Goal: Task Accomplishment & Management: Manage account settings

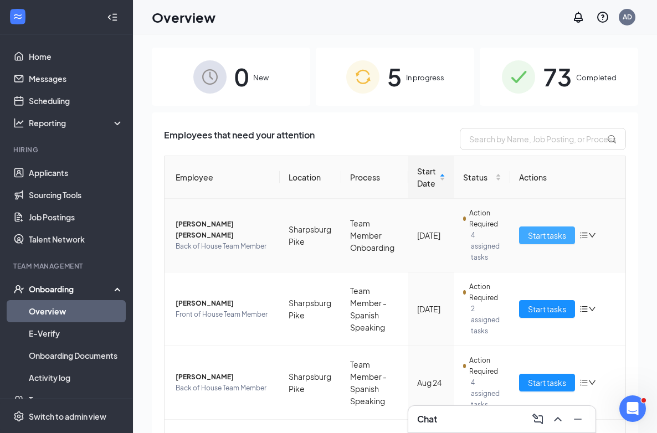
click at [537, 236] on span "Start tasks" at bounding box center [547, 235] width 38 height 12
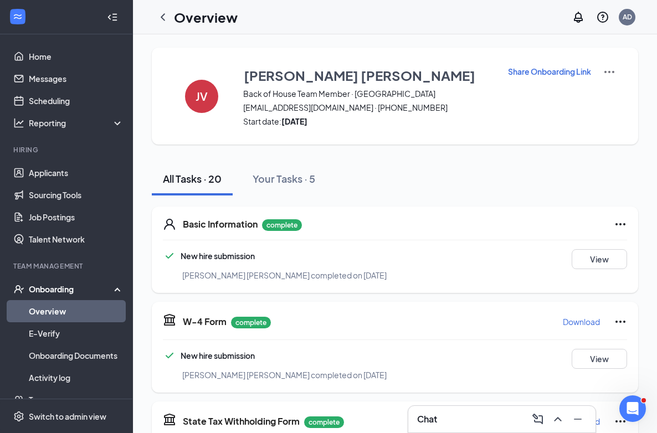
click at [551, 75] on p "Share Onboarding Link" at bounding box center [549, 71] width 83 height 11
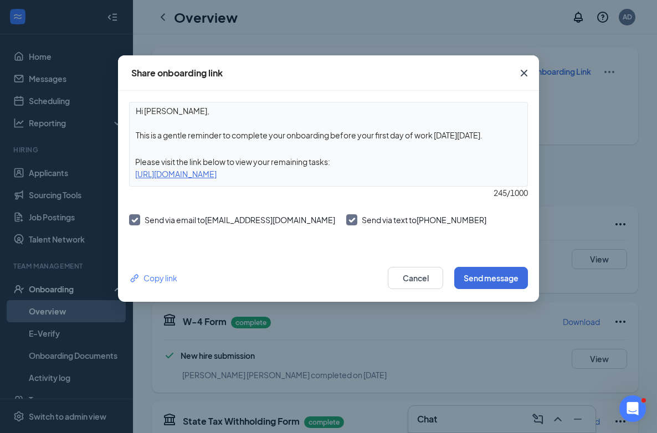
click at [497, 136] on textarea "Hi [PERSON_NAME], This is a gentle reminder to complete your onboarding before …" at bounding box center [329, 122] width 398 height 41
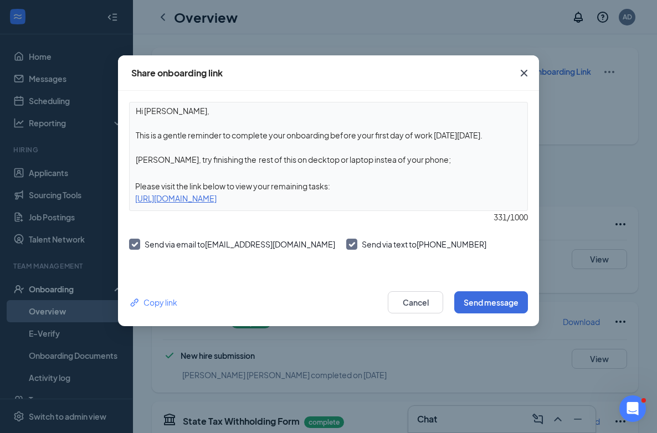
click at [294, 161] on textarea "Hi [PERSON_NAME], This is a gentle reminder to complete your onboarding before …" at bounding box center [329, 134] width 398 height 65
click at [369, 160] on textarea "Hi [PERSON_NAME], This is a gentle reminder to complete your onboarding before …" at bounding box center [329, 134] width 398 height 65
type textarea "Hi [PERSON_NAME], This is a gentle reminder to complete your onboarding before …"
click at [471, 296] on button "Send message" at bounding box center [491, 302] width 74 height 22
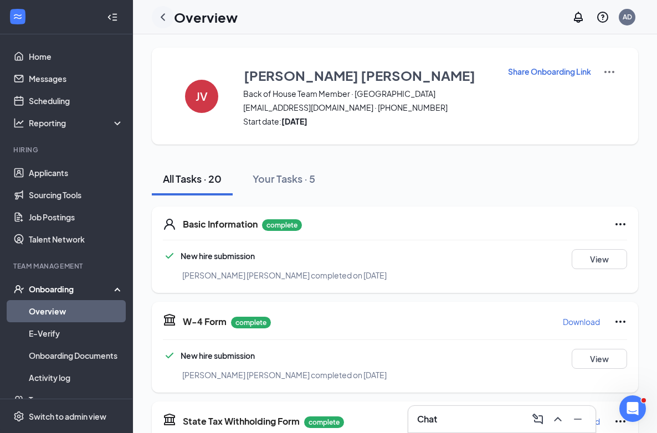
click at [161, 11] on icon "ChevronLeft" at bounding box center [162, 17] width 13 height 13
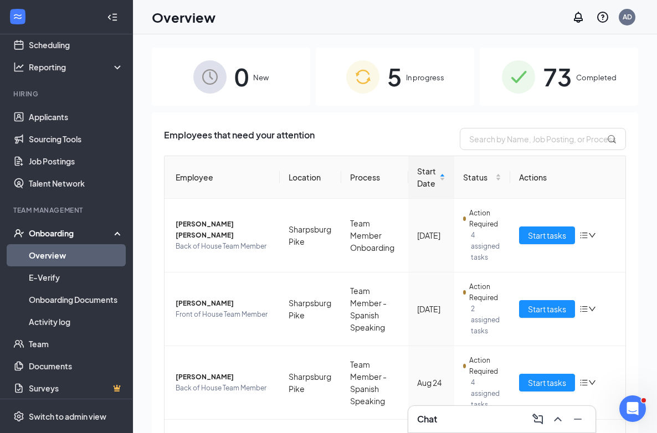
scroll to position [61, 0]
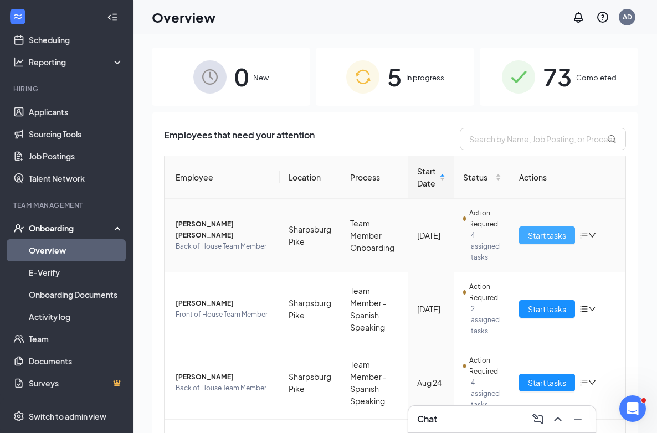
click at [547, 235] on span "Start tasks" at bounding box center [547, 235] width 38 height 12
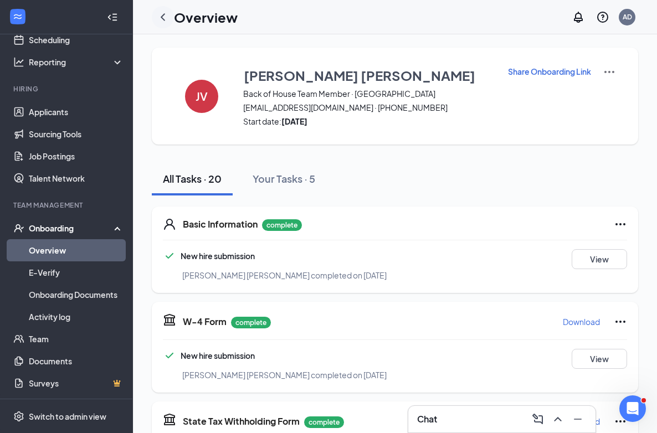
click at [162, 13] on icon "ChevronLeft" at bounding box center [162, 17] width 13 height 13
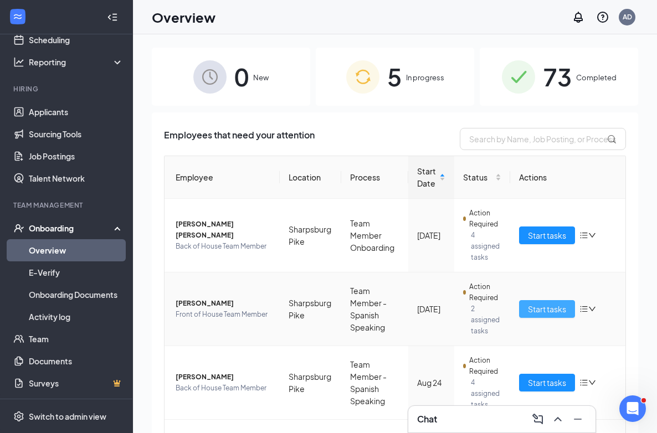
click at [550, 312] on span "Start tasks" at bounding box center [547, 309] width 38 height 12
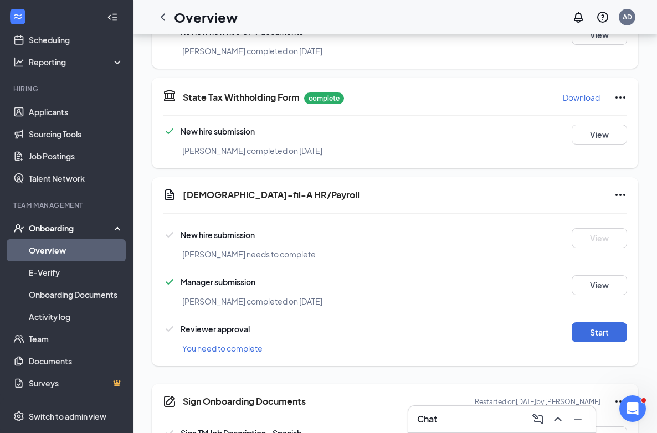
scroll to position [455, 0]
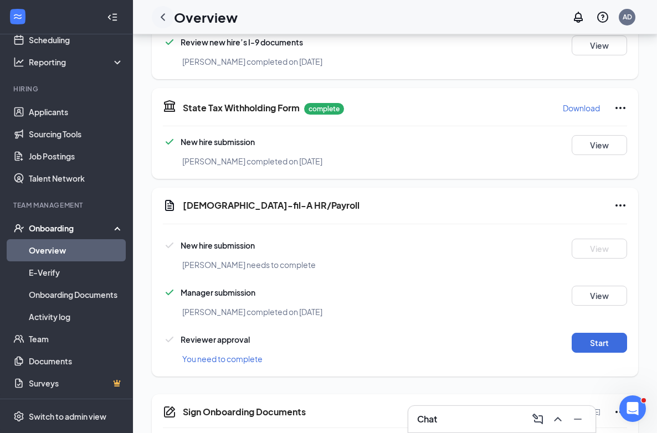
click at [165, 19] on icon "ChevronLeft" at bounding box center [162, 17] width 13 height 13
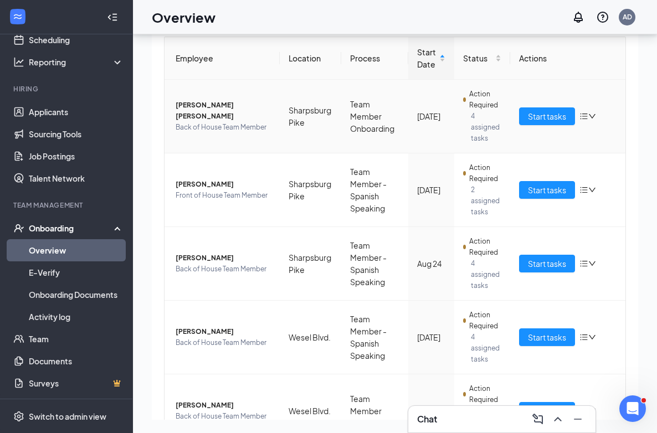
scroll to position [73, 0]
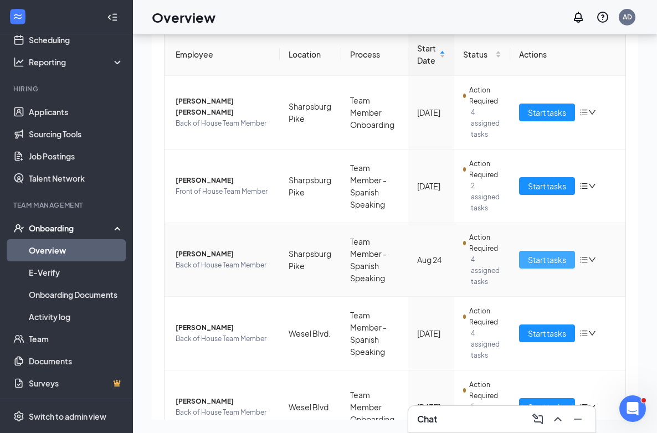
click at [526, 258] on button "Start tasks" at bounding box center [547, 260] width 56 height 18
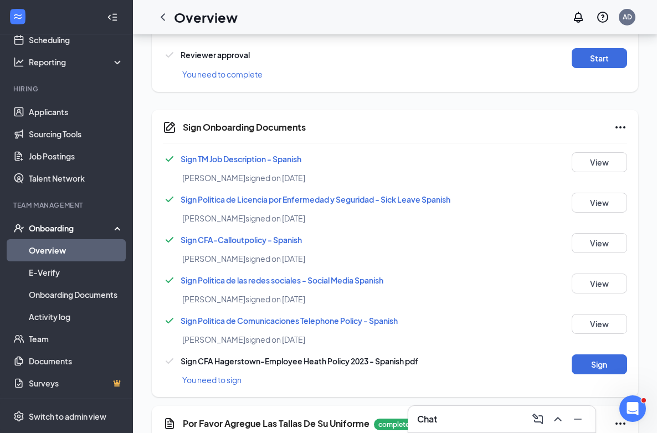
scroll to position [757, 0]
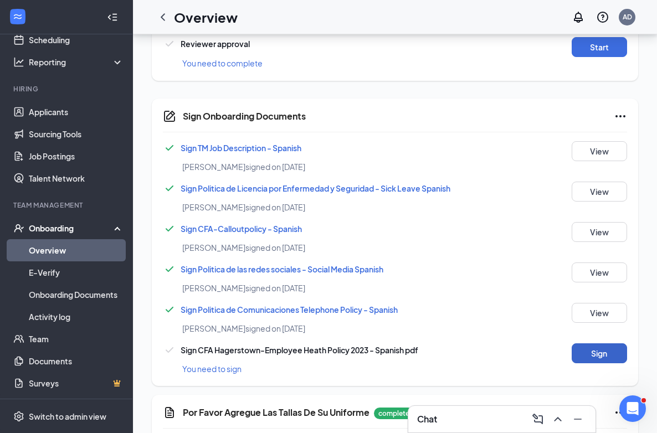
click at [585, 360] on button "Sign" at bounding box center [599, 353] width 55 height 20
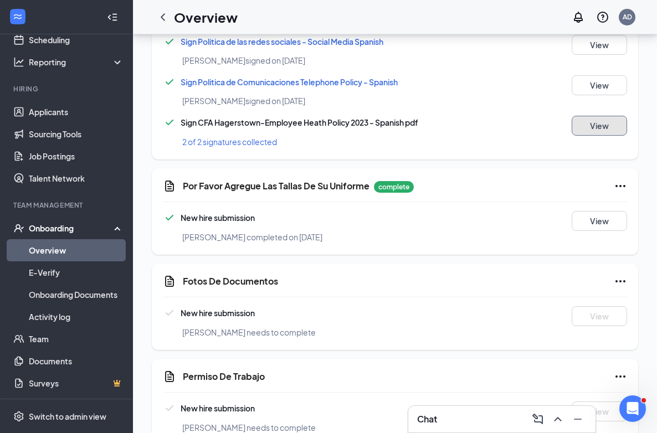
scroll to position [999, 0]
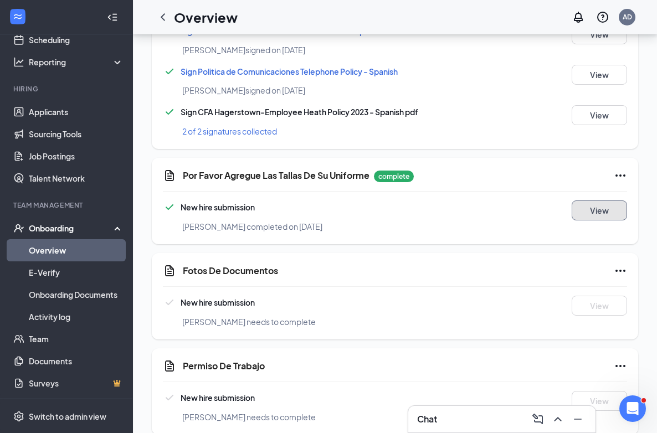
click at [590, 212] on button "View" at bounding box center [599, 210] width 55 height 20
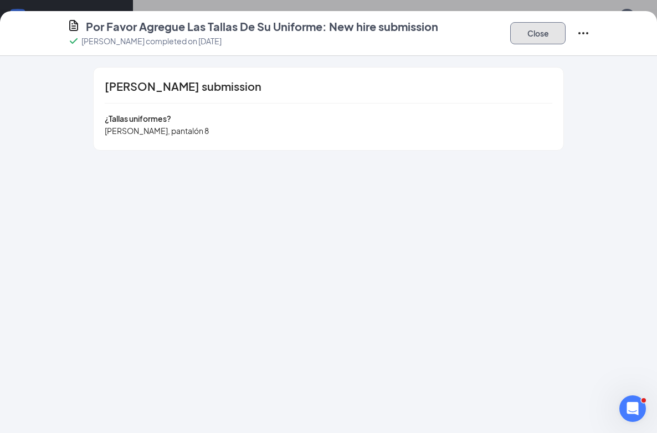
click at [531, 38] on button "Close" at bounding box center [537, 33] width 55 height 22
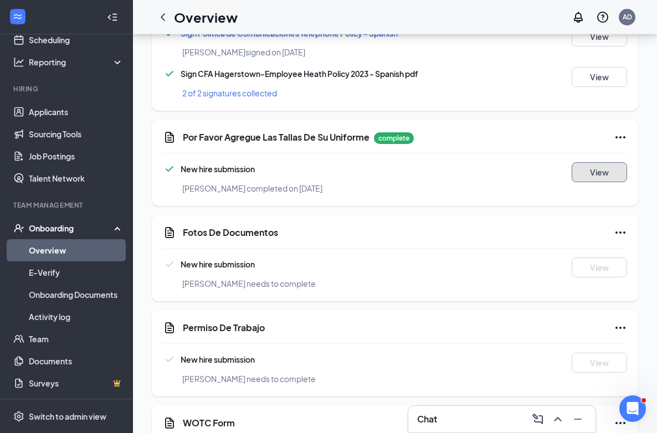
scroll to position [1035, 0]
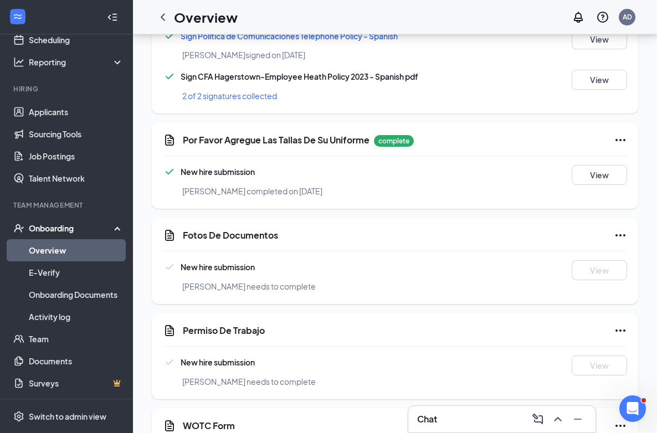
click at [475, 420] on div "Chat" at bounding box center [501, 419] width 169 height 18
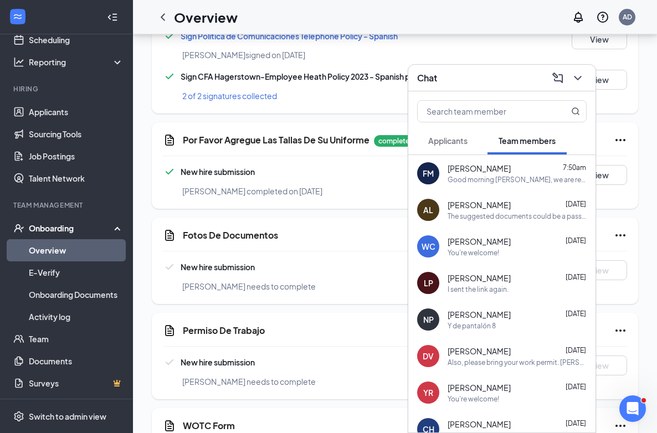
click at [483, 275] on span "[PERSON_NAME]" at bounding box center [479, 277] width 63 height 11
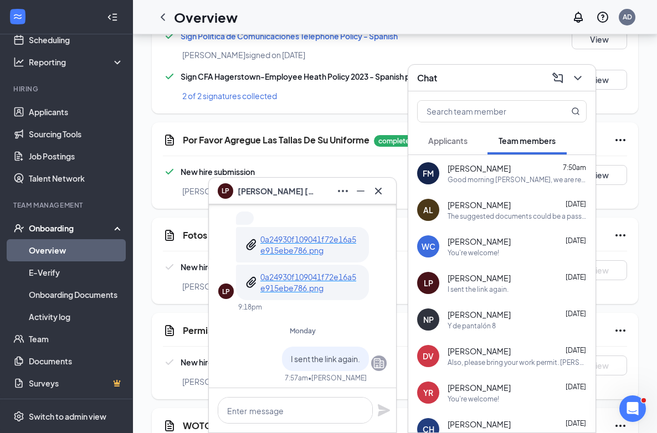
scroll to position [-50, 0]
click at [327, 243] on p "0a24930f109041f72e16a5e915ebe786.png" at bounding box center [310, 246] width 100 height 22
click at [374, 192] on icon "Cross" at bounding box center [378, 190] width 13 height 13
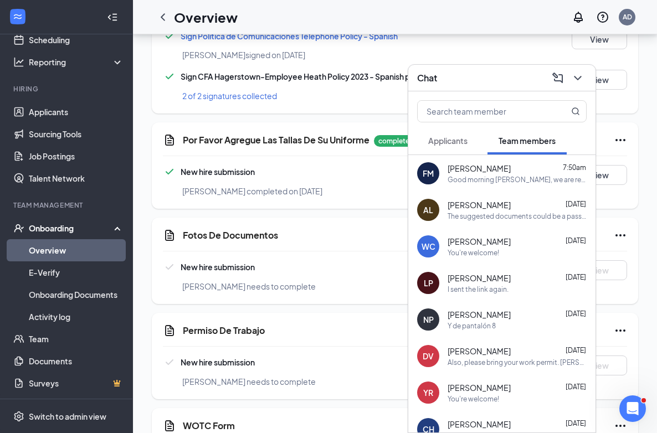
click at [471, 88] on div "Chat" at bounding box center [501, 78] width 187 height 27
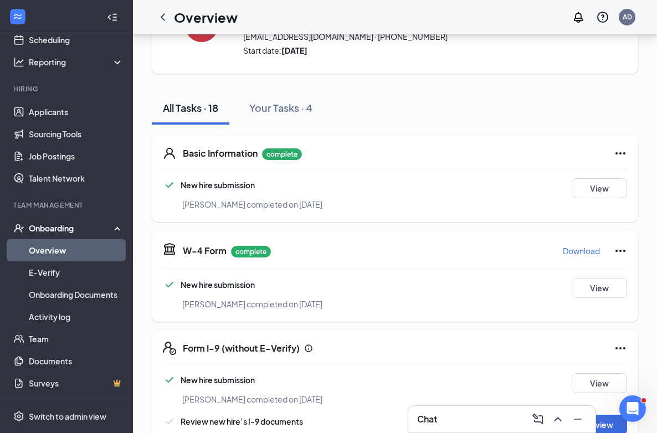
scroll to position [0, 0]
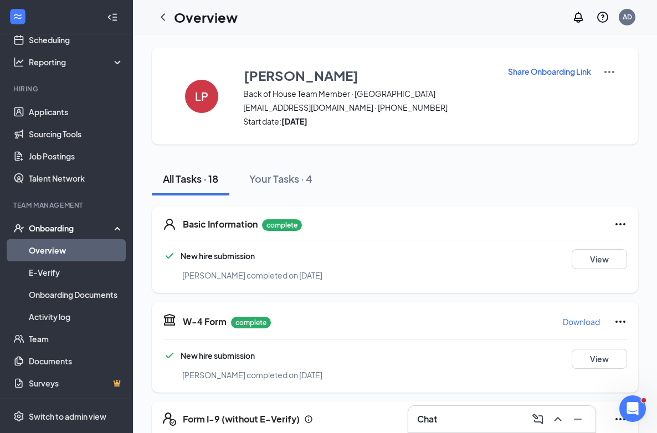
click at [568, 73] on p "Share Onboarding Link" at bounding box center [549, 71] width 83 height 11
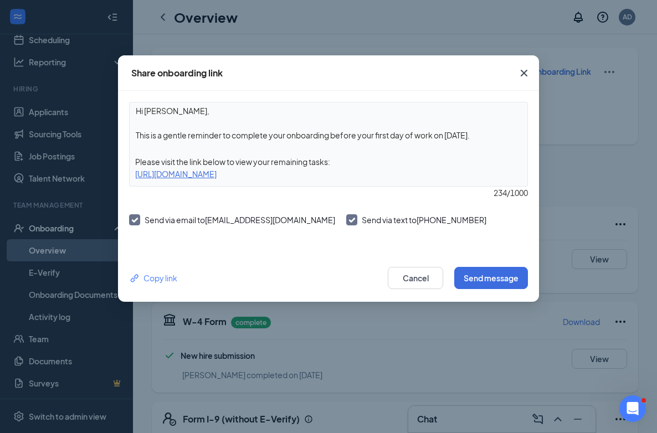
click at [497, 136] on textarea "Hi [PERSON_NAME], This is a gentle reminder to complete your onboarding before …" at bounding box center [329, 122] width 398 height 41
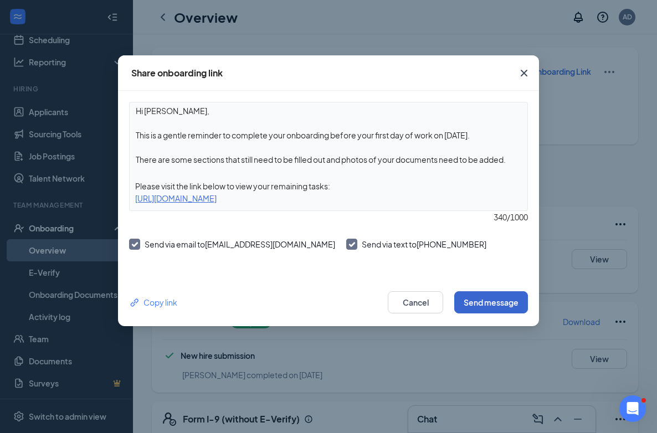
type textarea "Hi [PERSON_NAME], This is a gentle reminder to complete your onboarding before …"
click at [506, 305] on button "Send message" at bounding box center [491, 302] width 74 height 22
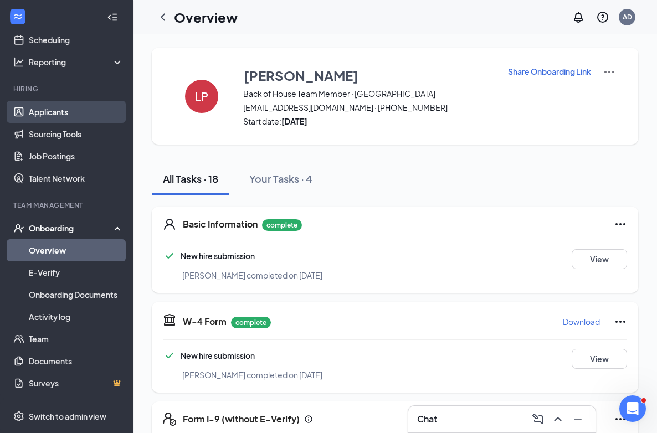
click at [91, 114] on link "Applicants" at bounding box center [76, 112] width 95 height 22
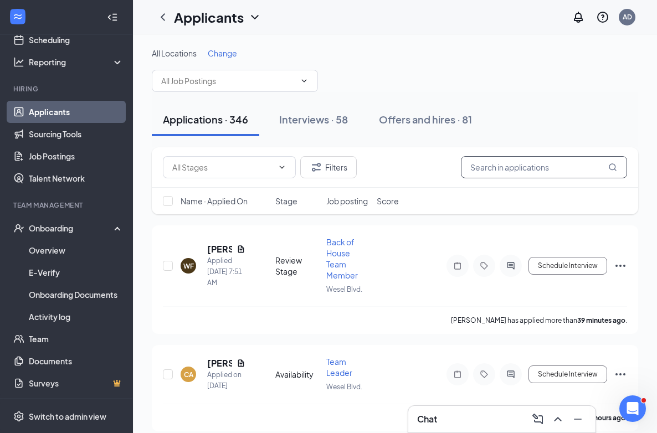
click at [559, 171] on input "text" at bounding box center [544, 167] width 166 height 22
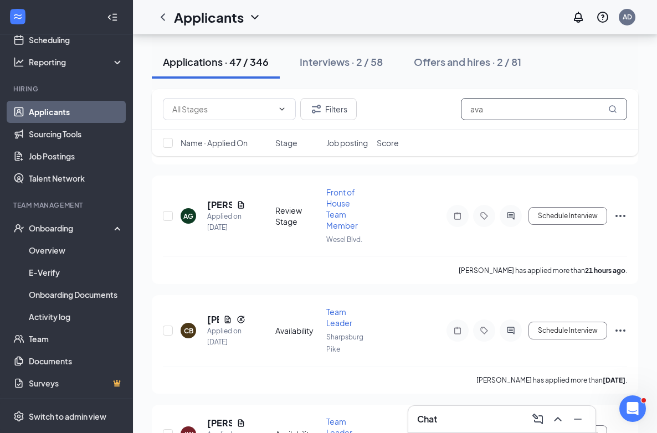
scroll to position [390, 0]
type input "ava"
click at [620, 218] on icon "Ellipses" at bounding box center [620, 216] width 13 height 13
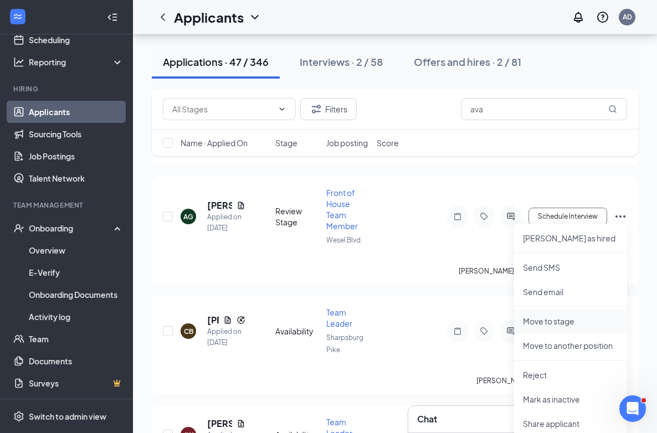
click at [556, 322] on p "Move to stage" at bounding box center [570, 321] width 95 height 11
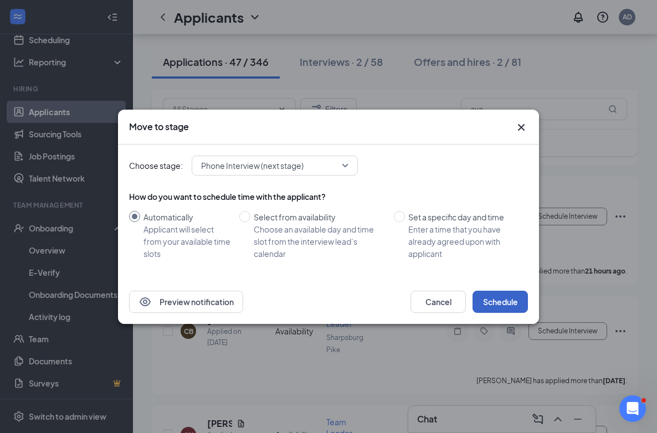
click at [502, 301] on button "Schedule" at bounding box center [499, 302] width 55 height 22
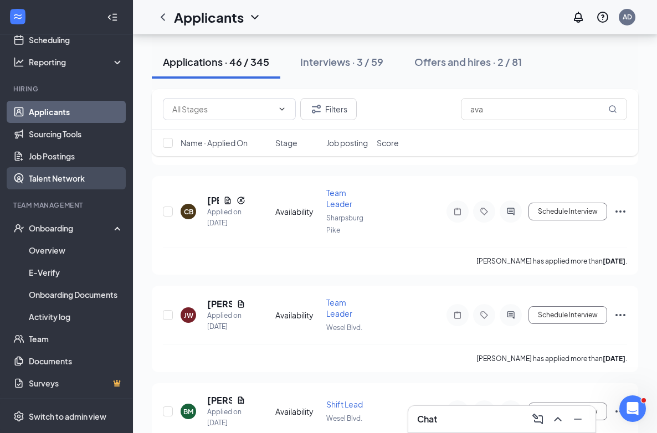
scroll to position [0, 0]
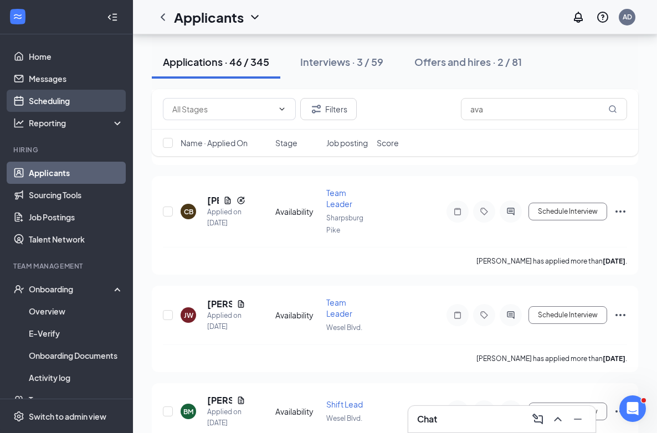
click at [43, 101] on link "Scheduling" at bounding box center [76, 101] width 95 height 22
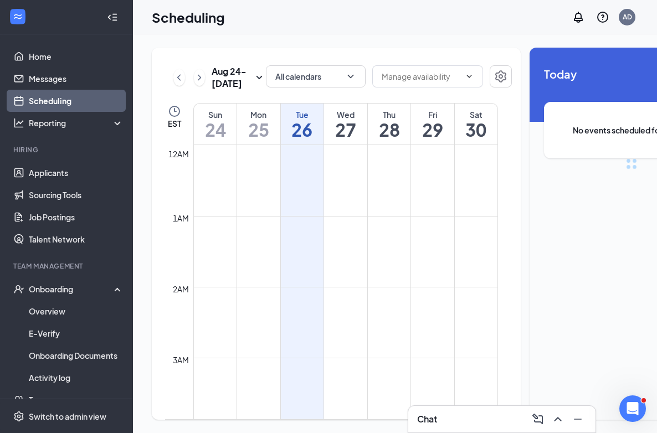
scroll to position [544, 0]
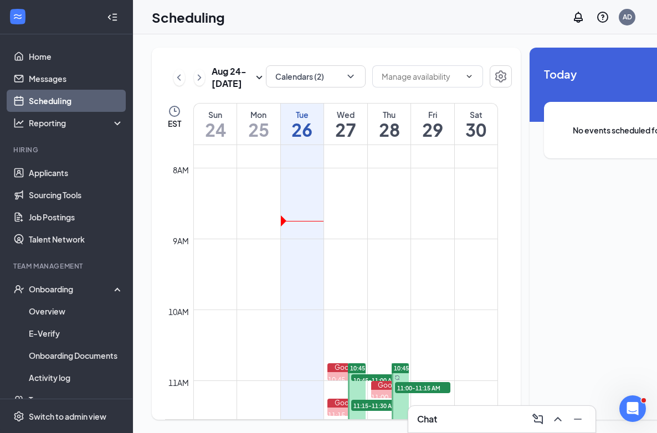
click at [340, 139] on h1 "27" at bounding box center [345, 129] width 43 height 19
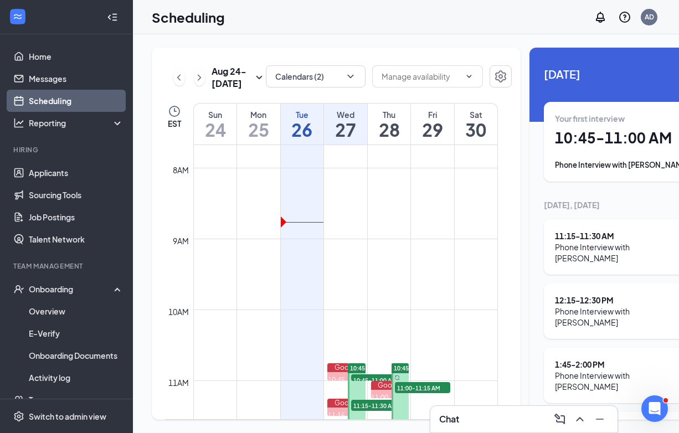
click at [353, 139] on h1 "27" at bounding box center [345, 129] width 43 height 19
click at [388, 139] on h1 "28" at bounding box center [389, 129] width 43 height 19
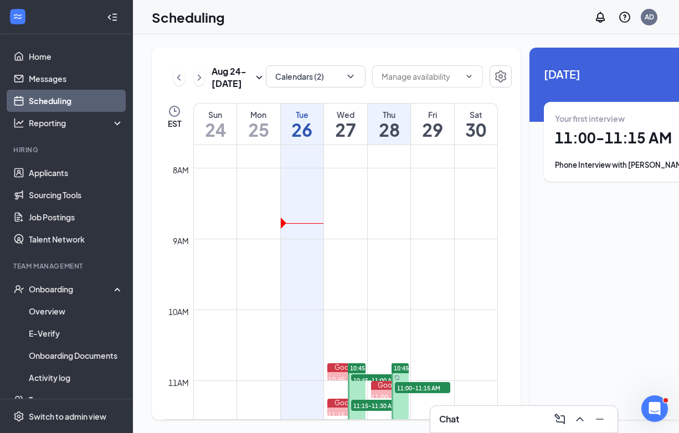
click at [430, 120] on div "Fri" at bounding box center [432, 114] width 43 height 11
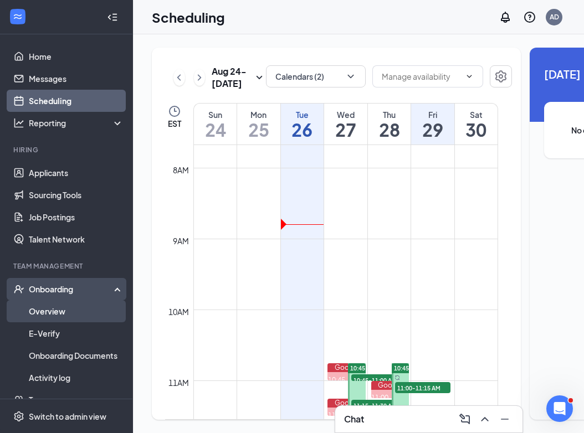
click at [58, 312] on link "Overview" at bounding box center [76, 311] width 95 height 22
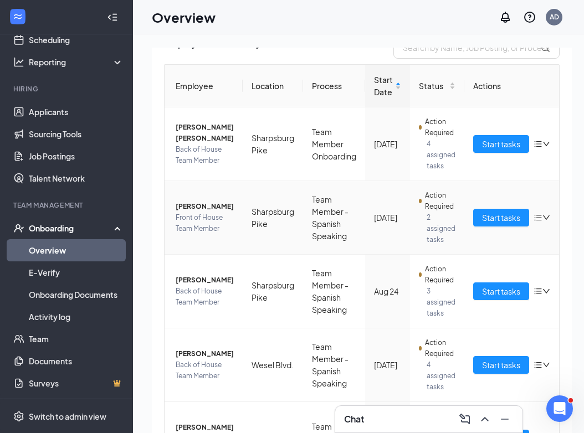
scroll to position [172, 0]
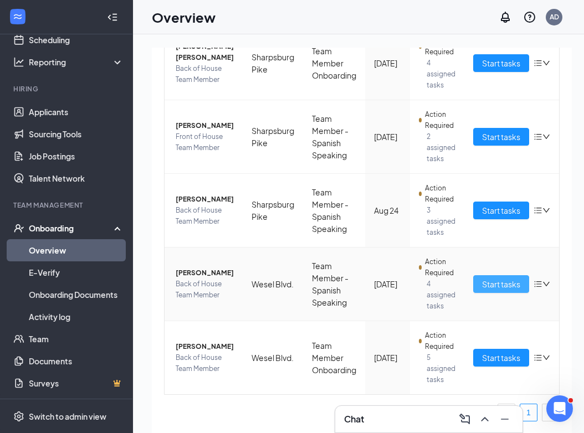
click at [499, 285] on span "Start tasks" at bounding box center [501, 284] width 38 height 12
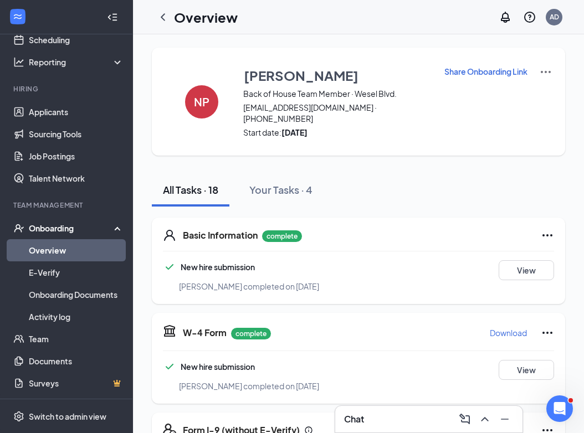
click at [496, 75] on p "Share Onboarding Link" at bounding box center [485, 71] width 83 height 11
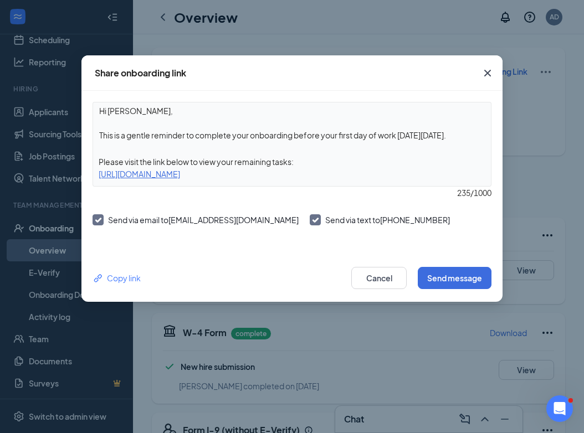
click at [467, 136] on textarea "Hi [PERSON_NAME], This is a gentle reminder to complete your onboarding before …" at bounding box center [292, 122] width 398 height 41
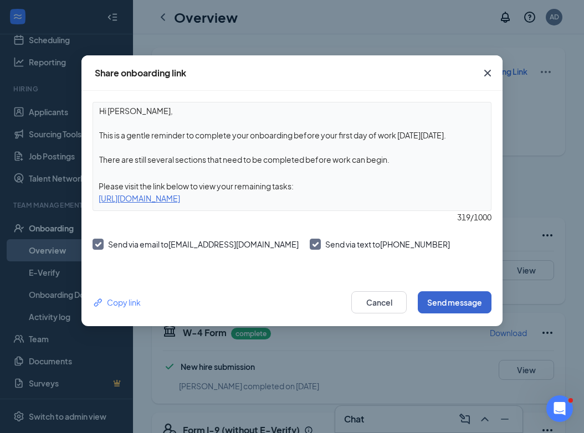
type textarea "Hi [PERSON_NAME], This is a gentle reminder to complete your onboarding before …"
click at [465, 301] on button "Send message" at bounding box center [455, 302] width 74 height 22
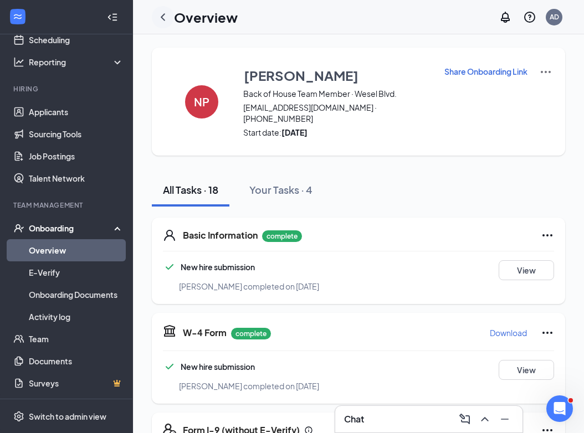
click at [160, 17] on icon "ChevronLeft" at bounding box center [162, 17] width 13 height 13
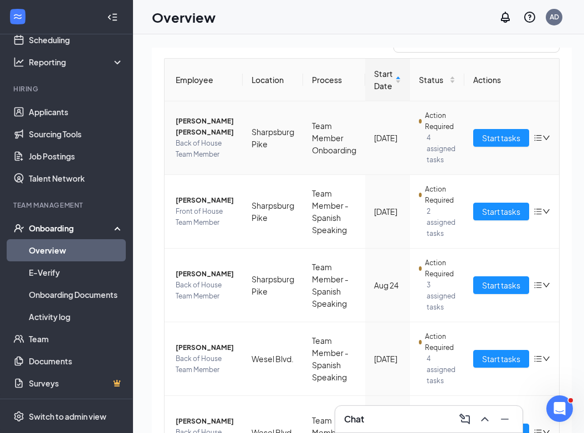
scroll to position [172, 0]
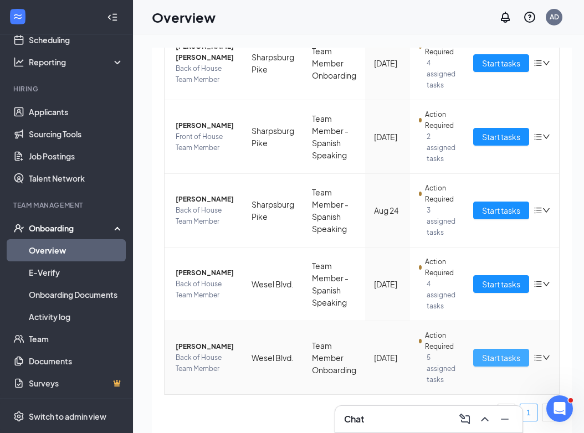
click at [485, 361] on span "Start tasks" at bounding box center [501, 358] width 38 height 12
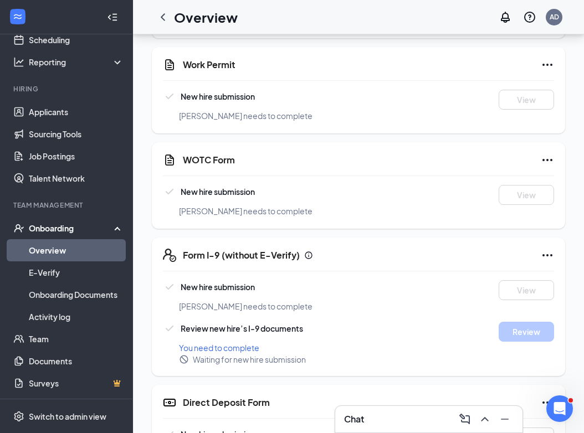
scroll to position [1212, 0]
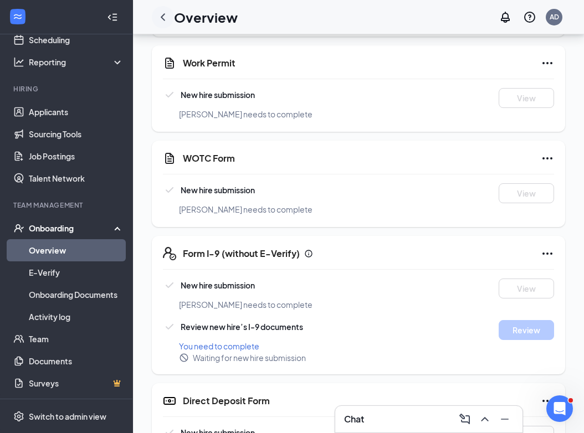
click at [163, 17] on icon "ChevronLeft" at bounding box center [162, 17] width 13 height 13
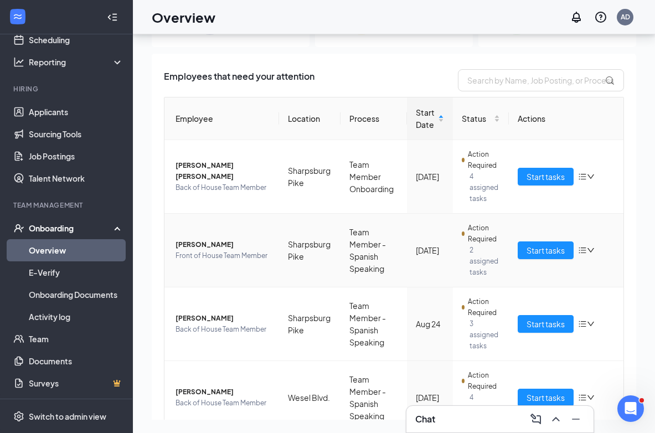
scroll to position [10, 0]
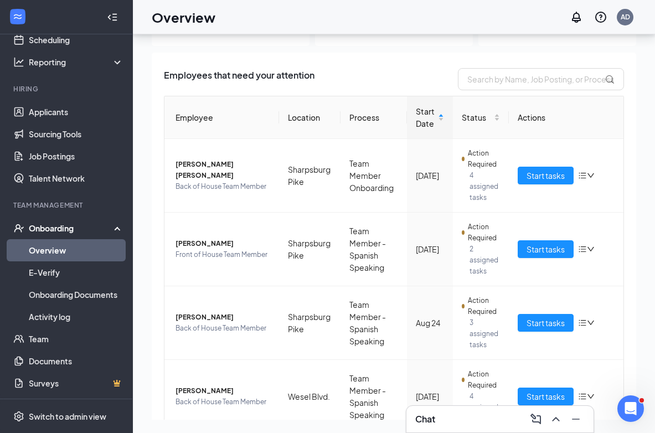
click at [457, 425] on div "Chat" at bounding box center [499, 419] width 169 height 18
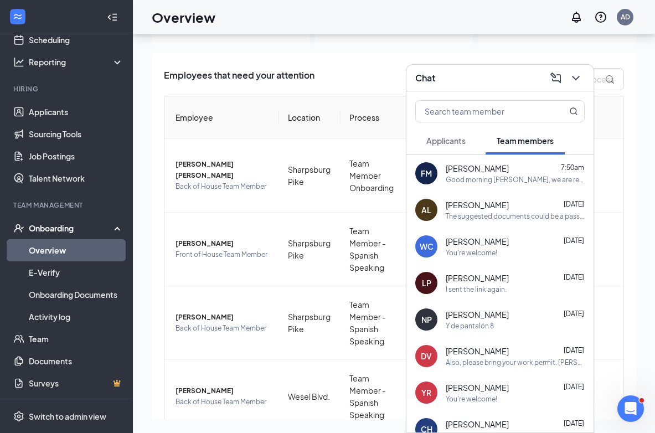
click at [486, 243] on span "[PERSON_NAME]" at bounding box center [477, 241] width 63 height 11
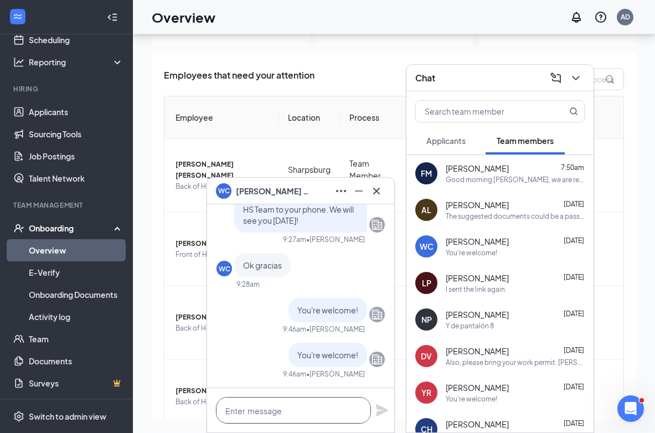
click at [279, 417] on textarea at bounding box center [293, 410] width 155 height 27
paste textarea "Buenos [PERSON_NAME]. Necesitamos reprogramar la cita para otro día. Te informa…"
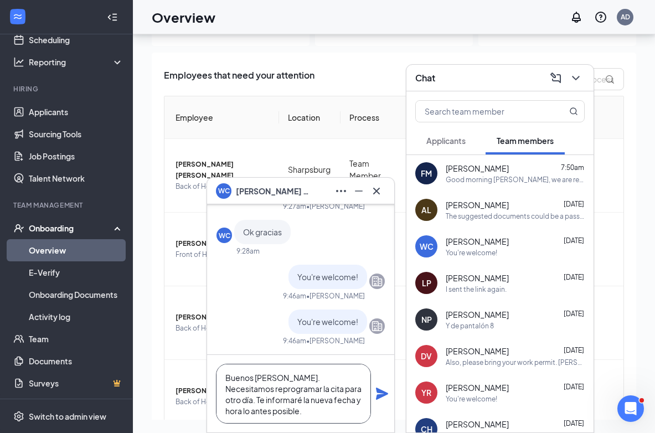
scroll to position [0, 0]
type textarea "Buenos [PERSON_NAME]. Necesitamos reprogramar la cita para otro día. Te informa…"
click at [378, 390] on icon "Plane" at bounding box center [382, 394] width 12 height 12
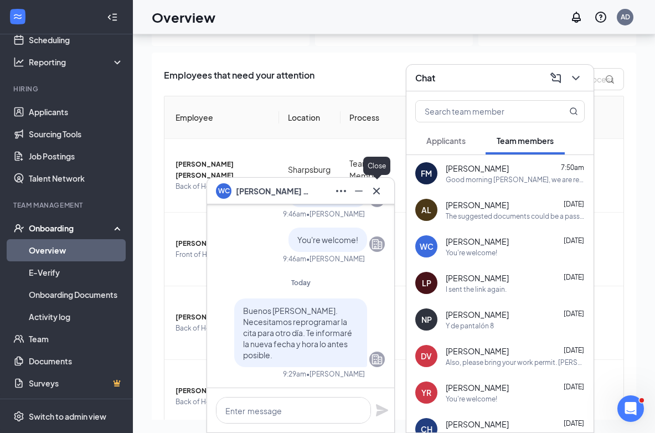
click at [374, 193] on icon "Cross" at bounding box center [376, 190] width 7 height 7
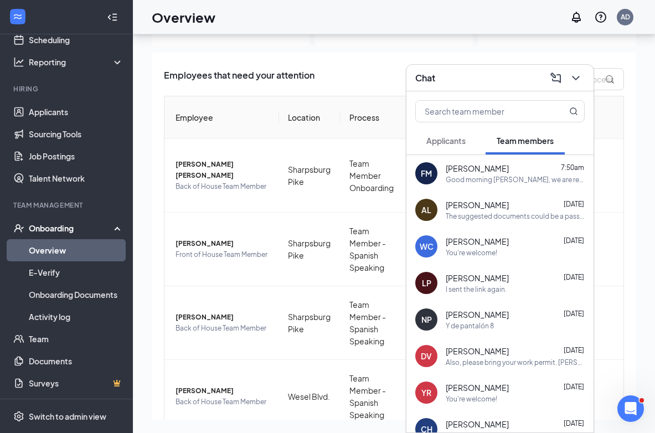
click at [478, 73] on div "Chat" at bounding box center [499, 77] width 169 height 17
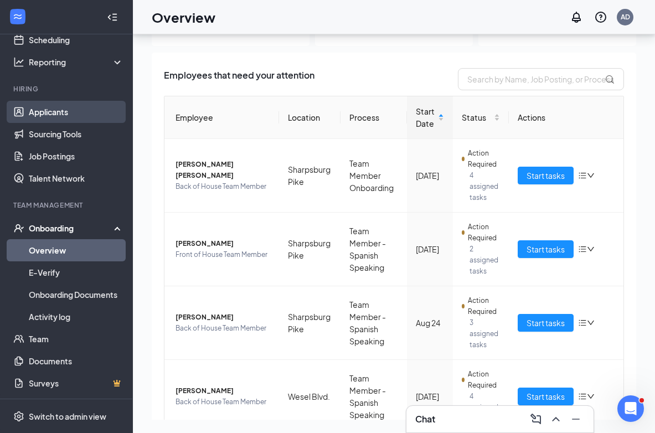
click at [86, 121] on link "Applicants" at bounding box center [76, 112] width 95 height 22
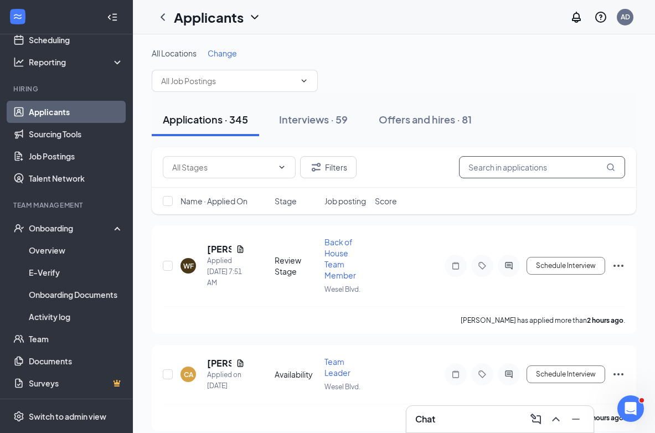
click at [502, 169] on input "text" at bounding box center [542, 167] width 166 height 22
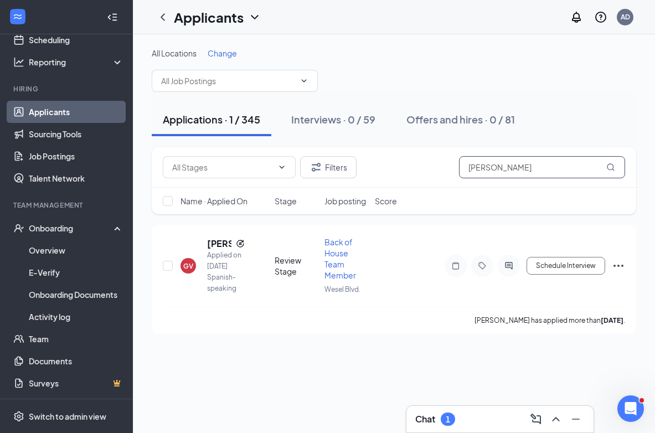
type input "[PERSON_NAME]"
click at [472, 422] on div "Chat 1" at bounding box center [499, 419] width 169 height 18
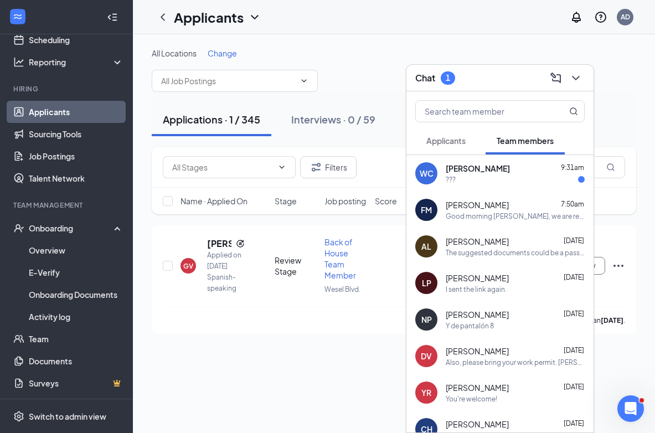
click at [477, 171] on span "[PERSON_NAME]" at bounding box center [478, 168] width 64 height 11
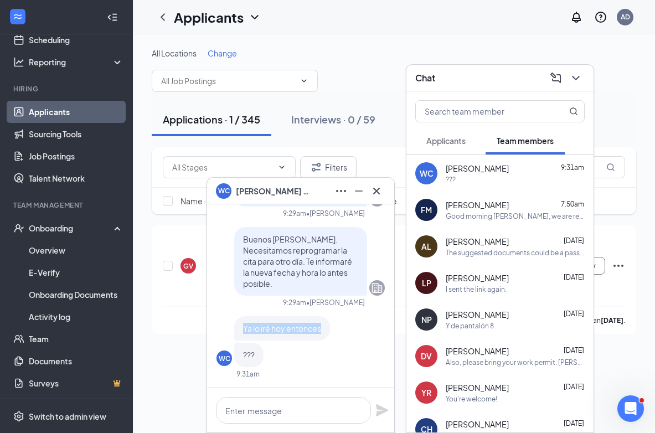
drag, startPoint x: 322, startPoint y: 327, endPoint x: 245, endPoint y: 333, distance: 77.7
click at [245, 332] on div "Ya lo iré hoy entonces" at bounding box center [282, 328] width 96 height 24
copy span "Ya lo iré hoy entonces"
click at [246, 412] on textarea at bounding box center [293, 410] width 155 height 27
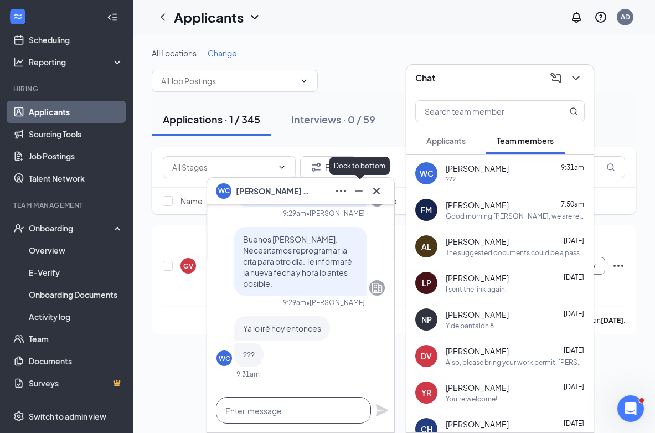
type textarea "B"
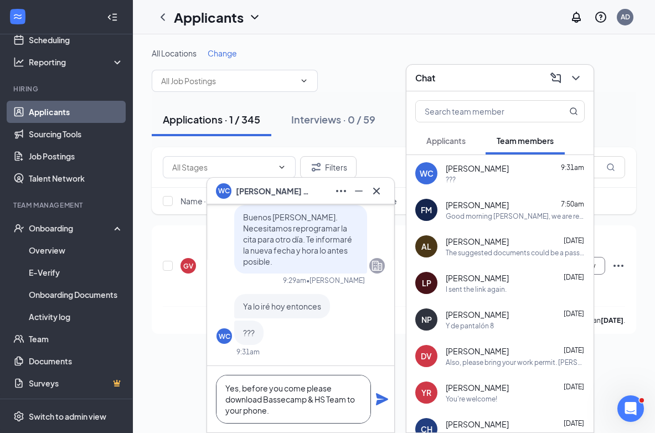
click at [277, 402] on textarea "Yes, before you come please download Bassecamp & HS Team to your phone." at bounding box center [293, 399] width 155 height 49
type textarea "Yes, before you come please download Basecamp & HS Team to your phone."
click at [381, 403] on icon "Plane" at bounding box center [382, 399] width 12 height 12
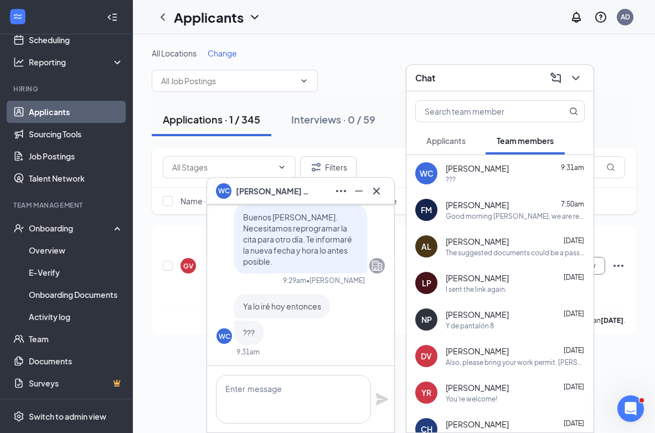
scroll to position [0, 0]
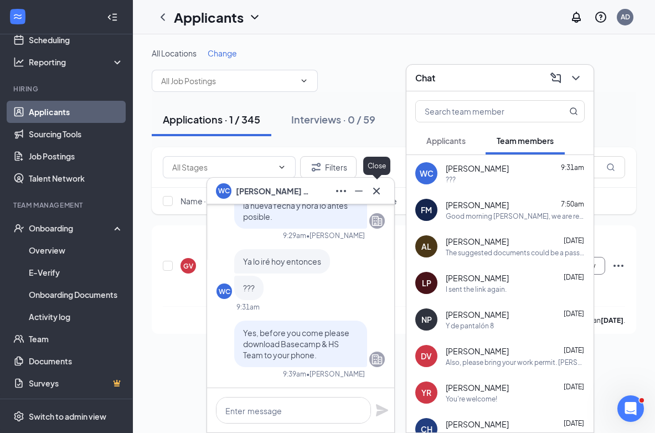
click at [373, 194] on icon "Cross" at bounding box center [376, 190] width 13 height 13
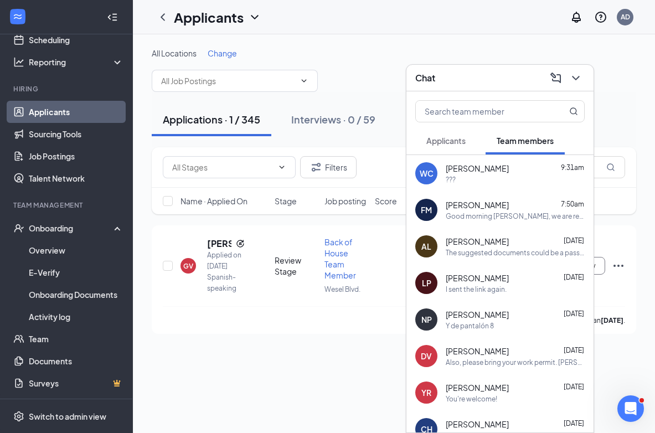
click at [454, 88] on div "Chat" at bounding box center [500, 78] width 187 height 27
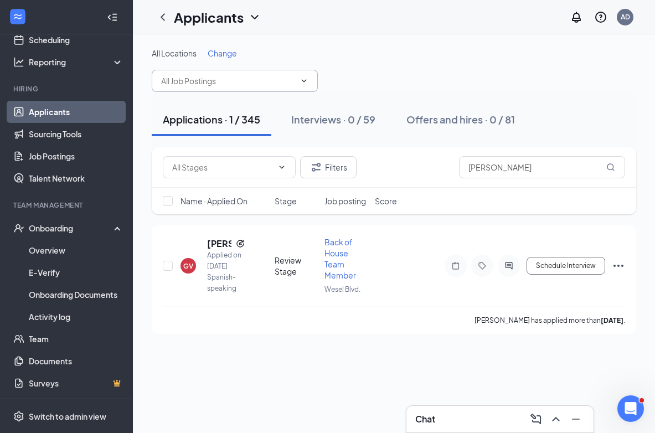
click at [305, 87] on span at bounding box center [235, 81] width 166 height 22
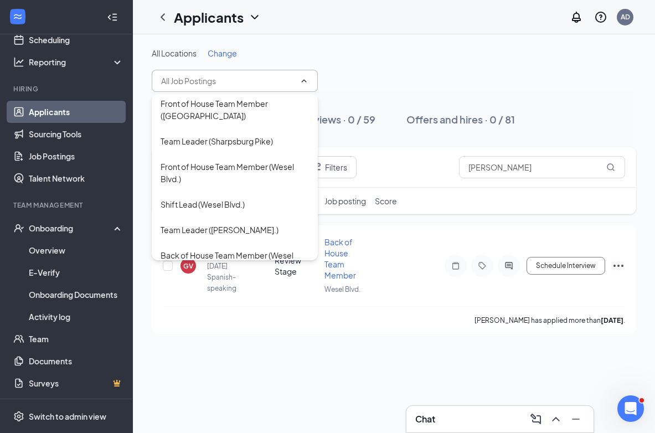
scroll to position [86, 0]
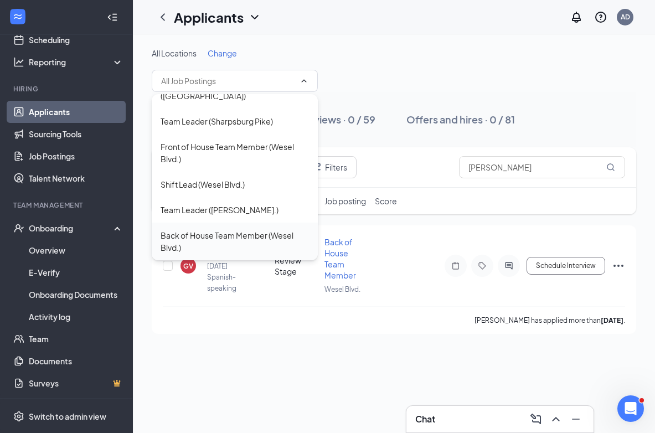
click at [256, 240] on div "Back of House Team Member (Wesel Blvd.)" at bounding box center [235, 241] width 148 height 24
type input "Back of House Team Member (Wesel Blvd.)"
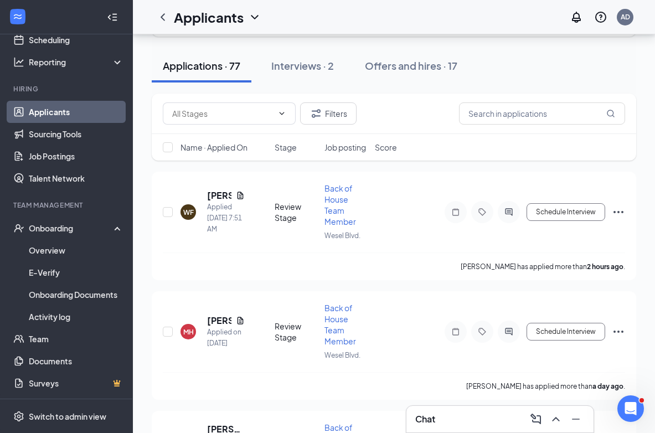
scroll to position [86, 0]
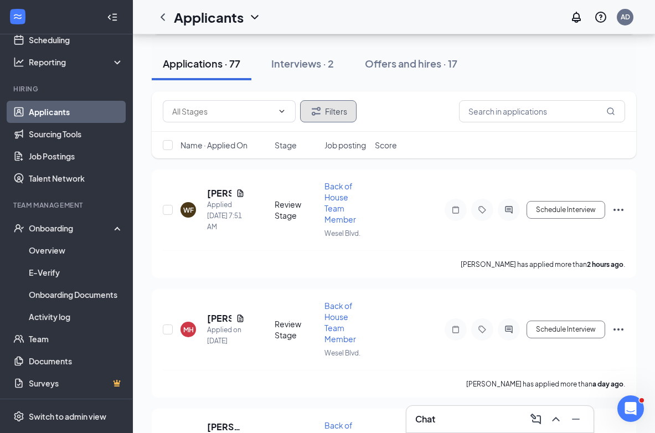
click at [332, 122] on button "Filters" at bounding box center [328, 111] width 56 height 22
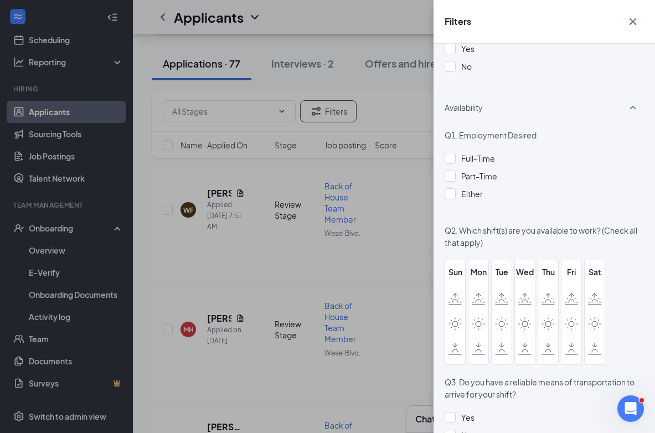
scroll to position [633, 0]
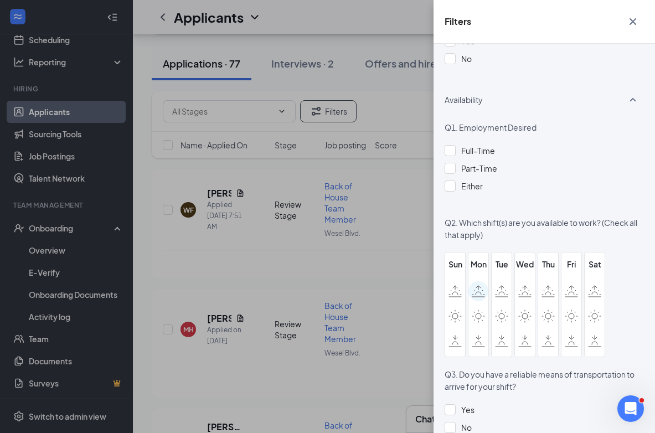
click at [473, 295] on icon at bounding box center [478, 291] width 13 height 12
click at [0, 0] on input "checkbox" at bounding box center [0, 0] width 0 height 0
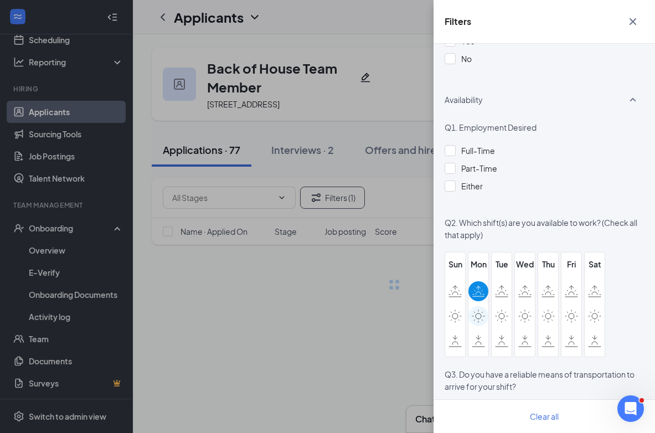
scroll to position [0, 0]
drag, startPoint x: 474, startPoint y: 313, endPoint x: 482, endPoint y: 313, distance: 7.8
click at [481, 313] on icon at bounding box center [478, 316] width 13 height 13
click at [0, 0] on input "checkbox" at bounding box center [0, 0] width 0 height 0
drag, startPoint x: 503, startPoint y: 316, endPoint x: 502, endPoint y: 282, distance: 33.8
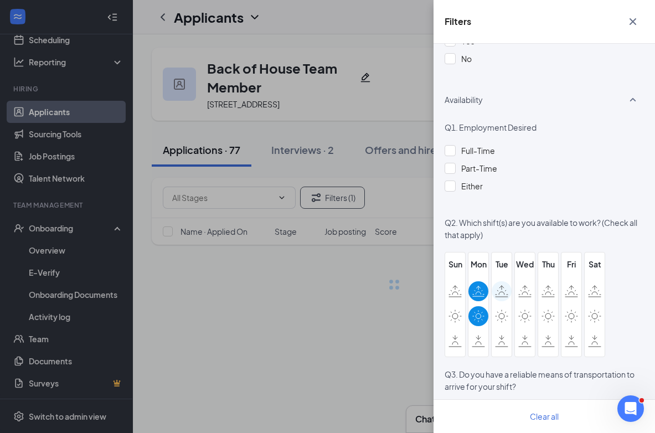
click at [502, 282] on div "Tue" at bounding box center [502, 304] width 20 height 93
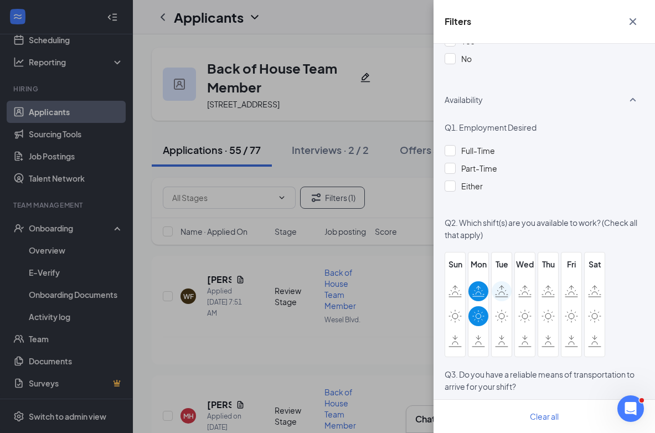
click at [503, 290] on icon at bounding box center [501, 291] width 13 height 12
click at [0, 0] on input "checkbox" at bounding box center [0, 0] width 0 height 0
click at [504, 313] on icon at bounding box center [501, 316] width 13 height 13
click at [0, 0] on input "checkbox" at bounding box center [0, 0] width 0 height 0
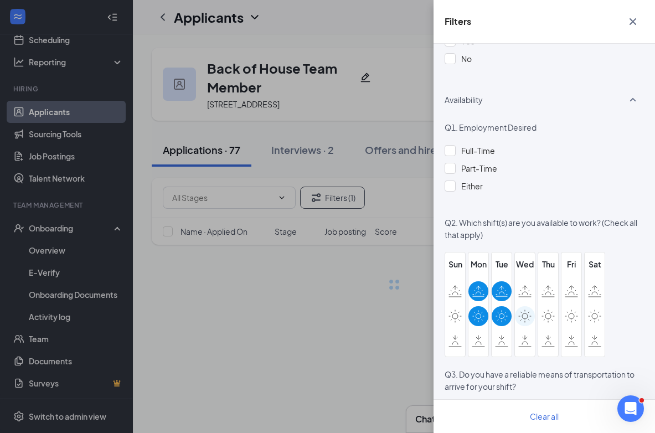
click at [522, 313] on icon at bounding box center [524, 316] width 13 height 13
click at [0, 0] on input "checkbox" at bounding box center [0, 0] width 0 height 0
click at [522, 298] on div at bounding box center [525, 291] width 20 height 20
click at [0, 0] on input "checkbox" at bounding box center [0, 0] width 0 height 0
click at [548, 294] on icon at bounding box center [548, 291] width 13 height 12
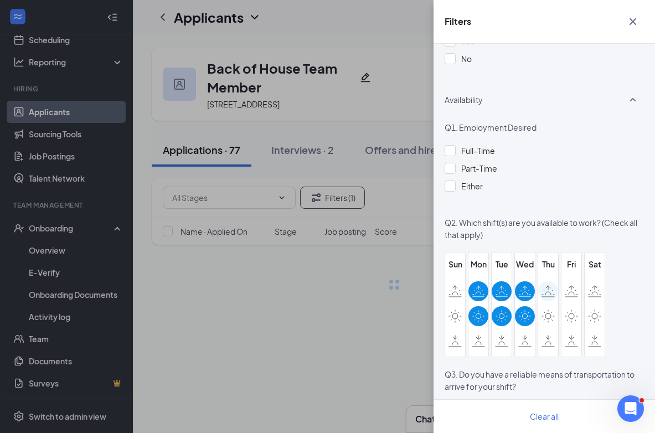
click at [0, 0] on input "checkbox" at bounding box center [0, 0] width 0 height 0
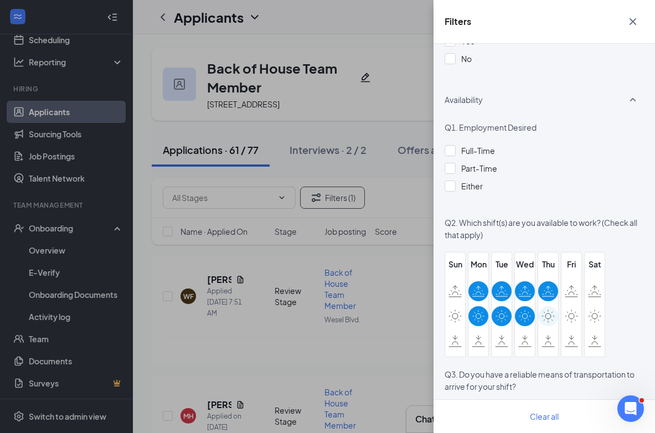
click at [552, 314] on icon at bounding box center [548, 316] width 13 height 13
click at [0, 0] on input "checkbox" at bounding box center [0, 0] width 0 height 0
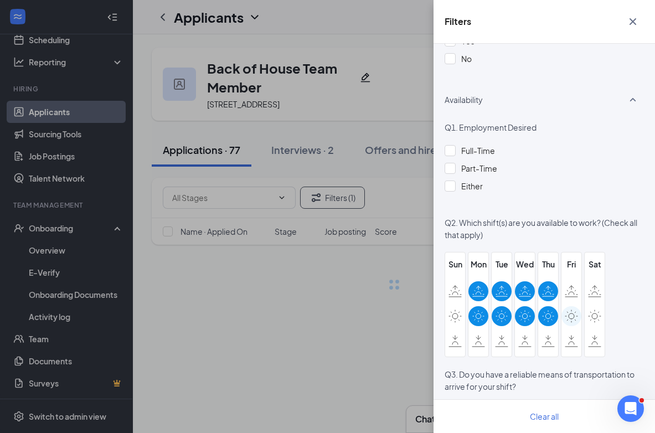
click at [566, 314] on icon at bounding box center [571, 316] width 13 height 13
click at [0, 0] on input "checkbox" at bounding box center [0, 0] width 0 height 0
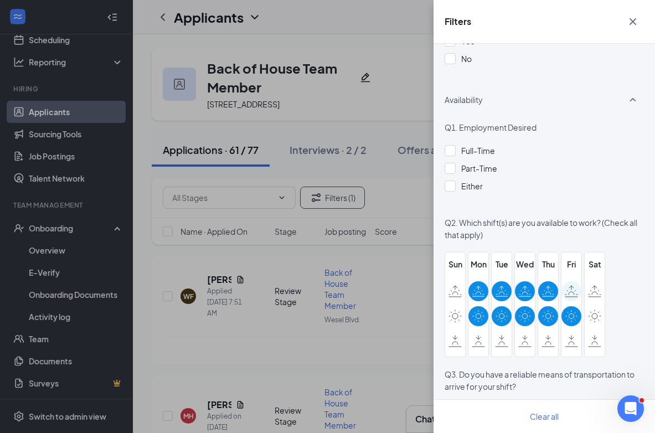
click at [570, 295] on icon at bounding box center [571, 291] width 13 height 12
click at [0, 0] on input "checkbox" at bounding box center [0, 0] width 0 height 0
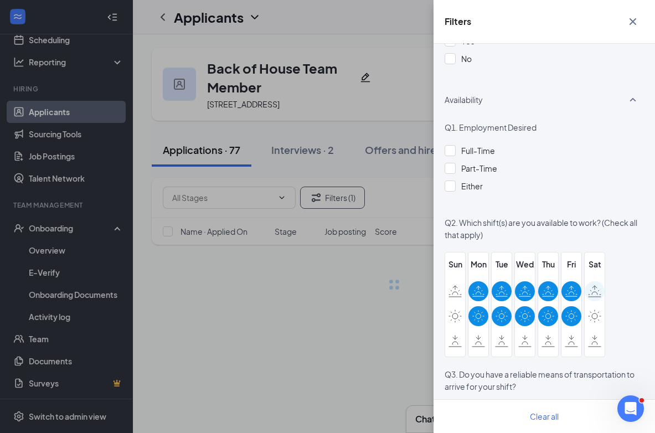
click at [591, 295] on icon at bounding box center [594, 291] width 13 height 12
click at [0, 0] on input "checkbox" at bounding box center [0, 0] width 0 height 0
click at [591, 319] on icon at bounding box center [594, 316] width 13 height 13
click at [0, 0] on input "checkbox" at bounding box center [0, 0] width 0 height 0
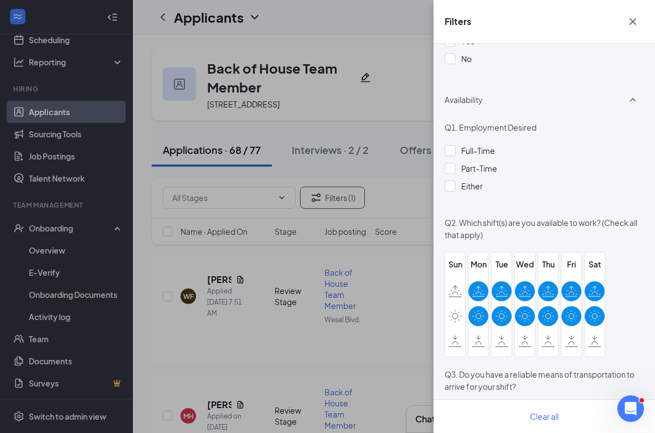
click at [387, 291] on div "Filters Applicant Status (0/5) Unread message Hasn't messaged back Stuck in sta…" at bounding box center [327, 216] width 655 height 433
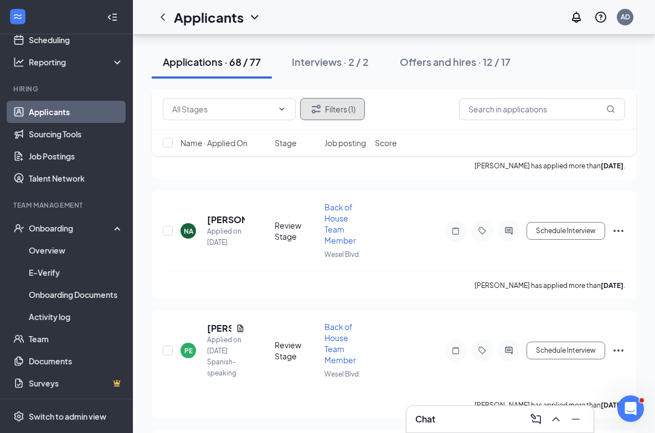
scroll to position [6169, 0]
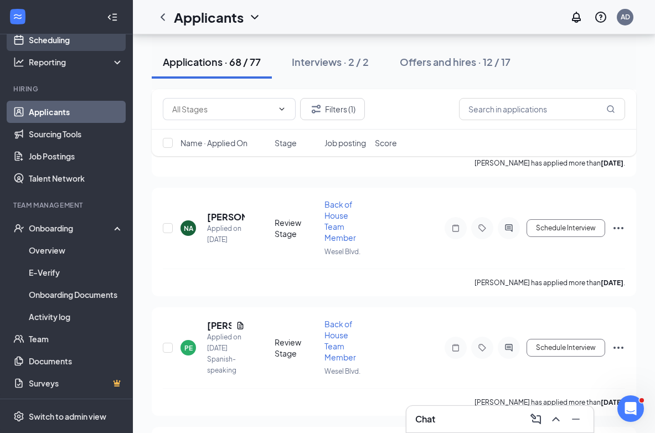
click at [68, 40] on link "Scheduling" at bounding box center [76, 40] width 95 height 22
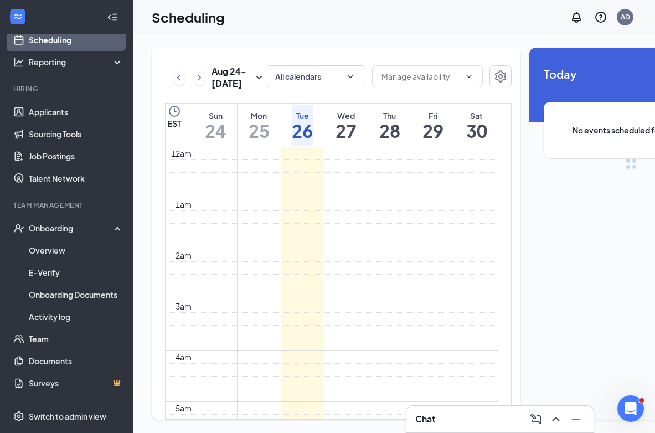
scroll to position [544, 0]
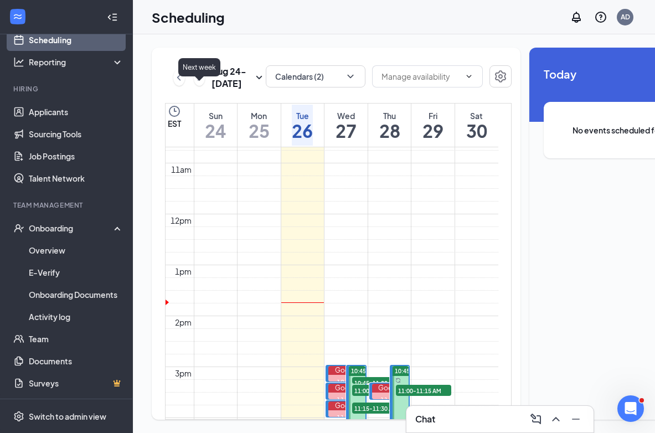
click at [202, 84] on icon "ChevronRight" at bounding box center [199, 77] width 11 height 13
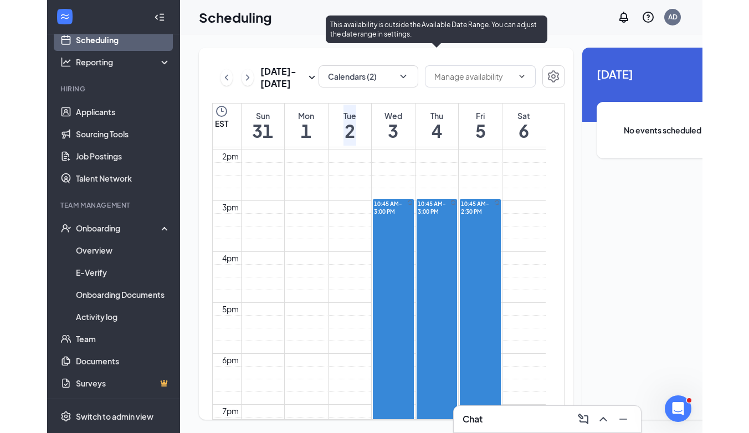
scroll to position [707, 0]
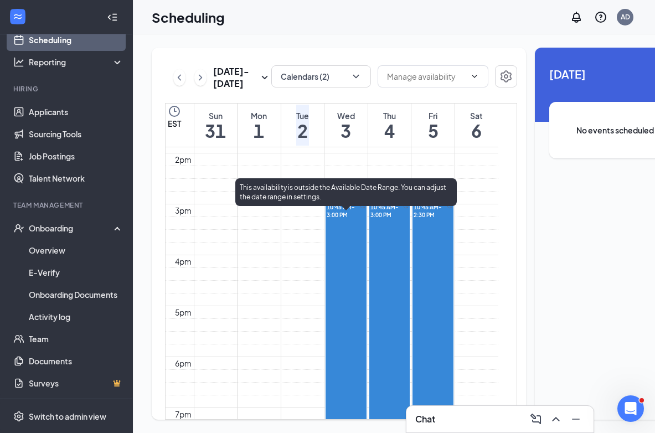
click at [346, 218] on span "10:45 AM-3:00 PM" at bounding box center [343, 211] width 33 height 16
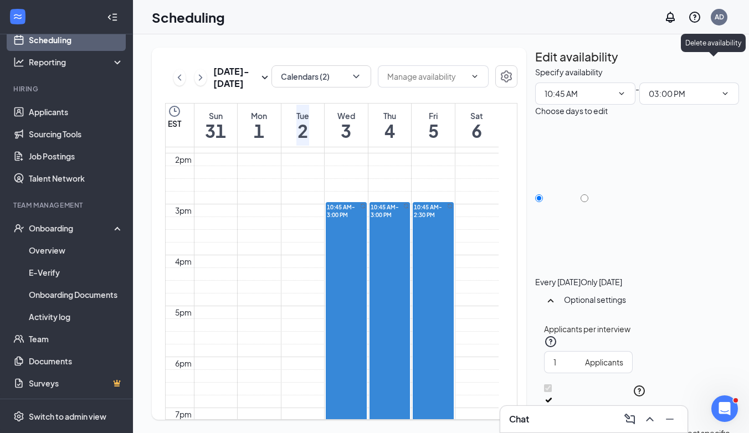
click at [535, 66] on icon "TrashOutline" at bounding box center [535, 66] width 0 height 0
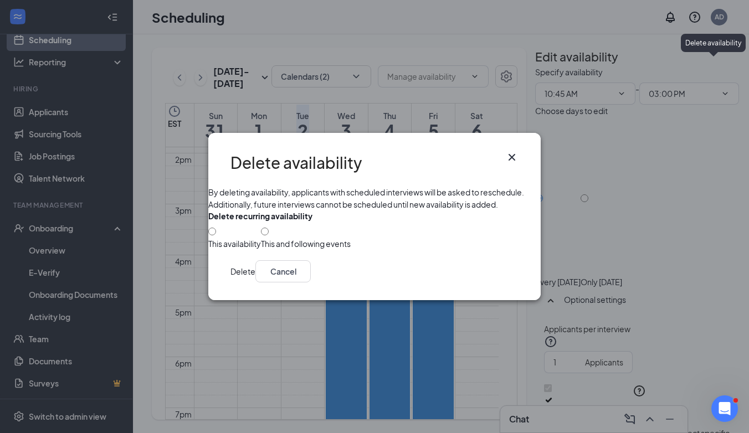
click at [233, 238] on div at bounding box center [234, 238] width 53 height 0
click at [235, 238] on div at bounding box center [234, 238] width 53 height 0
click at [216, 233] on input "This availability" at bounding box center [212, 232] width 8 height 8
radio input "true"
click at [255, 282] on button "Delete" at bounding box center [242, 271] width 25 height 22
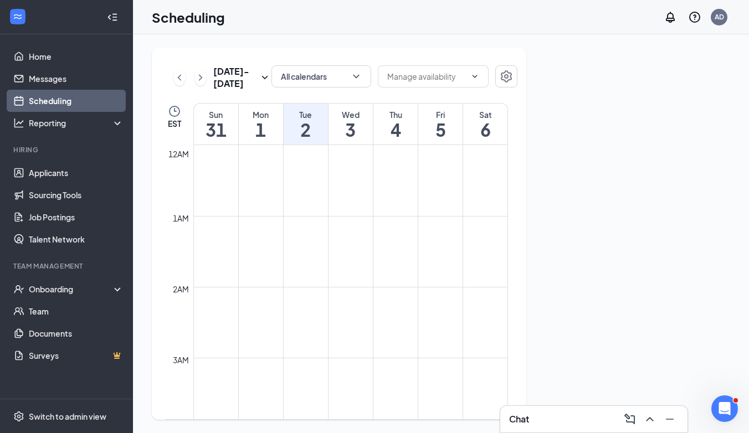
scroll to position [544, 0]
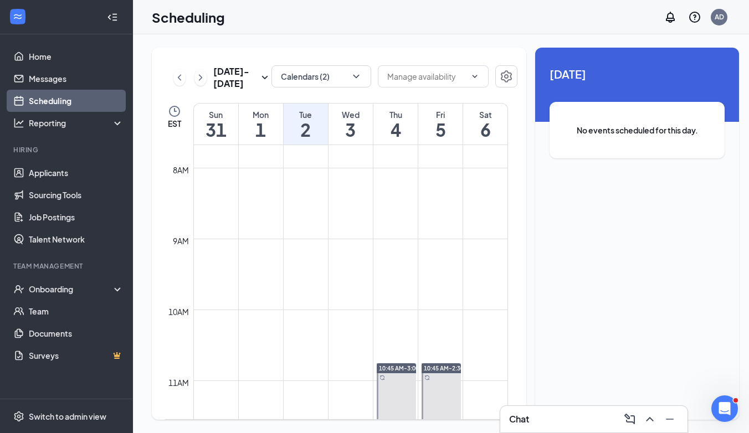
click at [438, 135] on h1 "5" at bounding box center [440, 129] width 44 height 19
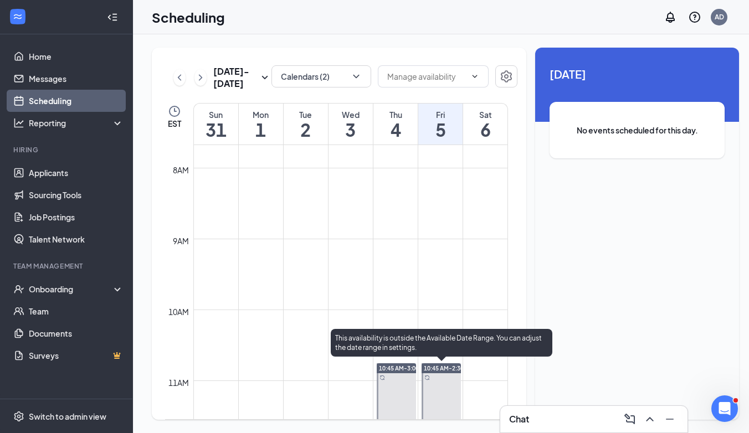
click at [445, 368] on span "10:45 AM-2:30 PM" at bounding box center [448, 368] width 49 height 8
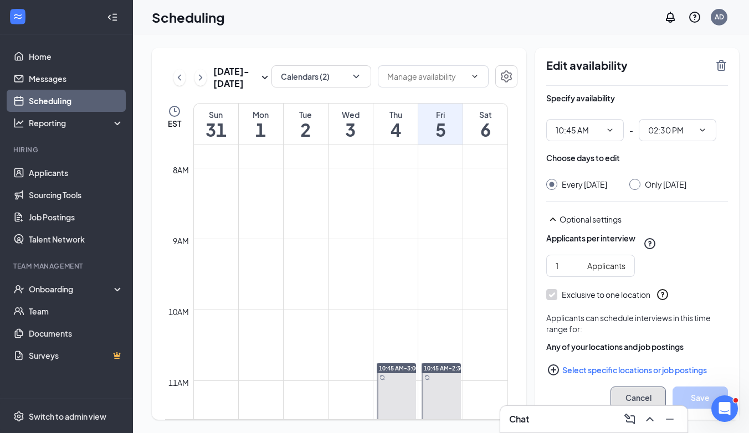
click at [628, 397] on button "Cancel" at bounding box center [637, 398] width 55 height 22
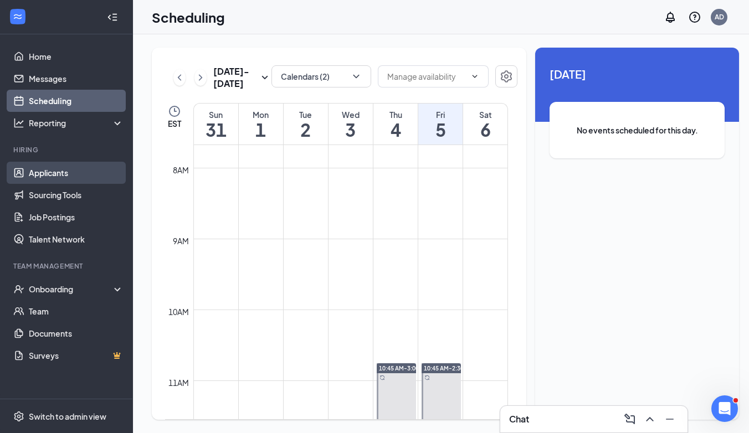
click at [50, 167] on link "Applicants" at bounding box center [76, 173] width 95 height 22
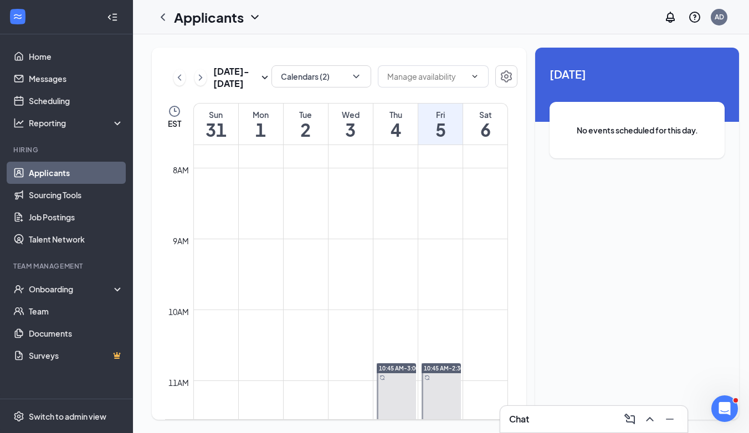
click at [50, 171] on link "Applicants" at bounding box center [76, 173] width 95 height 22
click at [160, 18] on icon "ChevronLeft" at bounding box center [162, 17] width 13 height 13
click at [163, 19] on icon "ChevronLeft" at bounding box center [162, 17] width 13 height 13
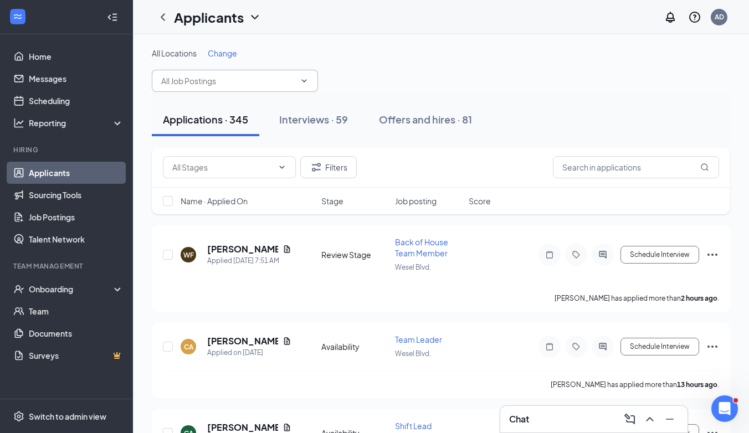
click at [307, 78] on icon "ChevronDown" at bounding box center [304, 80] width 9 height 9
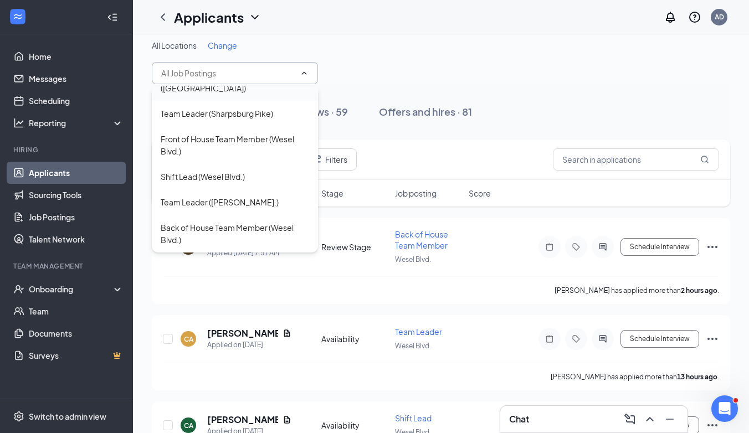
scroll to position [9, 0]
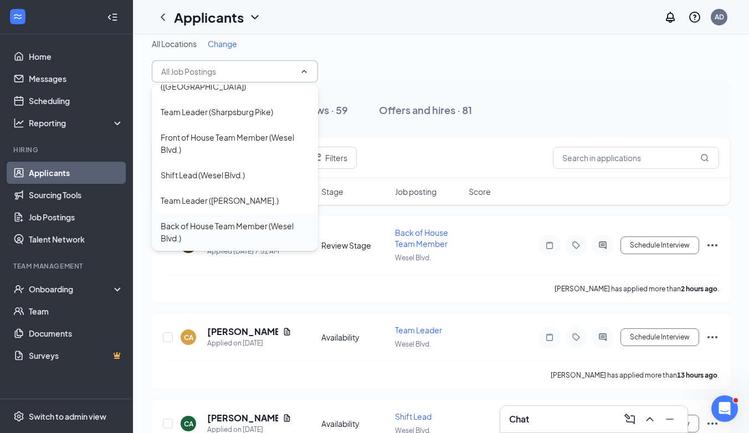
click at [256, 222] on div "Back of House Team Member (Wesel Blvd.)" at bounding box center [235, 232] width 148 height 24
type input "Back of House Team Member (Wesel Blvd.)"
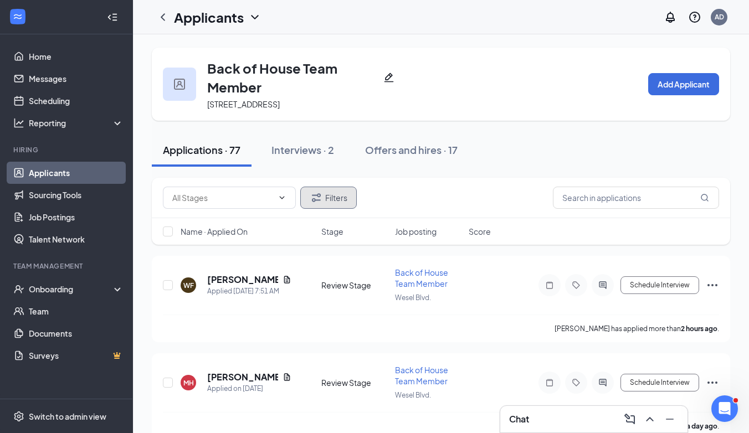
click at [336, 201] on button "Filters" at bounding box center [328, 198] width 56 height 22
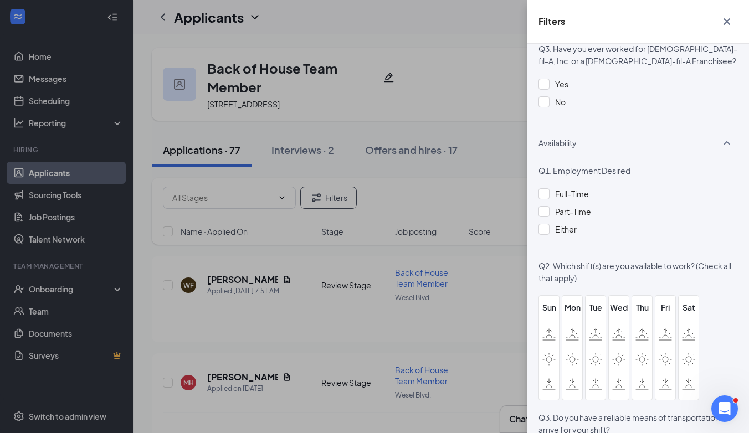
scroll to position [704, 0]
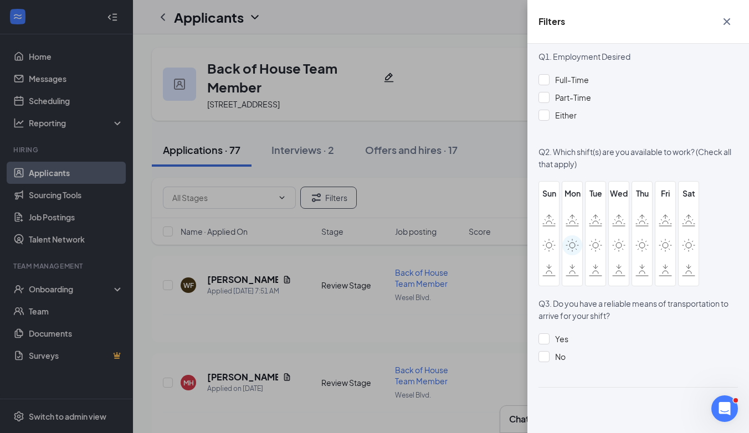
click at [571, 239] on icon at bounding box center [571, 245] width 13 height 13
click at [0, 0] on input "checkbox" at bounding box center [0, 0] width 0 height 0
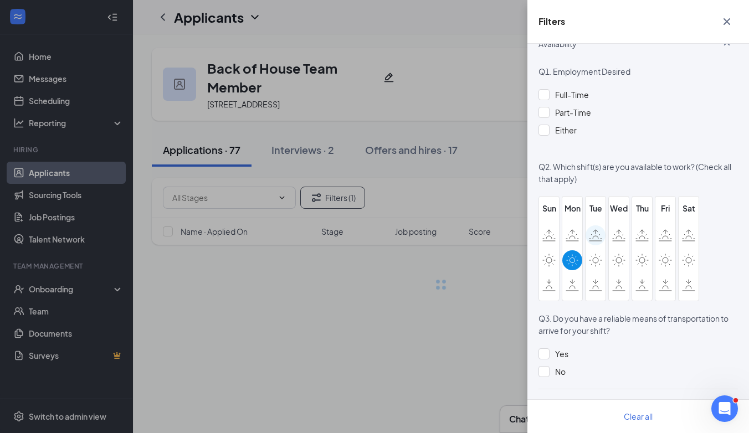
click at [591, 239] on icon at bounding box center [595, 235] width 13 height 12
click at [0, 0] on input "checkbox" at bounding box center [0, 0] width 0 height 0
click at [591, 263] on icon at bounding box center [595, 260] width 13 height 13
click at [0, 0] on input "checkbox" at bounding box center [0, 0] width 0 height 0
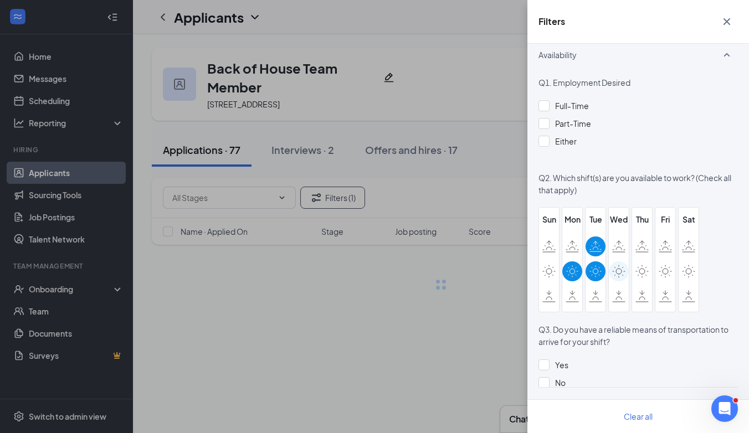
click at [618, 264] on div at bounding box center [619, 271] width 20 height 20
click at [0, 0] on input "checkbox" at bounding box center [0, 0] width 0 height 0
click at [618, 251] on icon at bounding box center [619, 251] width 12 height 0
click at [0, 0] on input "checkbox" at bounding box center [0, 0] width 0 height 0
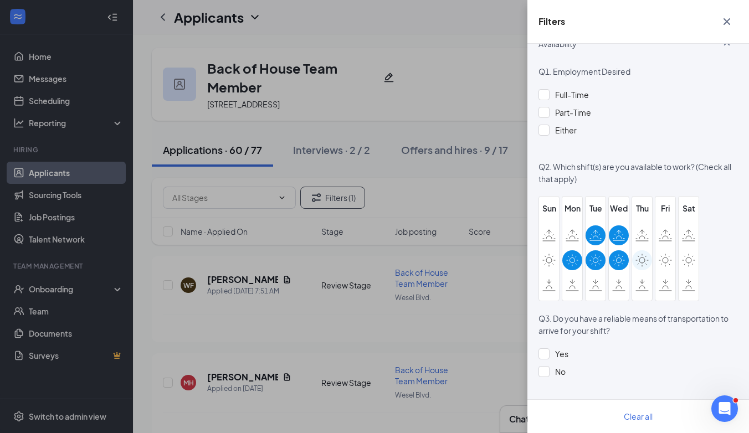
click at [645, 259] on icon at bounding box center [641, 260] width 13 height 13
click at [0, 0] on input "checkbox" at bounding box center [0, 0] width 0 height 0
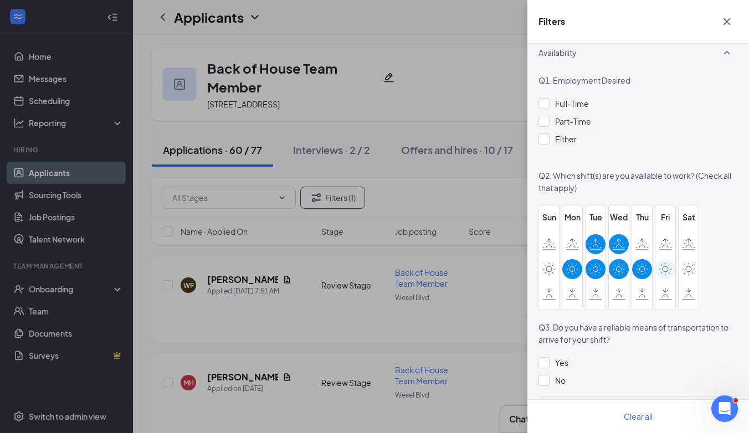
click at [672, 260] on label at bounding box center [665, 269] width 20 height 20
click at [0, 0] on input "checkbox" at bounding box center [0, 0] width 0 height 0
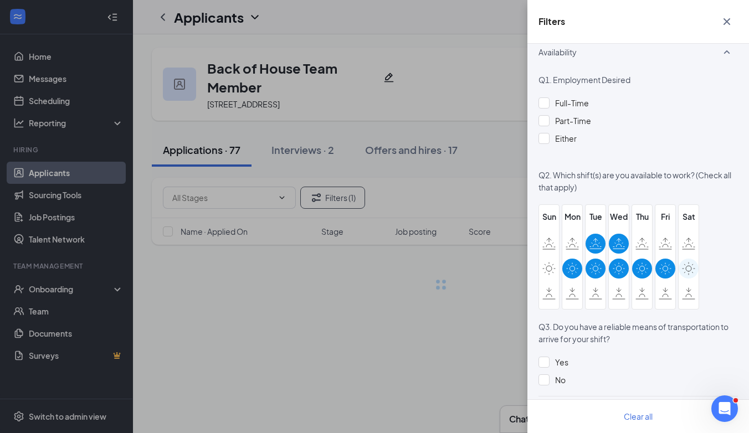
click at [686, 262] on icon at bounding box center [688, 268] width 13 height 13
click at [0, 0] on input "checkbox" at bounding box center [0, 0] width 0 height 0
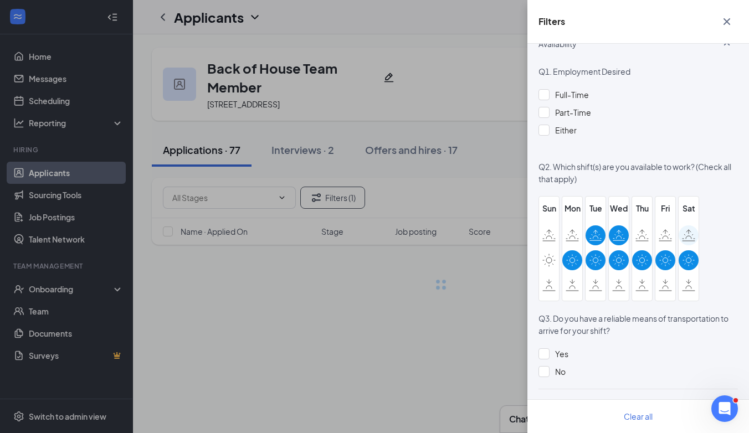
click at [686, 242] on div at bounding box center [688, 235] width 20 height 20
click at [0, 0] on input "checkbox" at bounding box center [0, 0] width 0 height 0
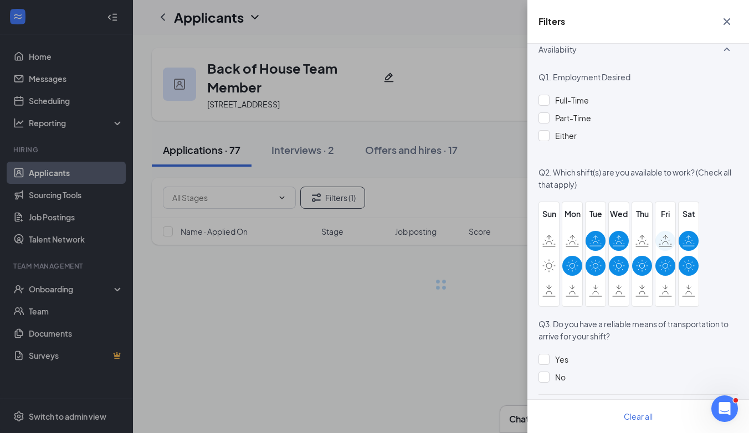
click at [666, 240] on icon at bounding box center [665, 241] width 13 height 12
click at [0, 0] on input "checkbox" at bounding box center [0, 0] width 0 height 0
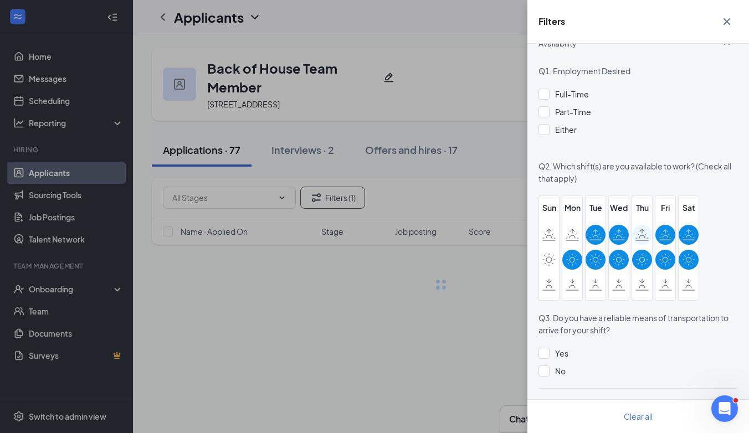
click at [645, 240] on icon at bounding box center [641, 235] width 13 height 12
click at [0, 0] on input "checkbox" at bounding box center [0, 0] width 0 height 0
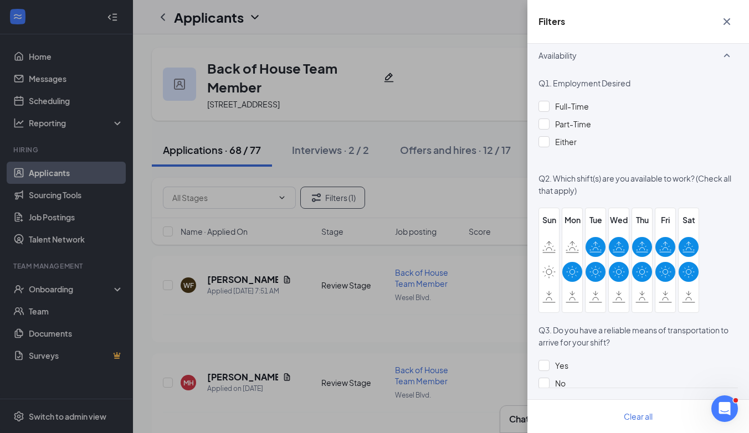
click at [567, 235] on div "Mon" at bounding box center [572, 260] width 20 height 93
click at [570, 243] on icon at bounding box center [571, 247] width 13 height 12
click at [0, 0] on input "checkbox" at bounding box center [0, 0] width 0 height 0
click at [507, 192] on div "Filters Applicant Status (0/5) Unread message Hasn't messaged back Stuck in sta…" at bounding box center [374, 216] width 749 height 433
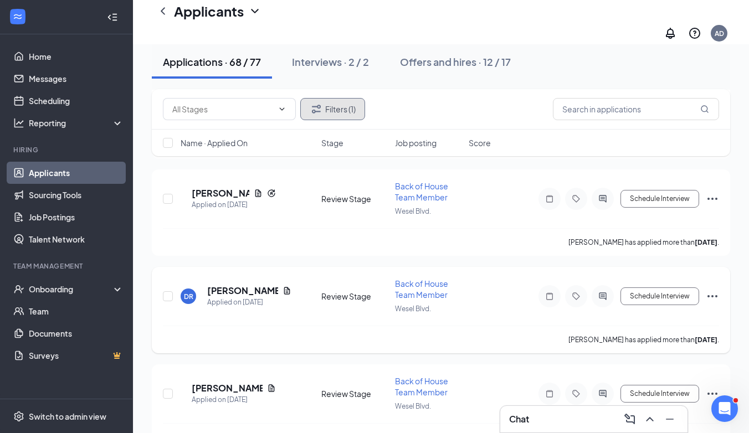
scroll to position [4095, 0]
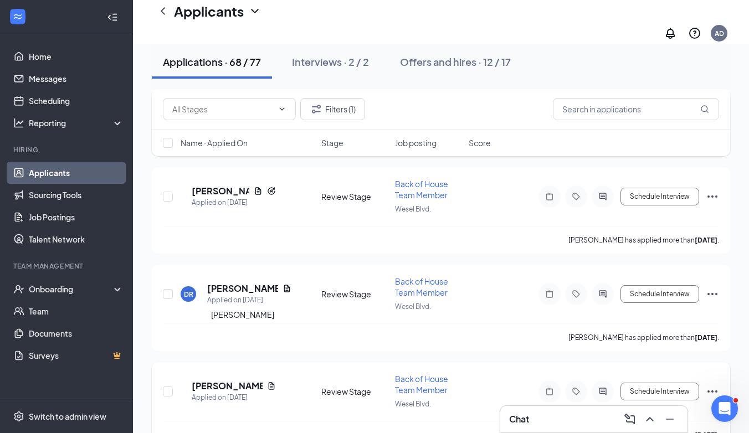
click at [236, 380] on h5 "[PERSON_NAME]" at bounding box center [227, 386] width 71 height 12
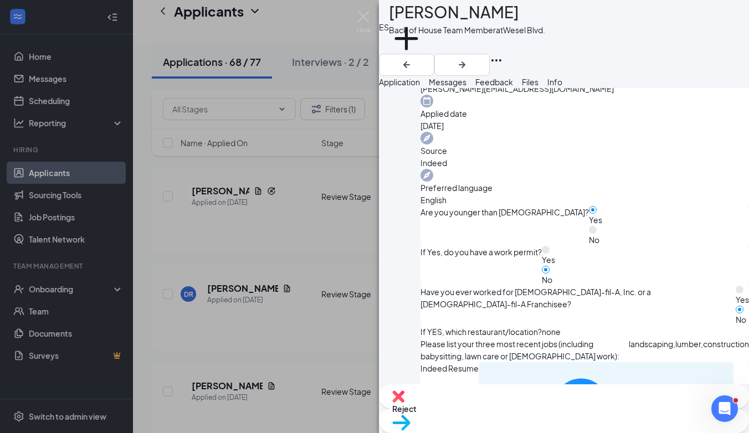
scroll to position [677, 0]
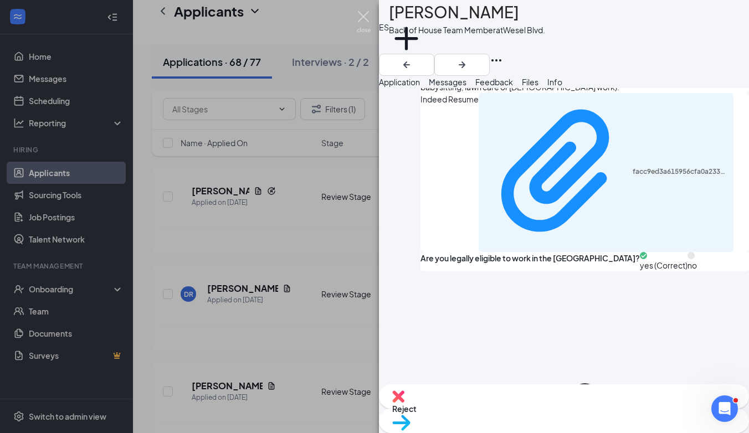
click at [363, 13] on img at bounding box center [364, 22] width 14 height 22
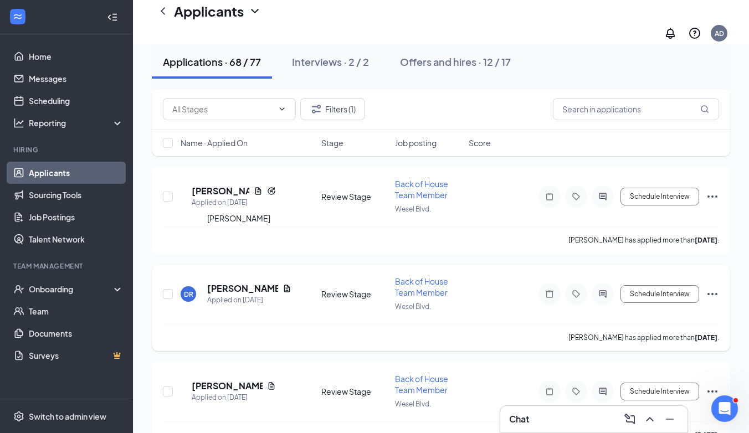
click at [233, 282] on h5 "[PERSON_NAME]" at bounding box center [242, 288] width 71 height 12
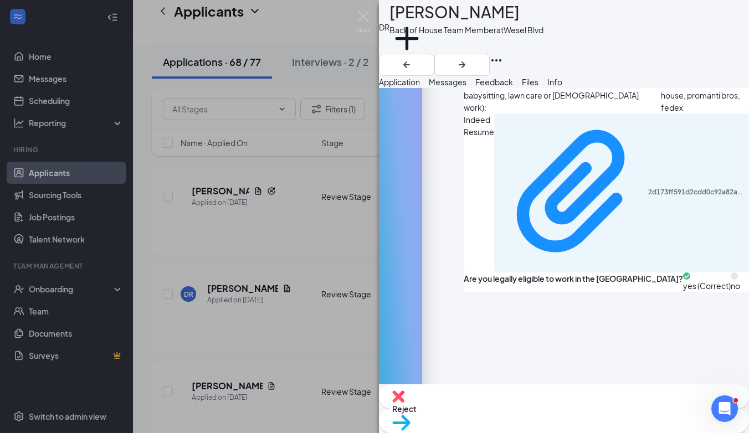
scroll to position [708, 0]
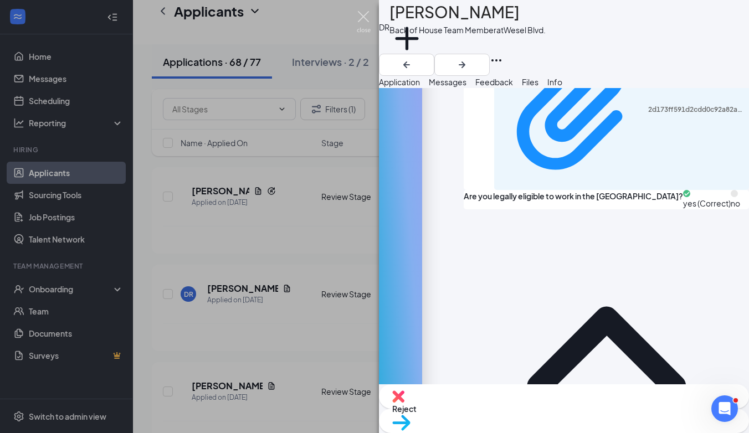
click at [363, 19] on img at bounding box center [364, 22] width 14 height 22
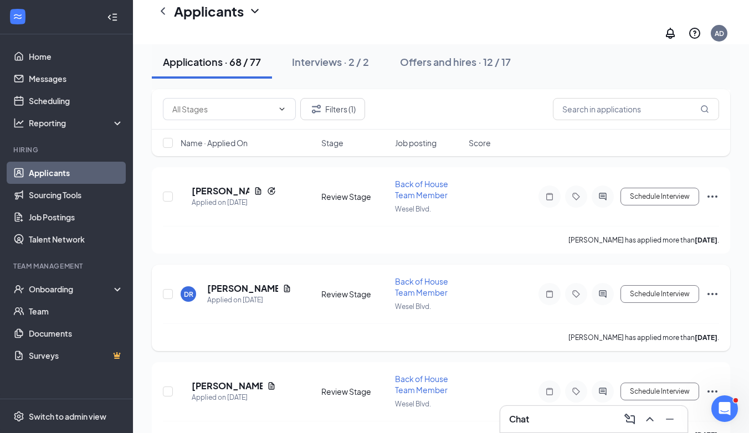
click at [715, 287] on icon "Ellipses" at bounding box center [712, 293] width 13 height 13
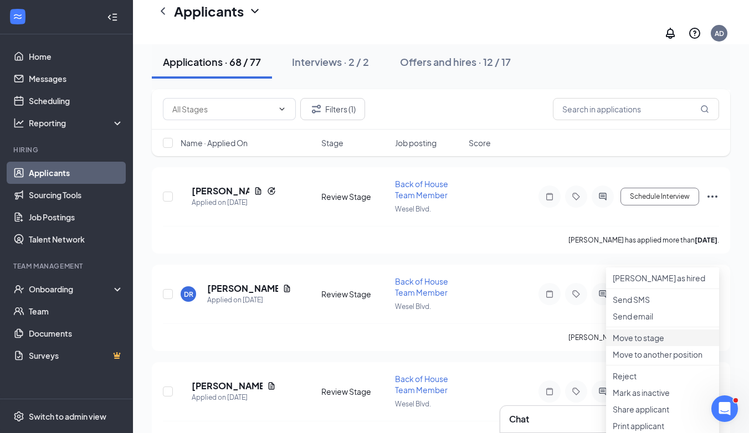
click at [650, 343] on p "Move to stage" at bounding box center [663, 337] width 100 height 11
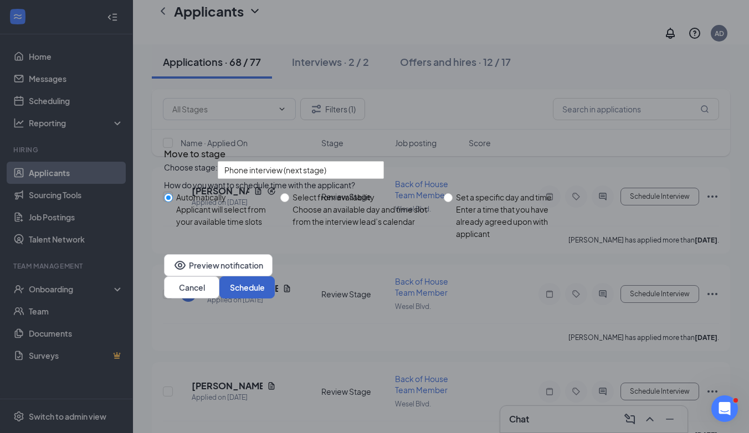
click at [275, 299] on button "Schedule" at bounding box center [246, 287] width 55 height 22
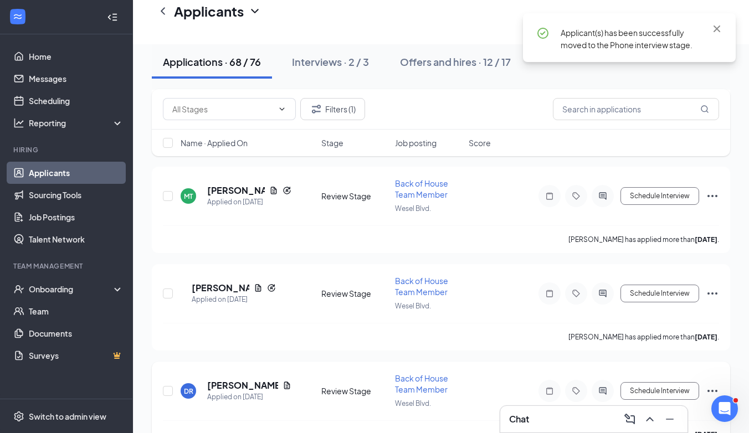
scroll to position [3999, 0]
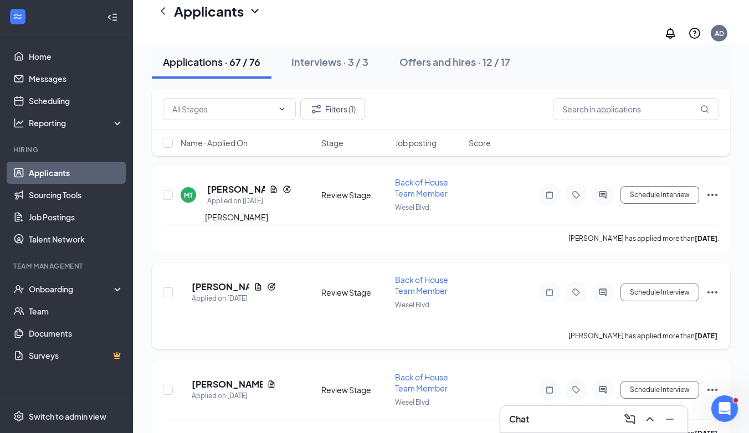
click at [213, 281] on h5 "[PERSON_NAME]" at bounding box center [221, 287] width 58 height 12
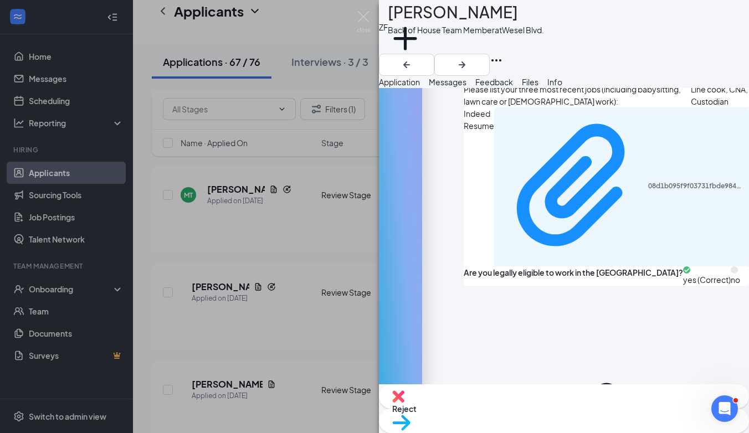
scroll to position [619, 0]
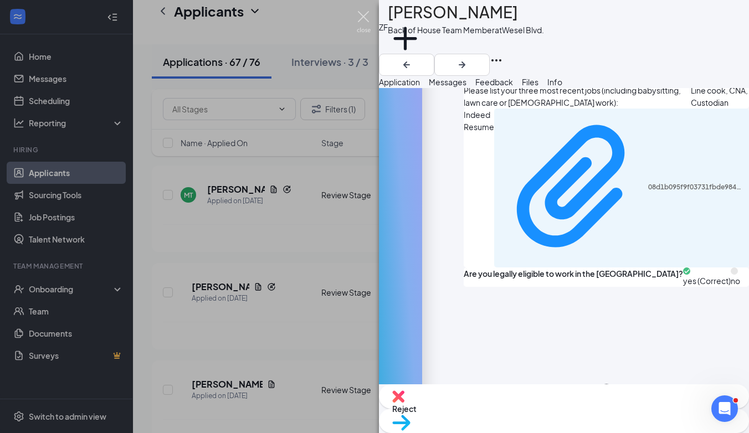
click at [363, 15] on img at bounding box center [364, 22] width 14 height 22
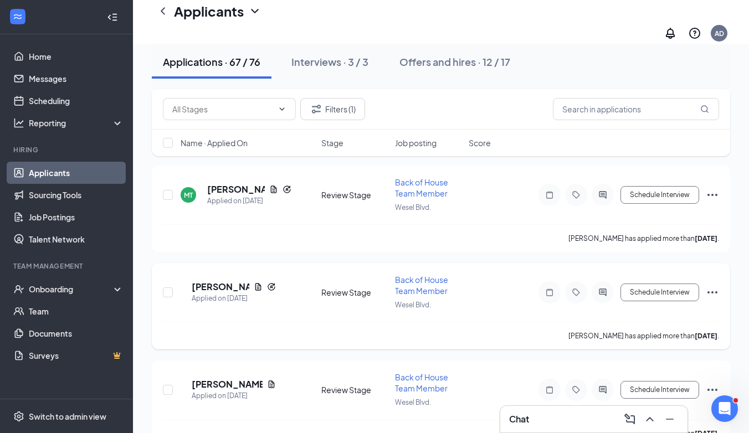
click at [706, 286] on icon "Ellipses" at bounding box center [712, 292] width 13 height 13
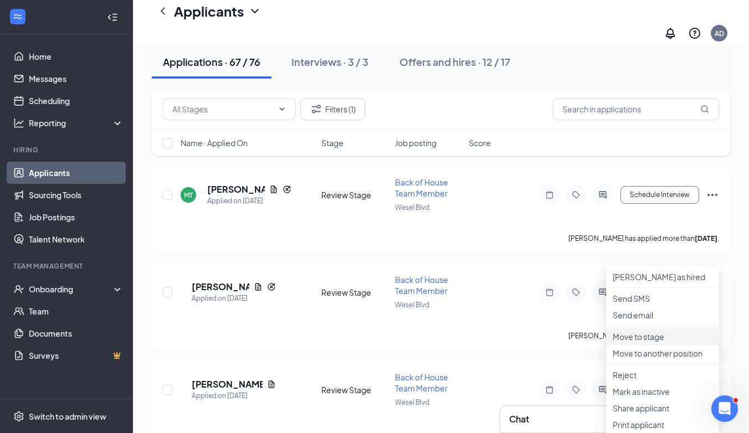
click at [623, 342] on p "Move to stage" at bounding box center [663, 336] width 100 height 11
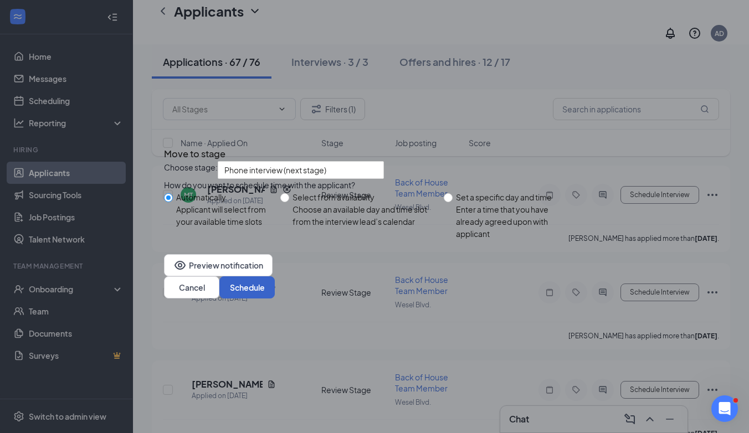
click at [275, 298] on button "Schedule" at bounding box center [246, 287] width 55 height 22
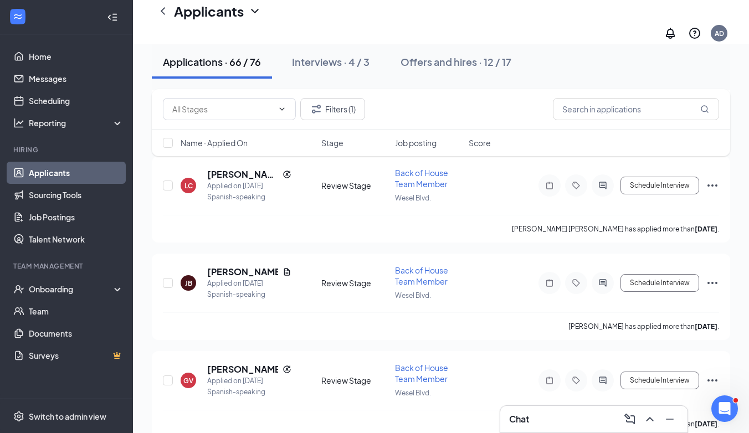
scroll to position [3715, 0]
click at [236, 267] on h5 "[PERSON_NAME]" at bounding box center [242, 273] width 71 height 12
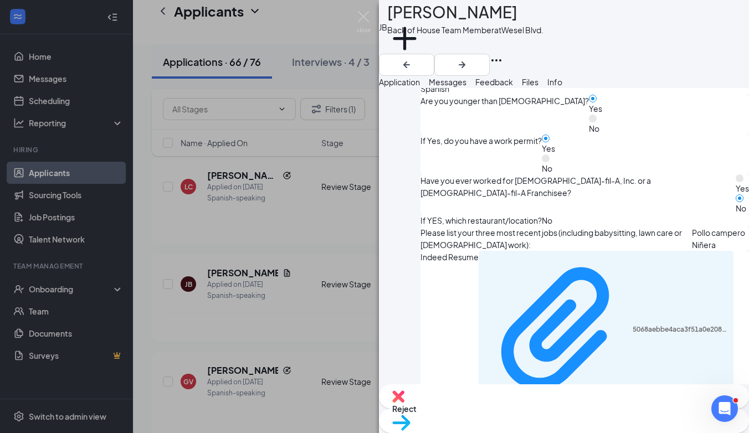
scroll to position [690, 0]
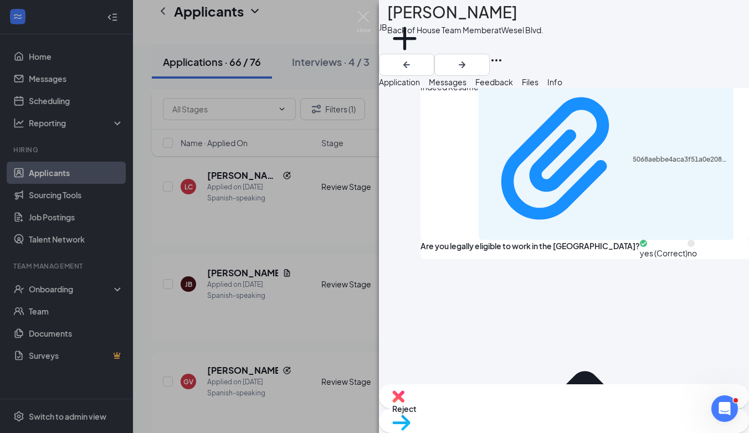
click at [316, 232] on div "JB Jael Barrientos Back of House Team Member at Wesel Blvd. Add a tag Applicati…" at bounding box center [374, 216] width 749 height 433
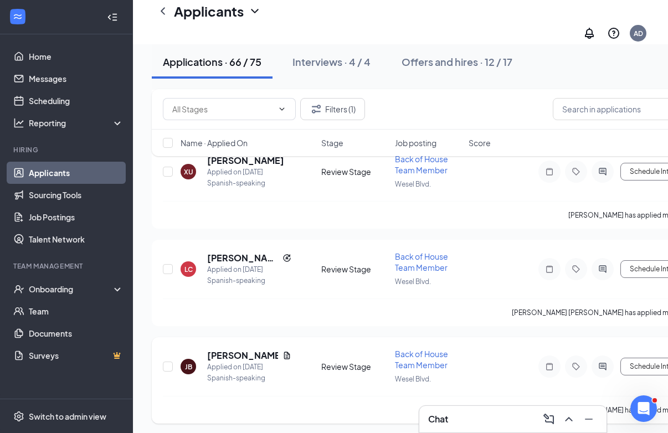
scroll to position [3621, 0]
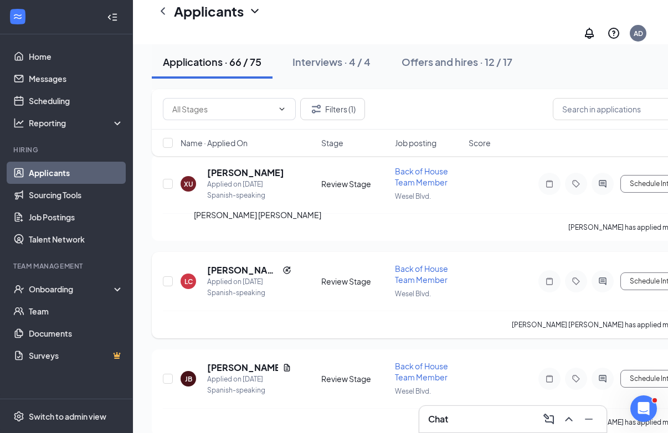
click at [249, 264] on h5 "[PERSON_NAME] [PERSON_NAME]" at bounding box center [242, 270] width 71 height 12
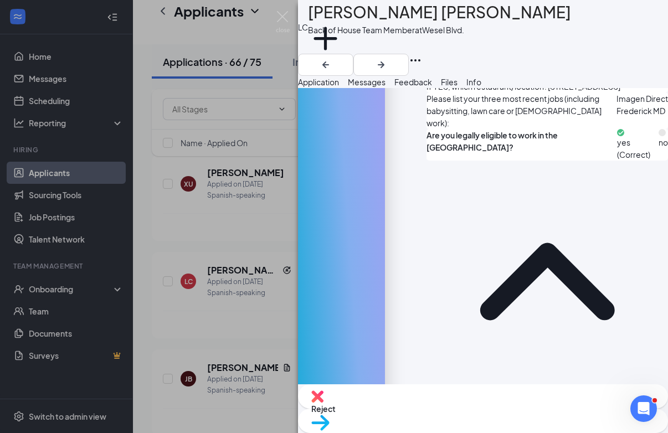
scroll to position [567, 0]
click at [279, 22] on img at bounding box center [283, 22] width 14 height 22
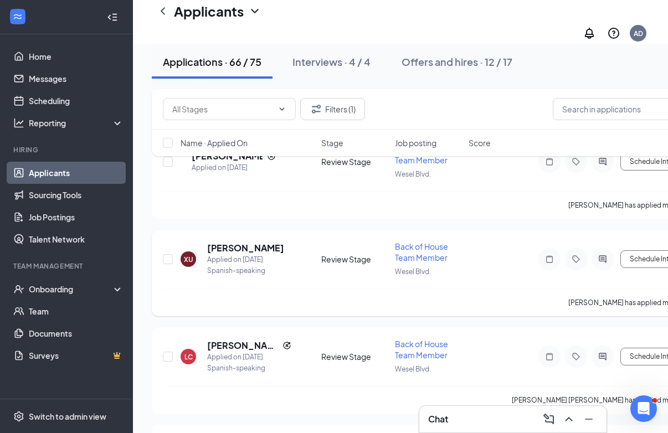
scroll to position [3541, 0]
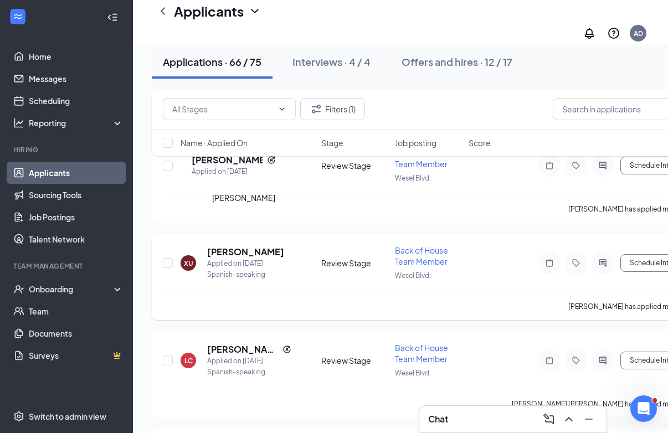
click at [247, 246] on h5 "[PERSON_NAME]" at bounding box center [245, 252] width 77 height 12
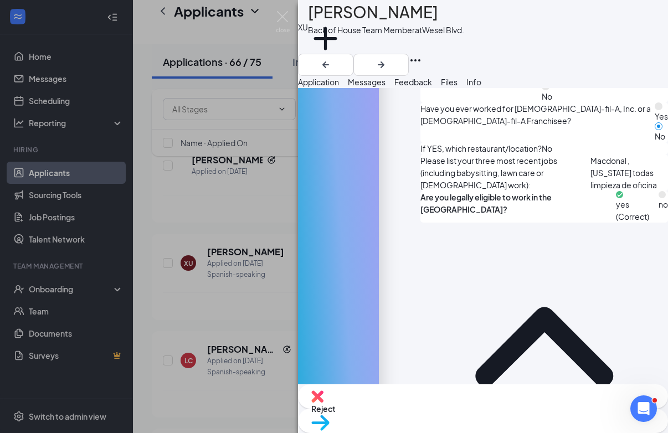
scroll to position [402, 0]
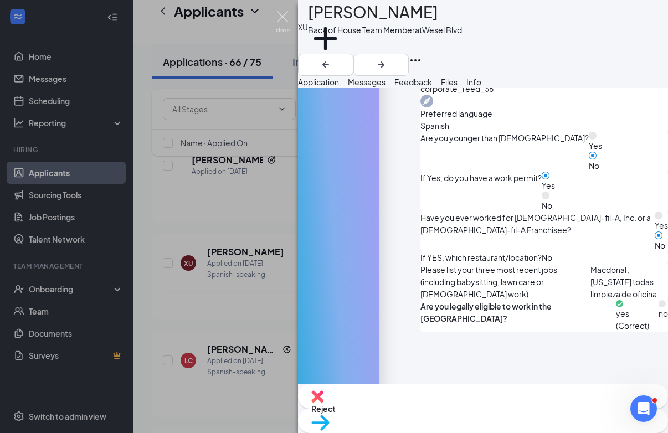
click at [282, 14] on img at bounding box center [283, 22] width 14 height 22
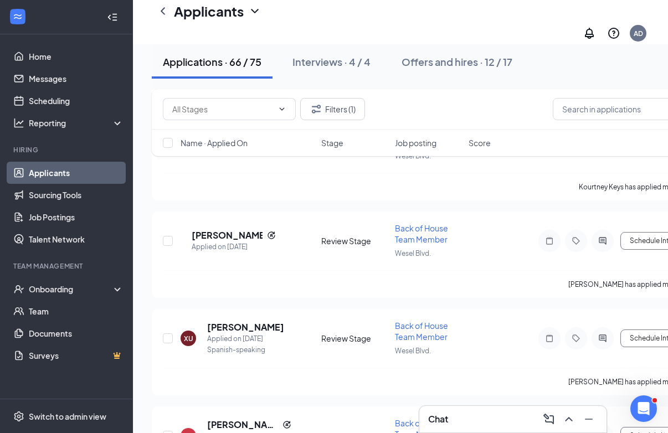
scroll to position [3457, 0]
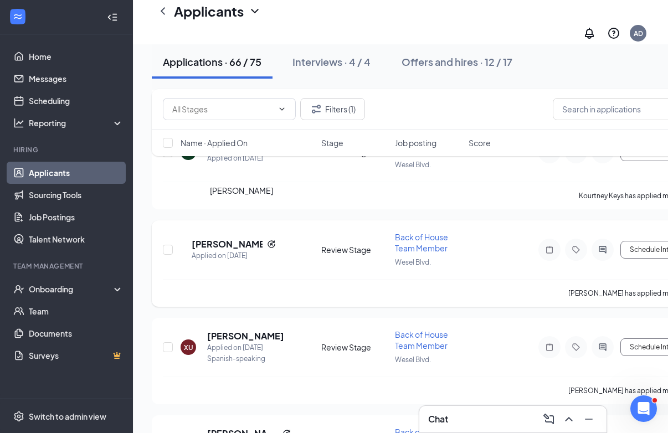
click at [244, 238] on h5 "[PERSON_NAME]" at bounding box center [227, 244] width 71 height 12
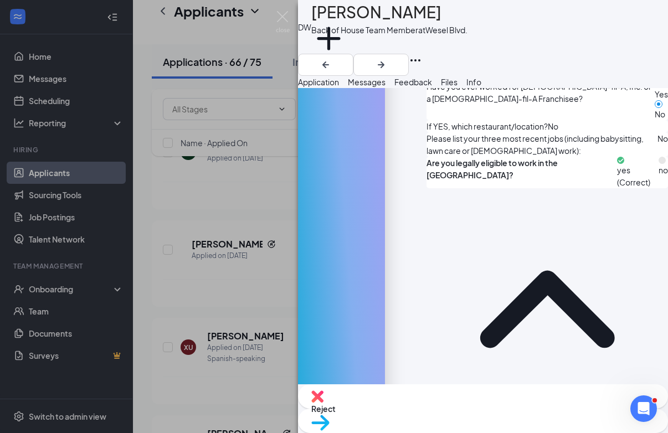
scroll to position [648, 0]
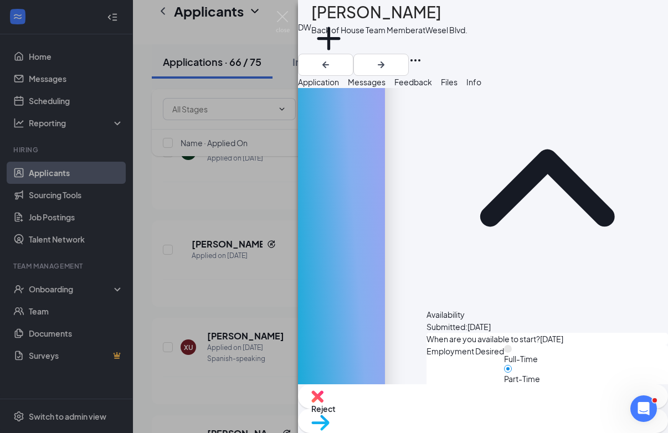
click at [290, 17] on div "DW Daniel Weiss Back of House Team Member at Wesel Blvd. Add a tag Application …" at bounding box center [334, 216] width 668 height 433
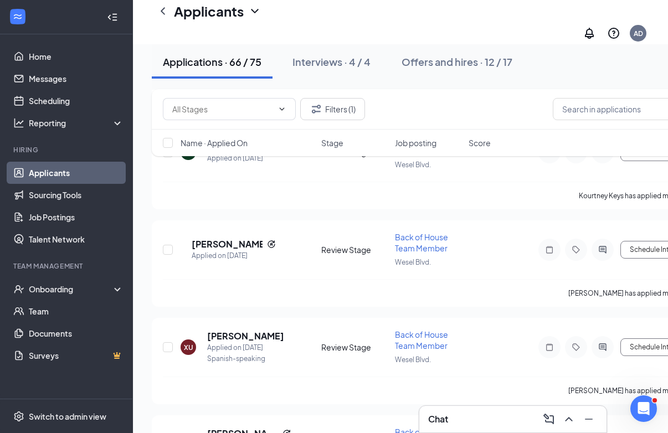
click at [285, 18] on div "Applicants AD" at bounding box center [400, 22] width 535 height 44
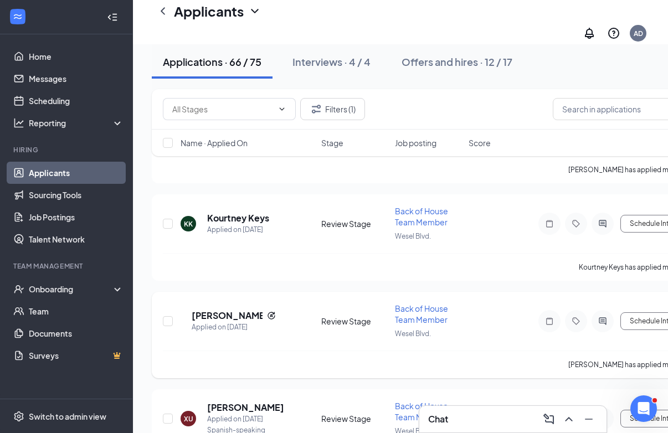
scroll to position [3378, 0]
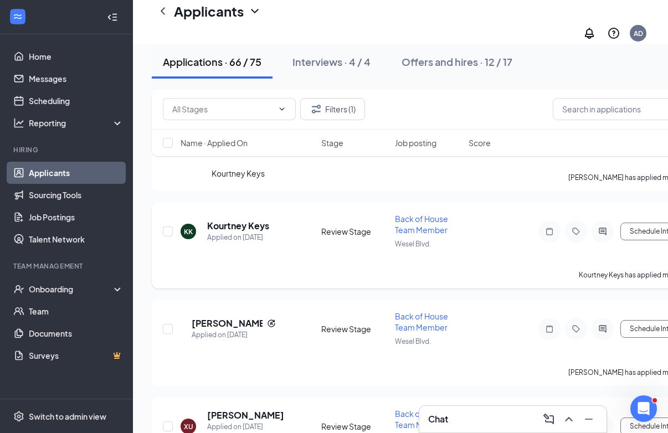
click at [261, 220] on h5 "Kourtney Keys" at bounding box center [238, 226] width 62 height 12
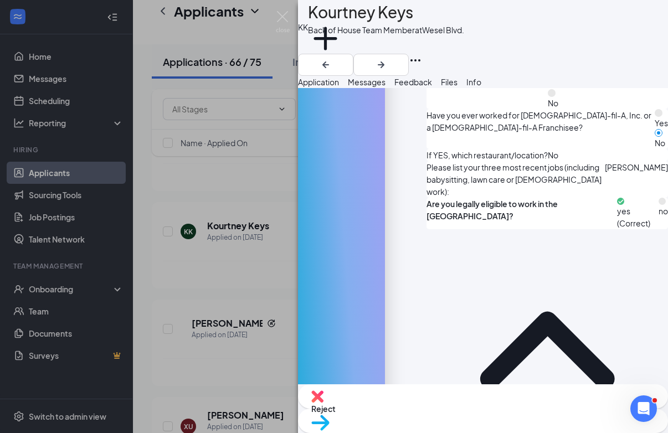
scroll to position [553, 0]
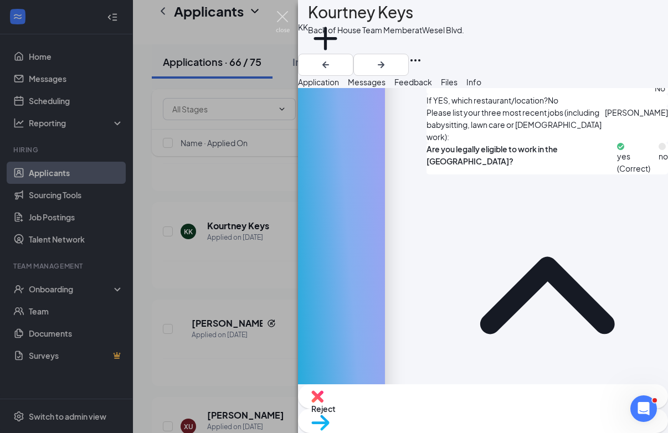
click at [283, 20] on img at bounding box center [283, 22] width 14 height 22
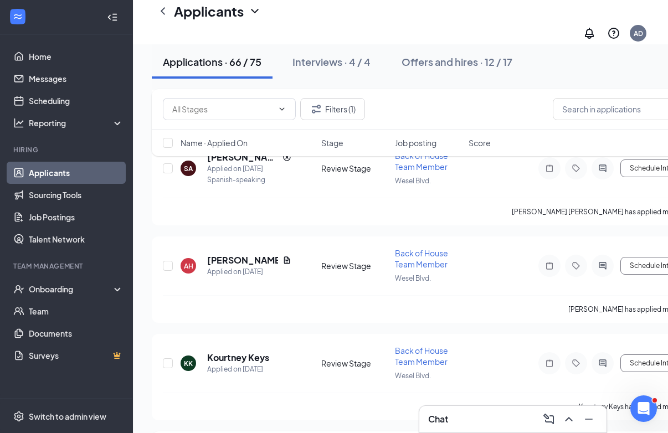
scroll to position [3244, 0]
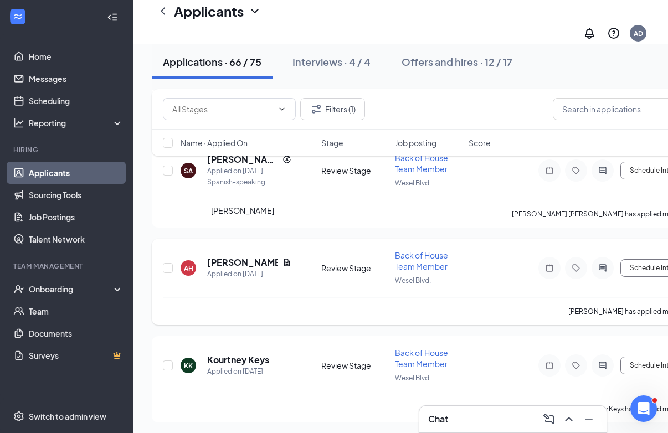
click at [254, 256] on h5 "[PERSON_NAME]" at bounding box center [242, 262] width 71 height 12
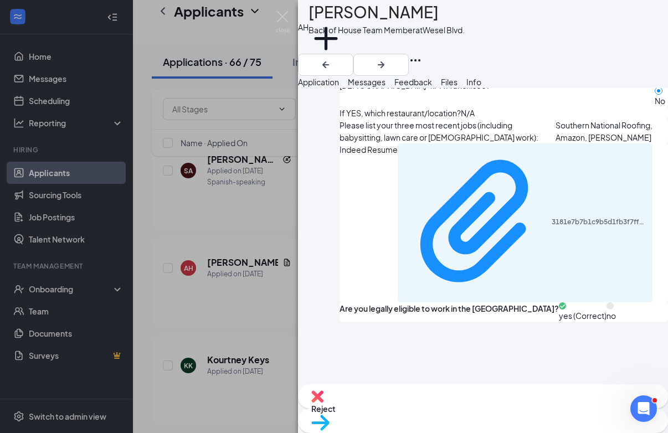
scroll to position [677, 0]
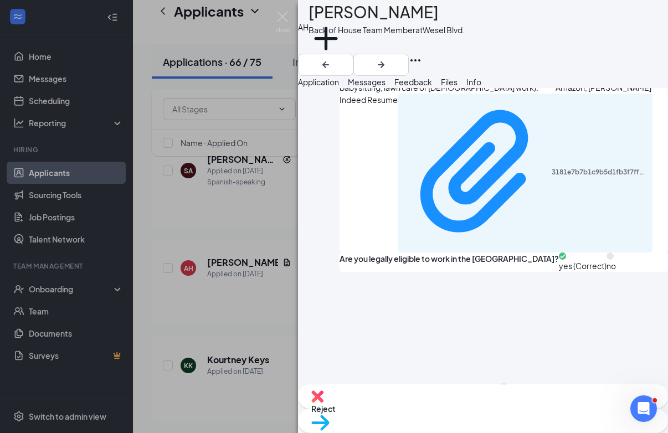
click at [279, 11] on div "AH Aidan Hopkins Back of House Team Member at Wesel Blvd. Add a tag Application…" at bounding box center [334, 216] width 668 height 433
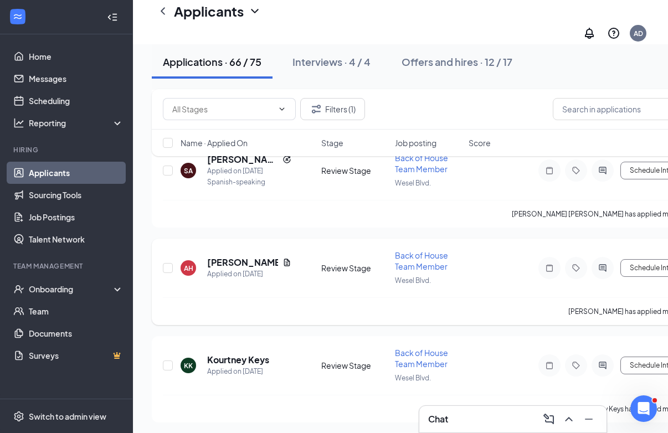
scroll to position [3165, 0]
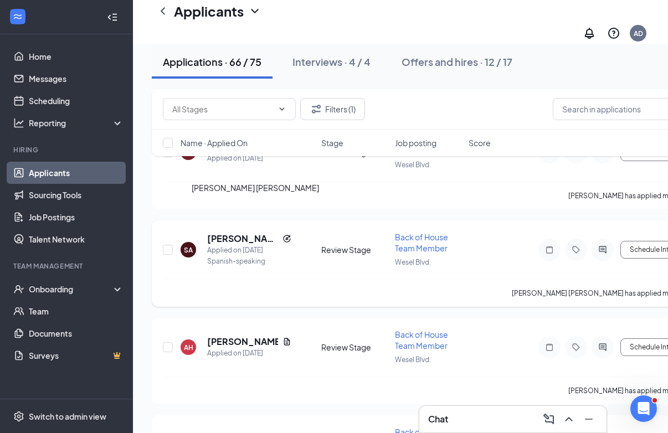
click at [264, 233] on h5 "[PERSON_NAME] [PERSON_NAME]" at bounding box center [242, 239] width 71 height 12
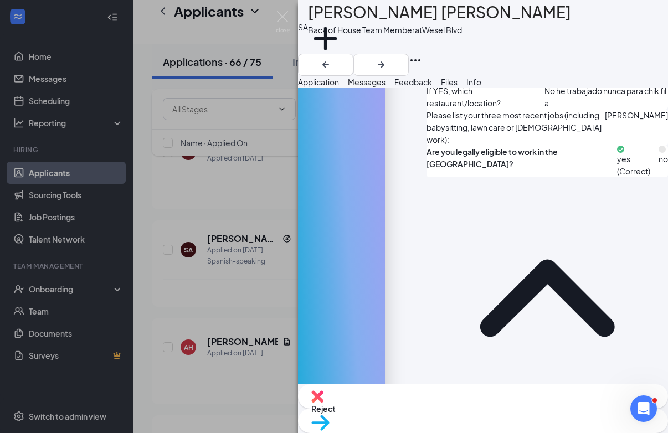
scroll to position [640, 0]
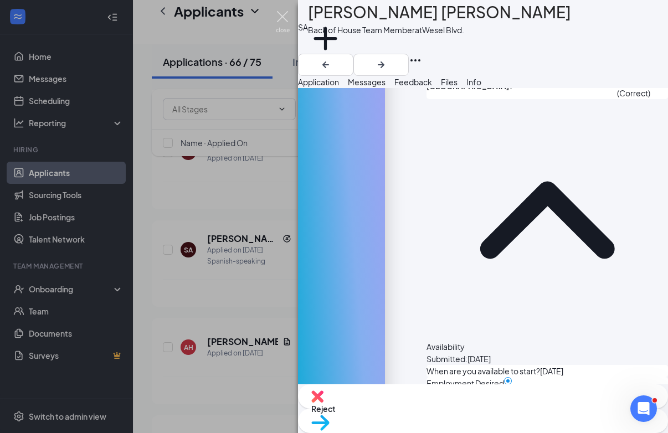
click at [282, 18] on img at bounding box center [283, 22] width 14 height 22
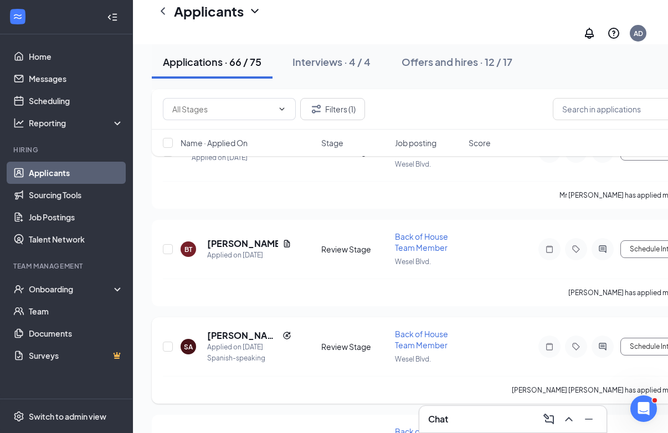
scroll to position [3067, 0]
click at [246, 238] on h5 "[PERSON_NAME]" at bounding box center [242, 244] width 71 height 12
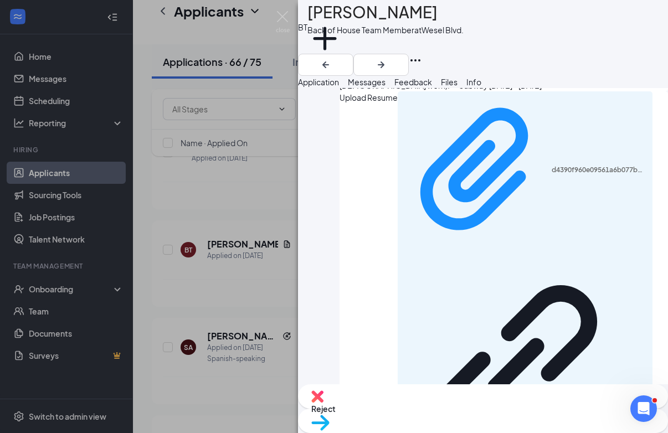
scroll to position [726, 0]
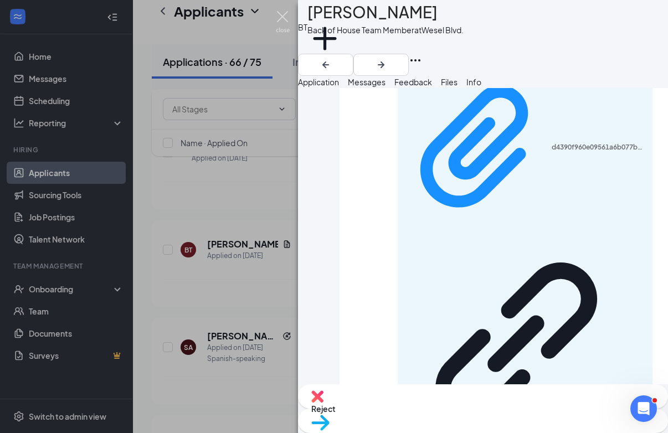
click at [277, 16] on img at bounding box center [283, 22] width 14 height 22
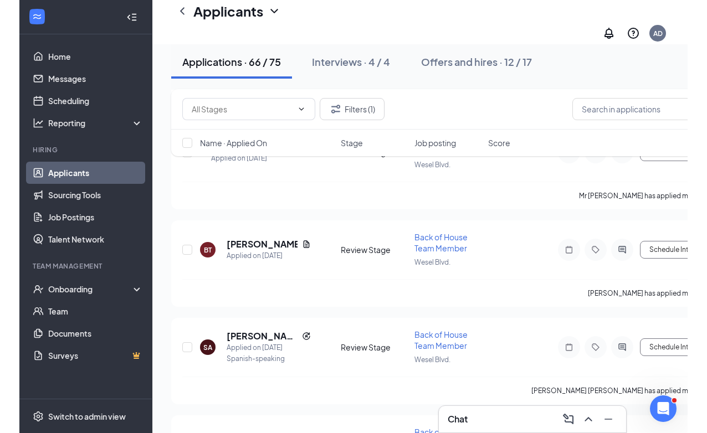
scroll to position [3056, 0]
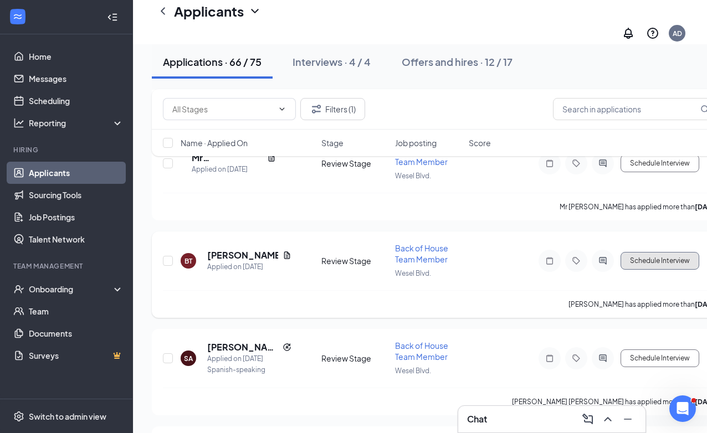
click at [650, 252] on button "Schedule Interview" at bounding box center [659, 261] width 79 height 18
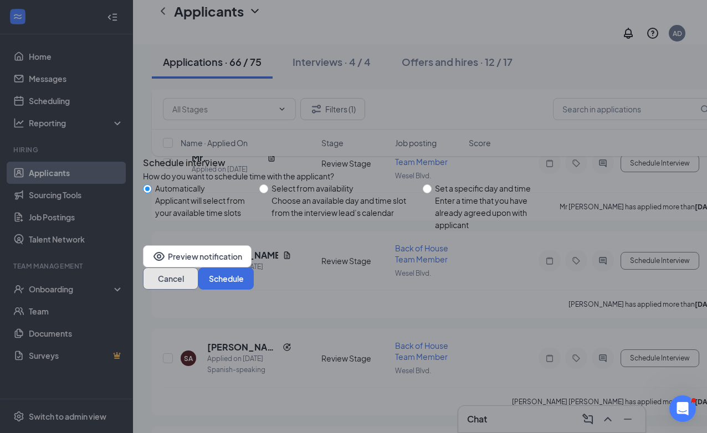
click at [198, 284] on button "Cancel" at bounding box center [170, 279] width 55 height 22
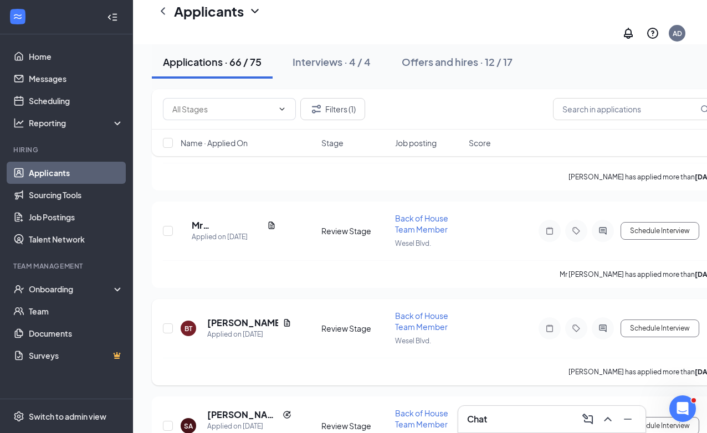
scroll to position [2984, 0]
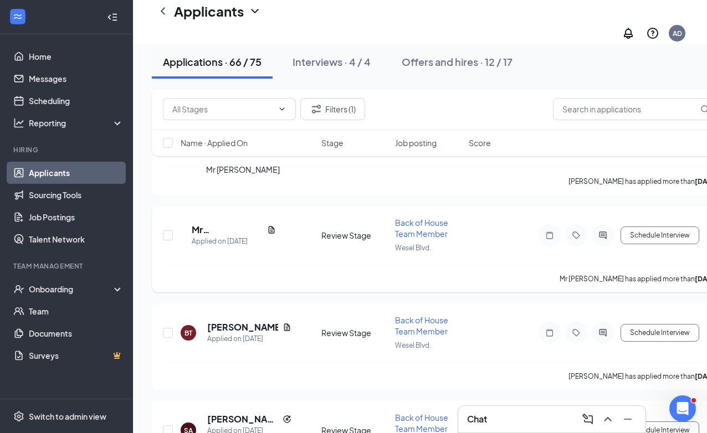
click at [212, 224] on h5 "Mr [PERSON_NAME]" at bounding box center [227, 230] width 71 height 12
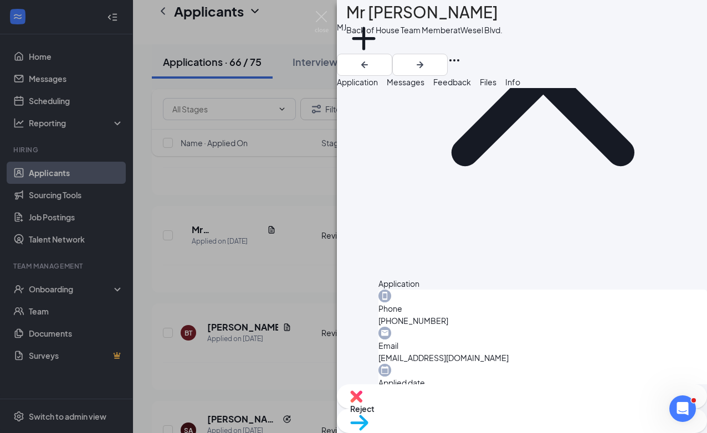
scroll to position [183, 0]
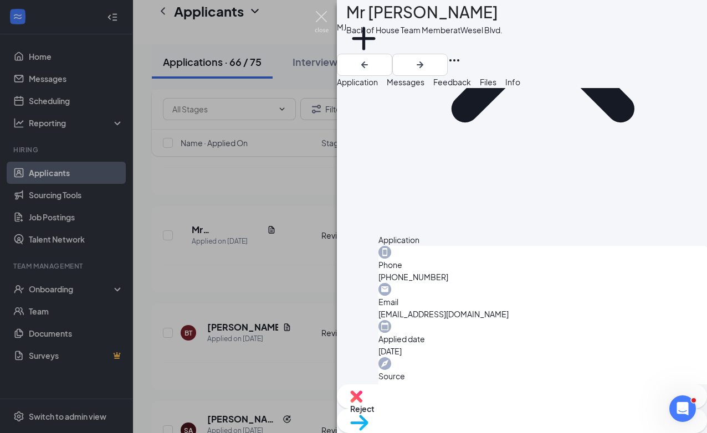
click at [319, 17] on img at bounding box center [322, 22] width 14 height 22
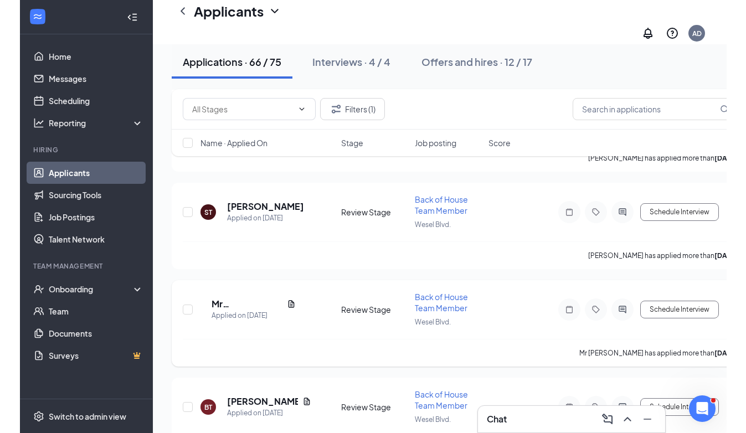
scroll to position [2909, 0]
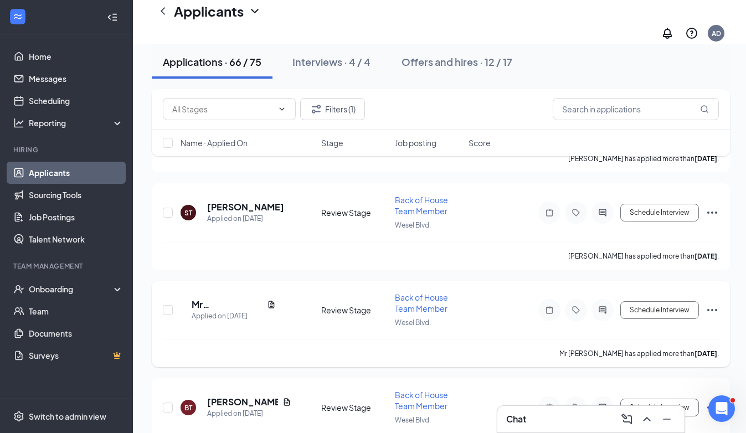
click at [713, 304] on icon "Ellipses" at bounding box center [712, 310] width 13 height 13
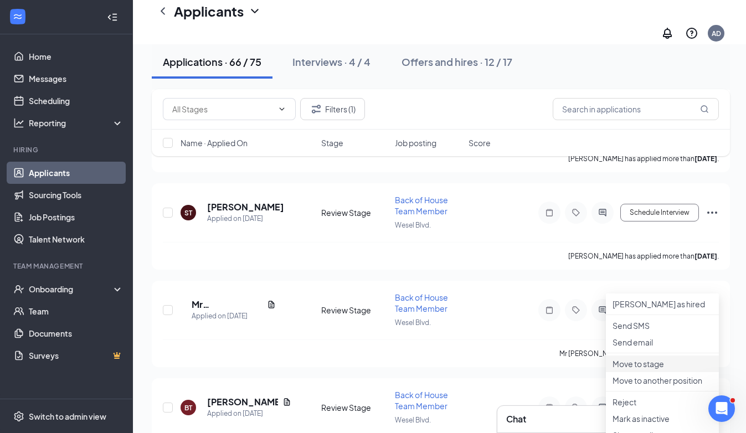
click at [646, 369] on p "Move to stage" at bounding box center [663, 363] width 100 height 11
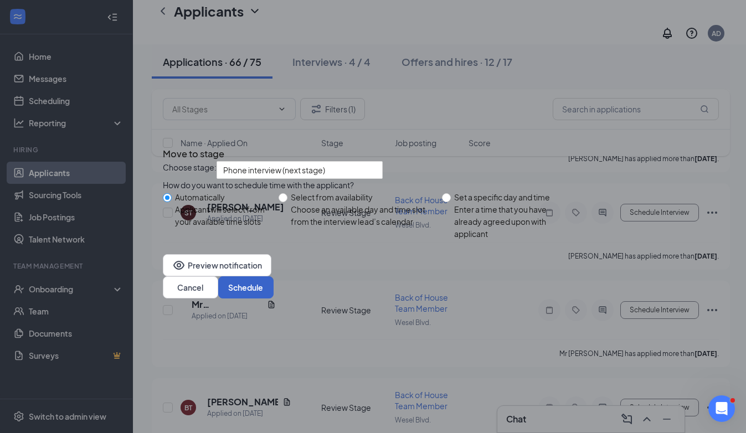
click at [274, 297] on button "Schedule" at bounding box center [245, 287] width 55 height 22
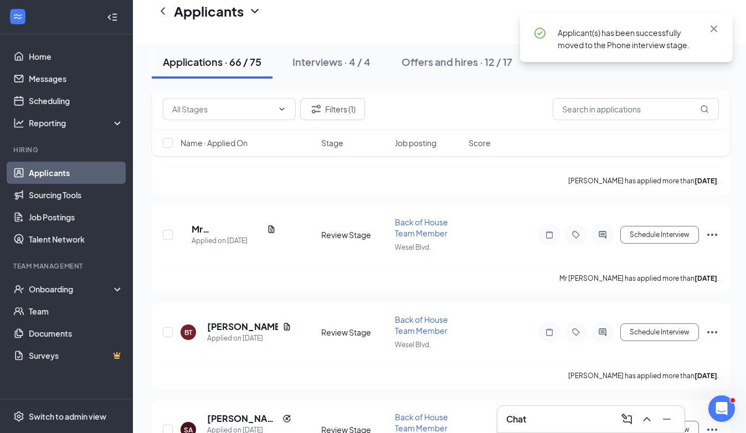
scroll to position [2988, 0]
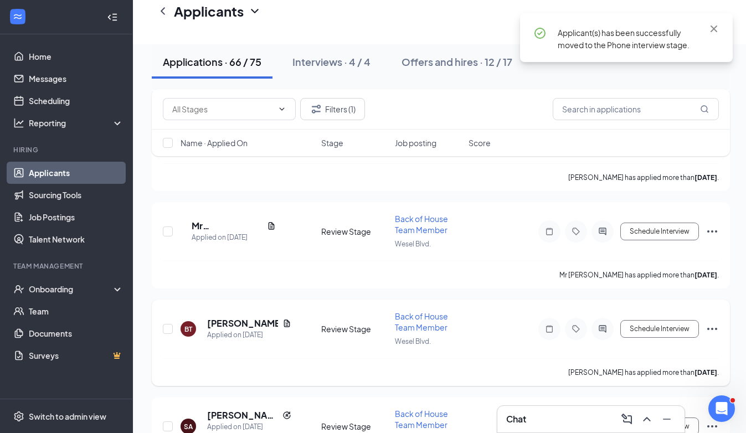
click at [712, 328] on icon "Ellipses" at bounding box center [712, 329] width 10 height 2
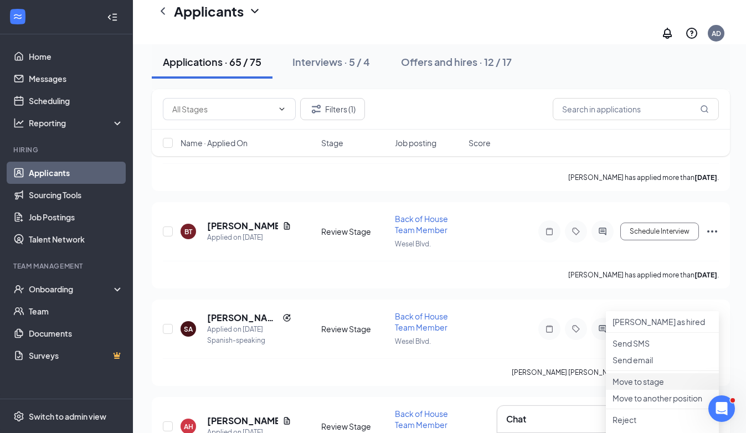
click at [630, 387] on p "Move to stage" at bounding box center [663, 381] width 100 height 11
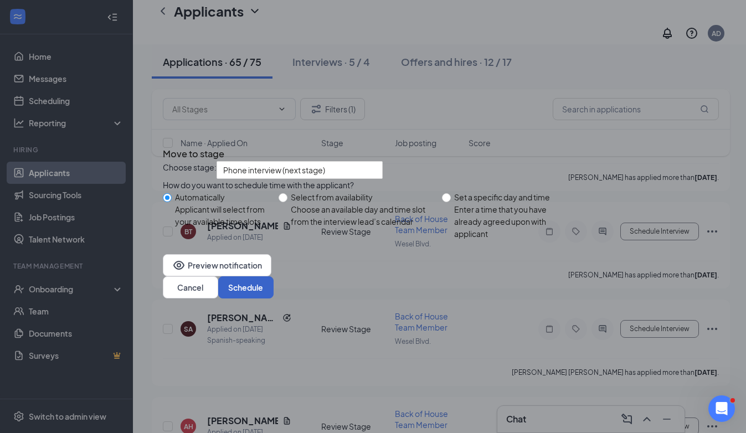
click at [274, 299] on button "Schedule" at bounding box center [245, 287] width 55 height 22
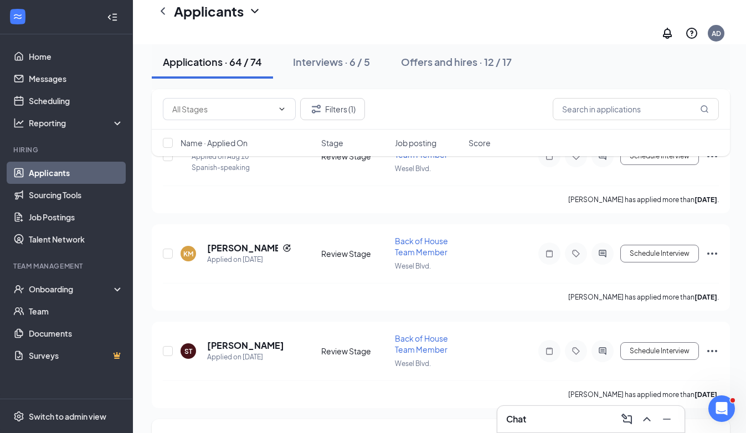
scroll to position [2769, 0]
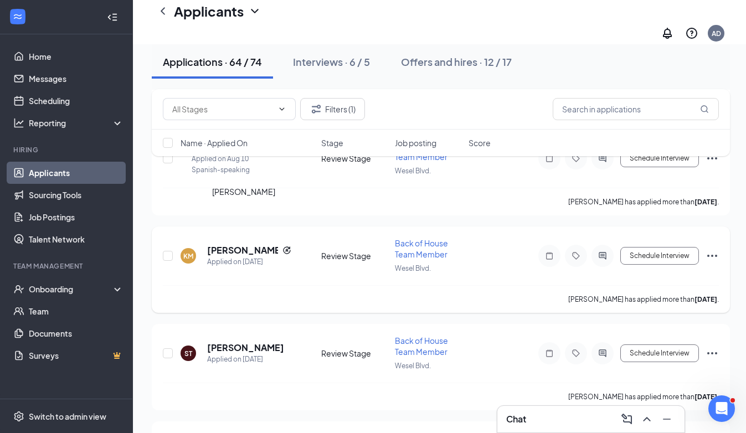
click at [268, 244] on h5 "[PERSON_NAME]" at bounding box center [242, 250] width 71 height 12
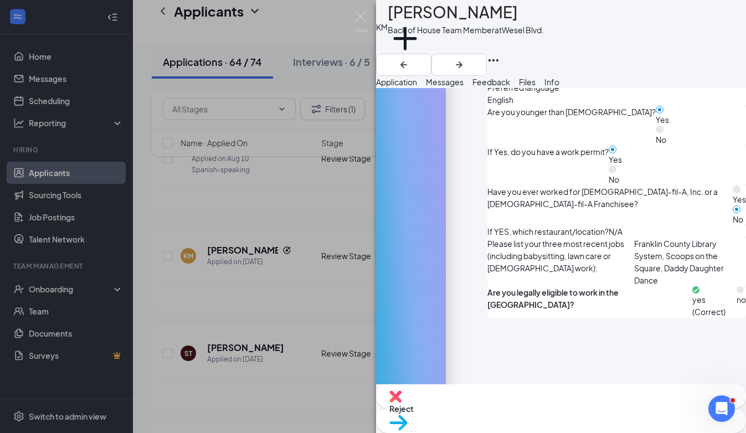
scroll to position [437, 0]
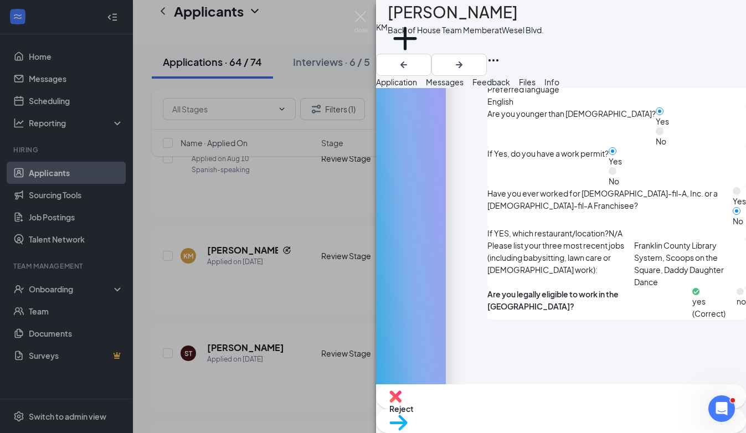
click at [371, 256] on div "KM Kaydyn Monroe Back of House Team Member at Wesel Blvd. Add a tag Application…" at bounding box center [373, 216] width 746 height 433
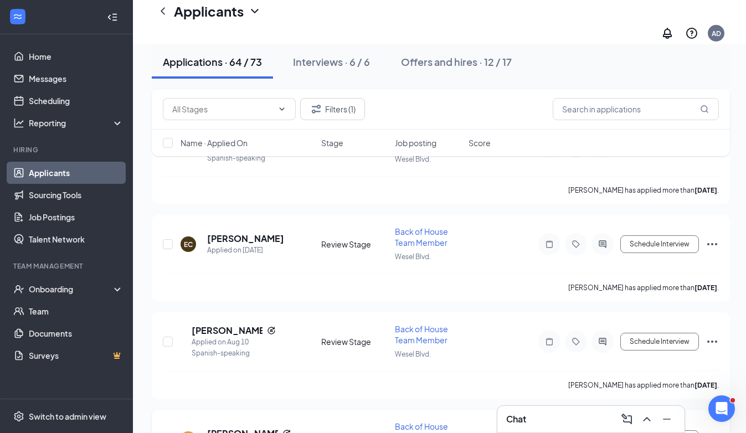
scroll to position [2667, 0]
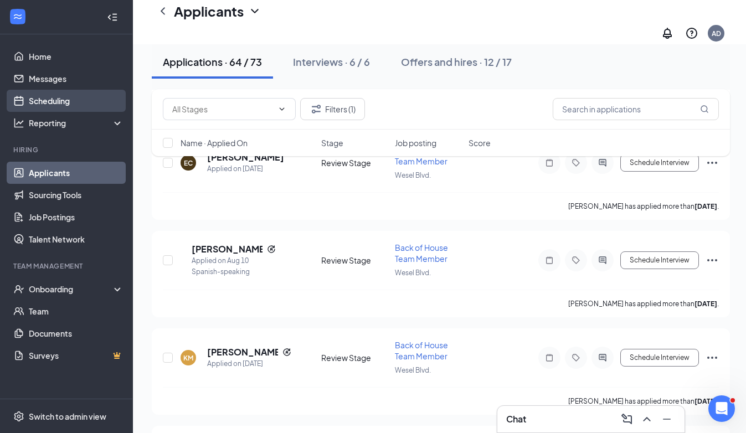
click at [99, 103] on link "Scheduling" at bounding box center [76, 101] width 95 height 22
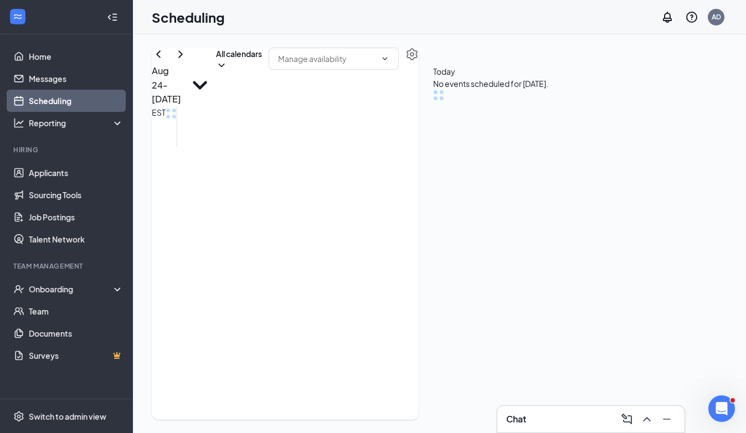
scroll to position [544, 0]
click at [187, 61] on icon "ChevronRight" at bounding box center [180, 54] width 13 height 13
click at [355, 130] on h1 "3" at bounding box center [361, 119] width 18 height 24
click at [399, 125] on h1 "4" at bounding box center [405, 119] width 13 height 24
click at [165, 61] on icon "ChevronLeft" at bounding box center [158, 54] width 13 height 13
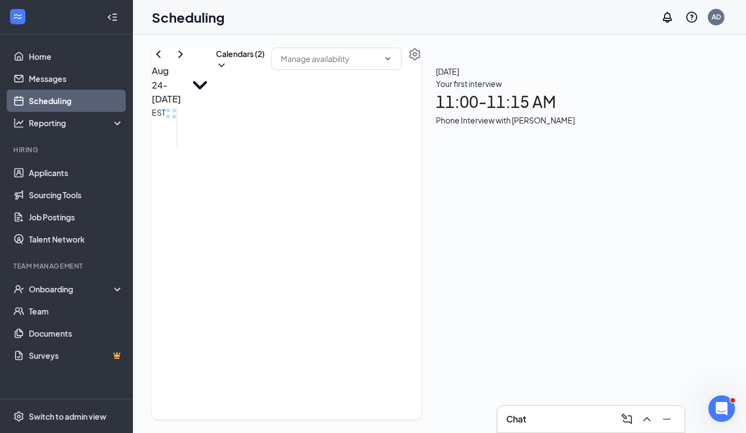
click at [357, 138] on h1 "27" at bounding box center [361, 132] width 19 height 24
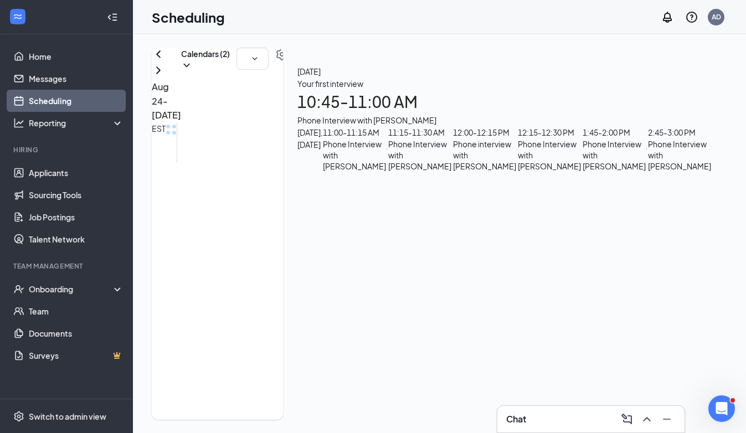
scroll to position [150, 0]
click at [70, 172] on link "Applicants" at bounding box center [76, 173] width 95 height 22
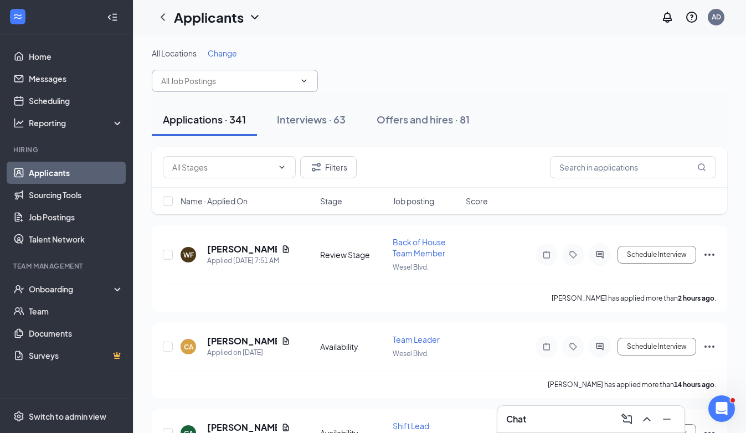
click at [310, 80] on span at bounding box center [235, 81] width 166 height 22
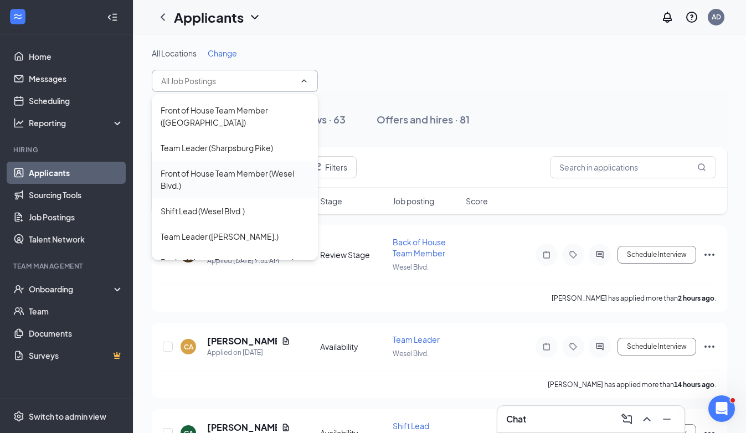
scroll to position [86, 0]
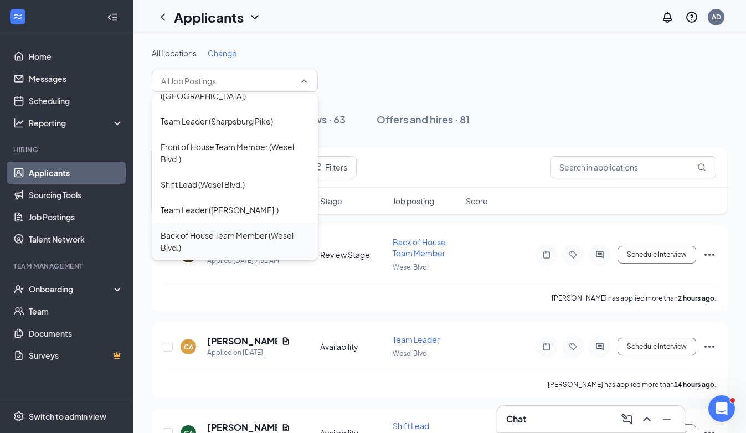
click at [262, 240] on div "Back of House Team Member (Wesel Blvd.)" at bounding box center [235, 241] width 148 height 24
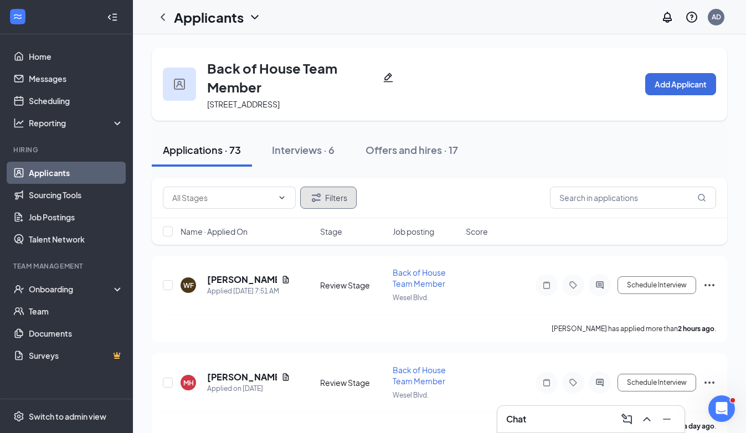
click at [337, 192] on button "Filters" at bounding box center [328, 198] width 56 height 22
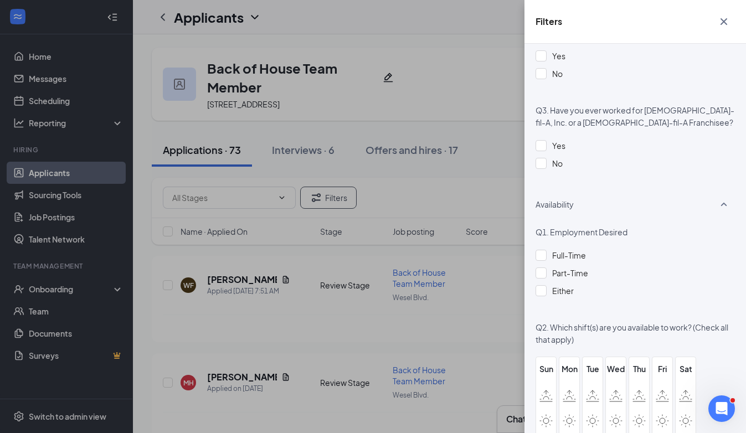
scroll to position [650, 0]
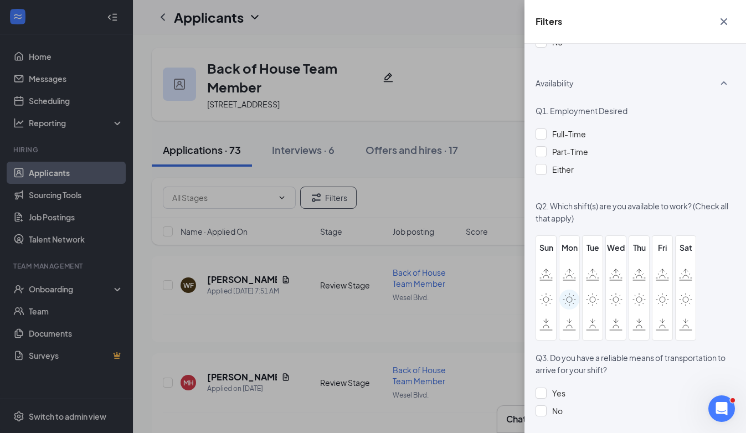
click at [570, 300] on icon at bounding box center [569, 299] width 13 height 13
click at [0, 0] on input "checkbox" at bounding box center [0, 0] width 0 height 0
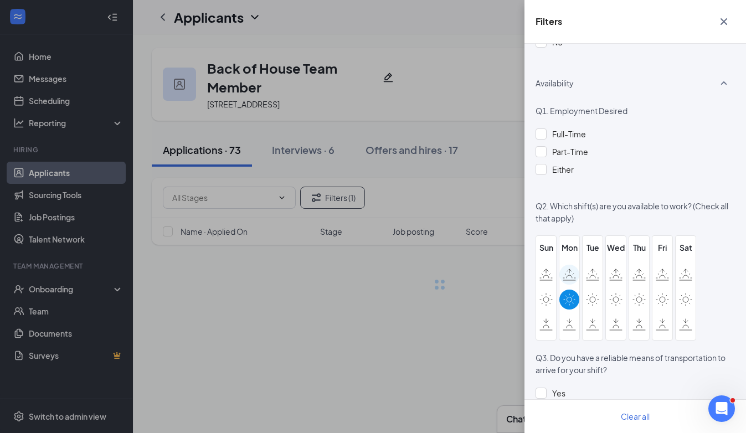
click at [570, 279] on icon at bounding box center [569, 275] width 13 height 12
click at [0, 0] on input "checkbox" at bounding box center [0, 0] width 0 height 0
click at [585, 294] on div at bounding box center [593, 300] width 20 height 20
click at [0, 0] on input "checkbox" at bounding box center [0, 0] width 0 height 0
click at [585, 274] on div at bounding box center [593, 275] width 20 height 20
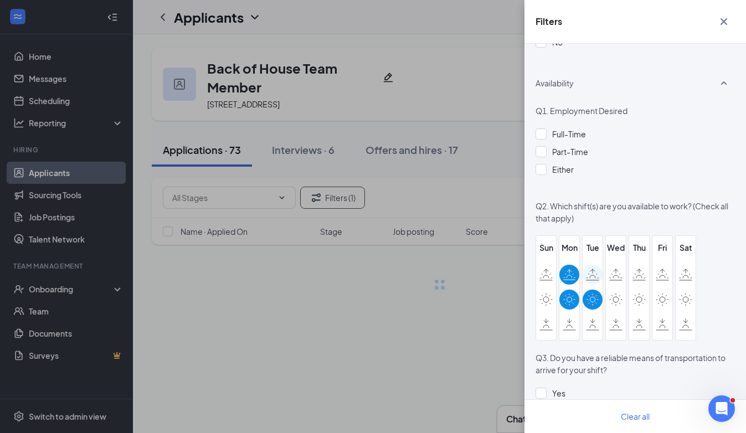
click at [0, 0] on input "checkbox" at bounding box center [0, 0] width 0 height 0
click at [608, 274] on div at bounding box center [616, 275] width 20 height 20
click at [0, 0] on input "checkbox" at bounding box center [0, 0] width 0 height 0
click at [614, 291] on div at bounding box center [616, 300] width 20 height 20
click at [0, 0] on input "checkbox" at bounding box center [0, 0] width 0 height 0
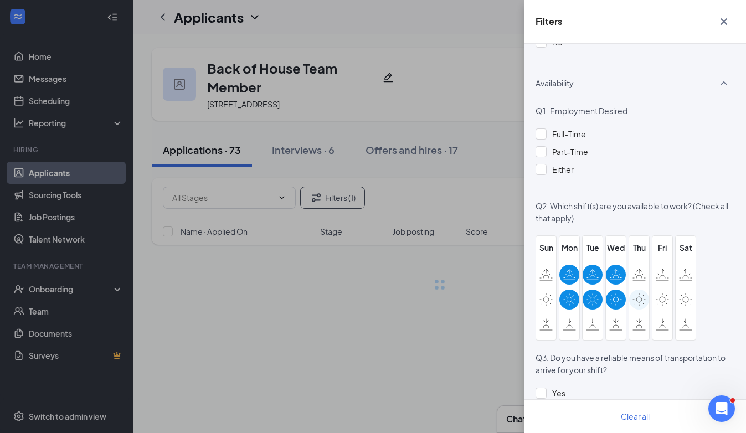
click at [635, 296] on icon at bounding box center [635, 295] width 1 height 1
click at [0, 0] on input "checkbox" at bounding box center [0, 0] width 0 height 0
click at [635, 275] on icon at bounding box center [639, 275] width 13 height 12
click at [0, 0] on input "checkbox" at bounding box center [0, 0] width 0 height 0
click at [655, 279] on div at bounding box center [662, 275] width 20 height 20
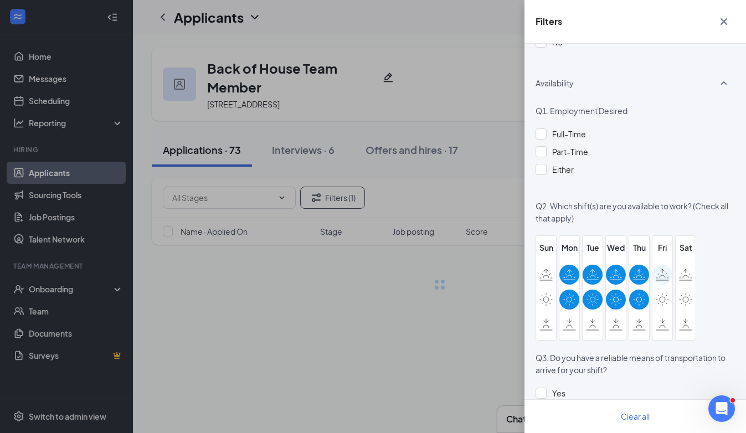
click at [0, 0] on input "checkbox" at bounding box center [0, 0] width 0 height 0
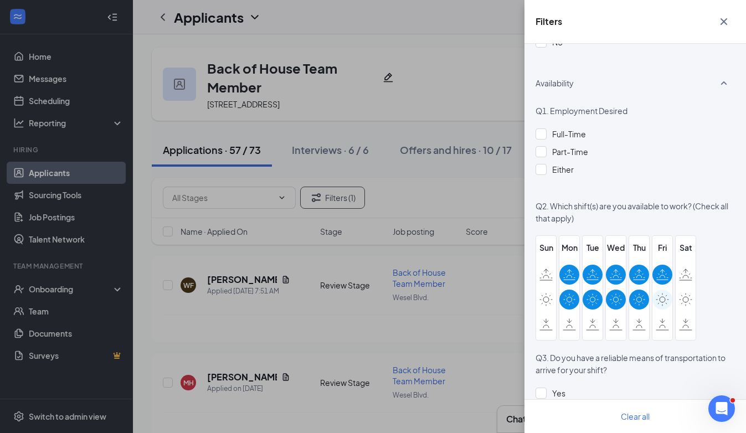
click at [660, 297] on icon at bounding box center [663, 300] width 6 height 6
click at [0, 0] on input "checkbox" at bounding box center [0, 0] width 0 height 0
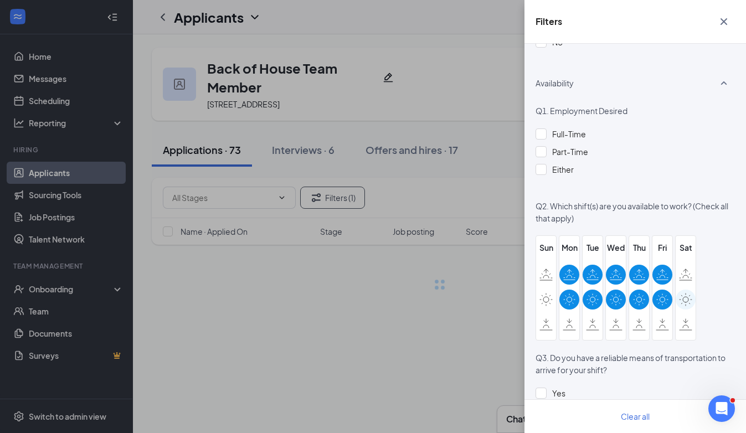
click at [680, 299] on icon at bounding box center [685, 299] width 13 height 13
click at [0, 0] on input "checkbox" at bounding box center [0, 0] width 0 height 0
click at [679, 276] on icon at bounding box center [685, 275] width 13 height 12
click at [0, 0] on input "checkbox" at bounding box center [0, 0] width 0 height 0
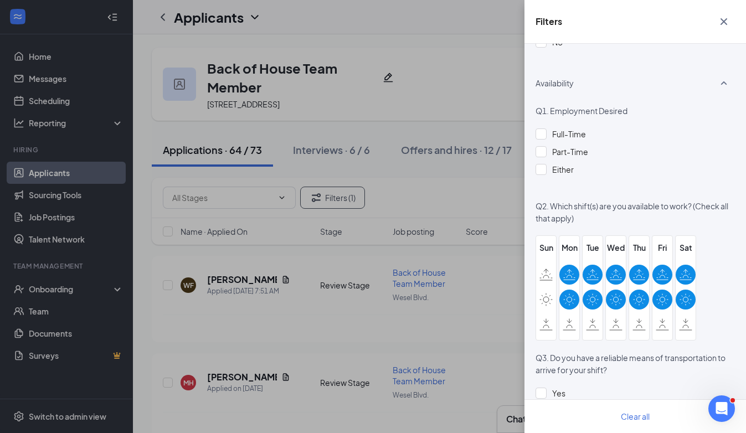
click at [454, 334] on div "Filters Applicant Status (0/5) Unread message Hasn't messaged back Stuck in sta…" at bounding box center [373, 216] width 746 height 433
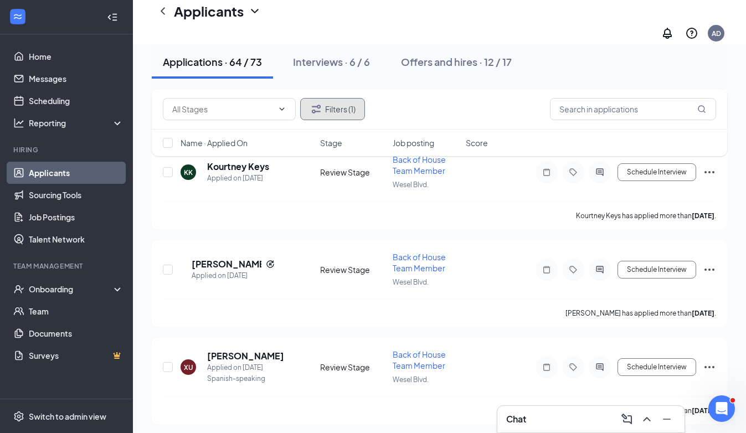
scroll to position [3241, 0]
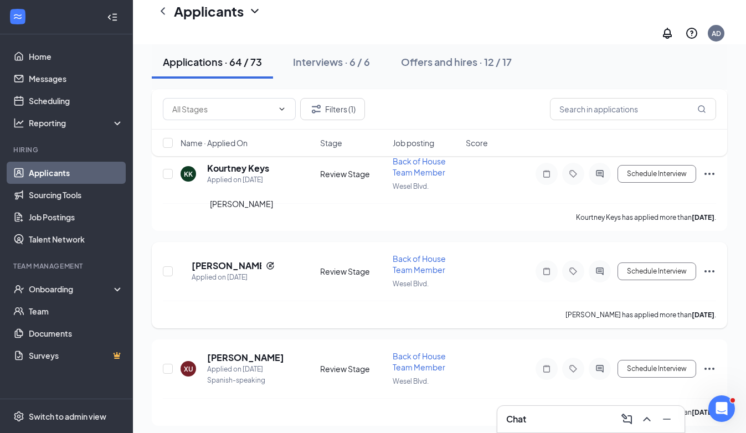
click at [253, 260] on h5 "[PERSON_NAME]" at bounding box center [227, 266] width 70 height 12
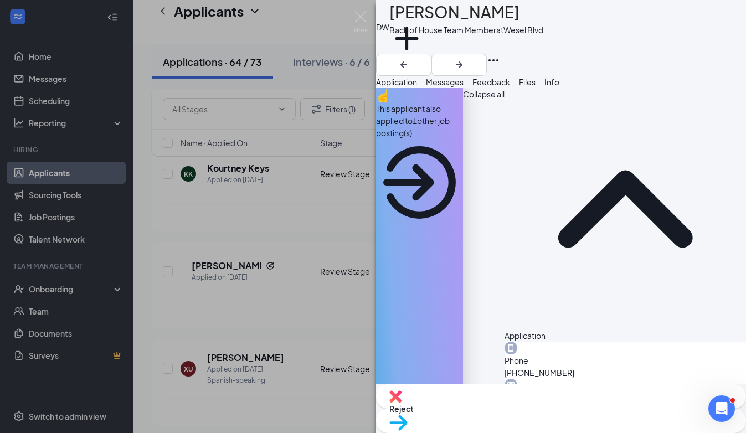
click at [324, 232] on div "DW Daniel Weiss Back of House Team Member at Wesel Blvd. Add a tag Application …" at bounding box center [373, 216] width 746 height 433
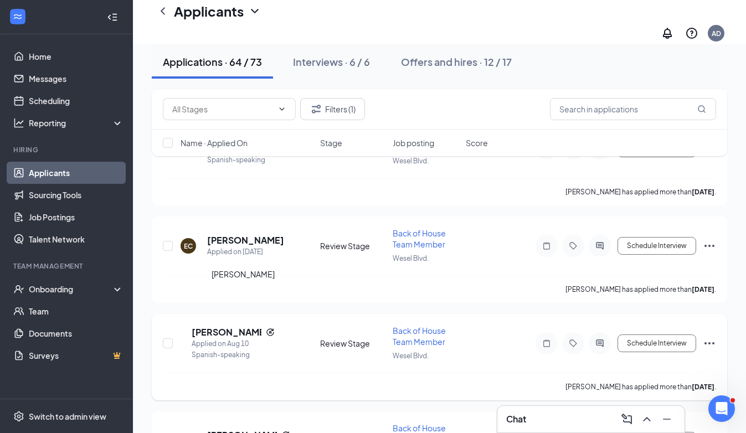
scroll to position [2548, 0]
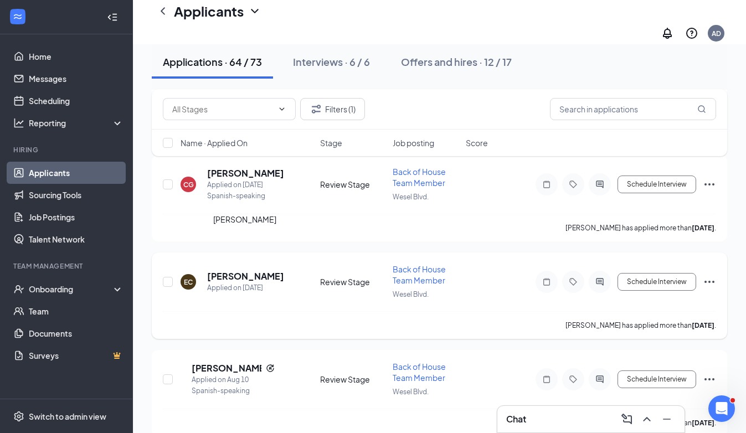
click at [254, 270] on h5 "[PERSON_NAME]" at bounding box center [245, 276] width 77 height 12
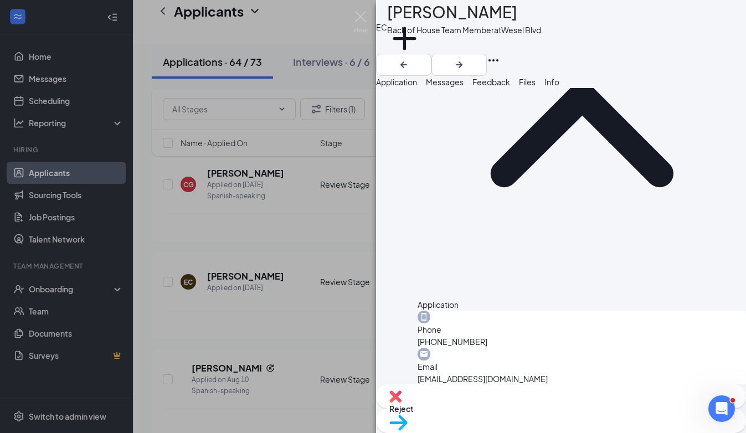
scroll to position [79, 0]
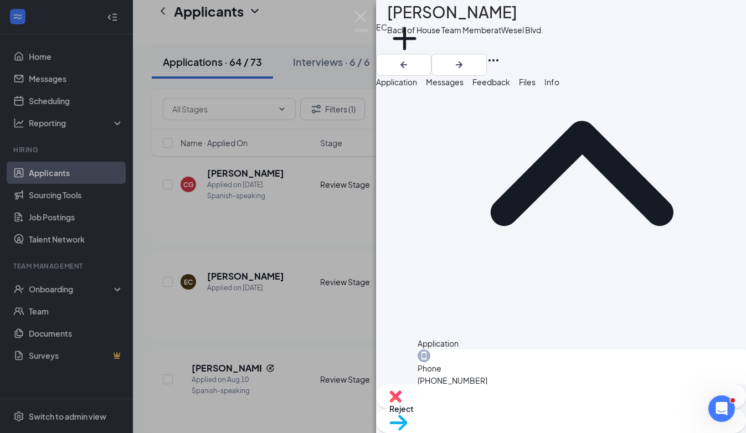
click at [270, 188] on div "EC Emalee Chewning Back of House Team Member at Wesel Blvd. Add a tag Applicati…" at bounding box center [373, 216] width 746 height 433
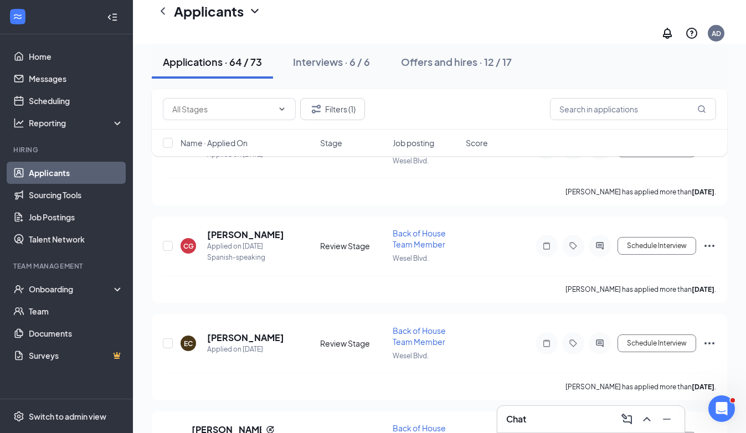
scroll to position [2483, 0]
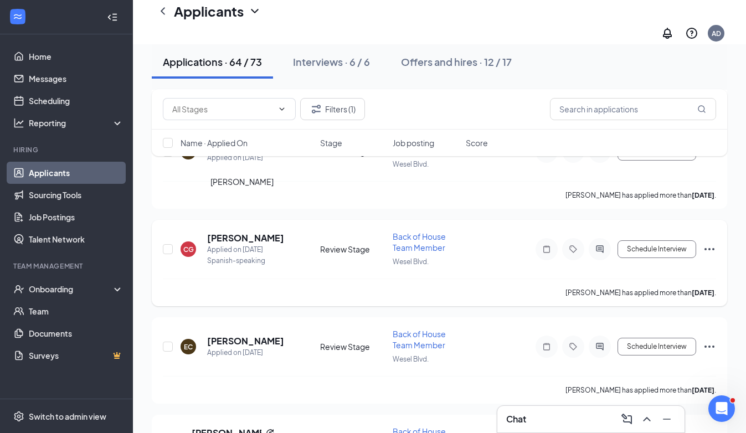
click at [259, 232] on h5 "[PERSON_NAME]" at bounding box center [245, 238] width 77 height 12
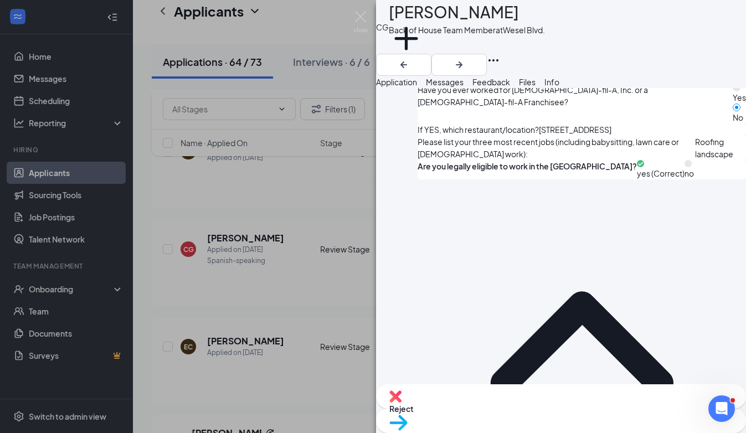
scroll to position [617, 0]
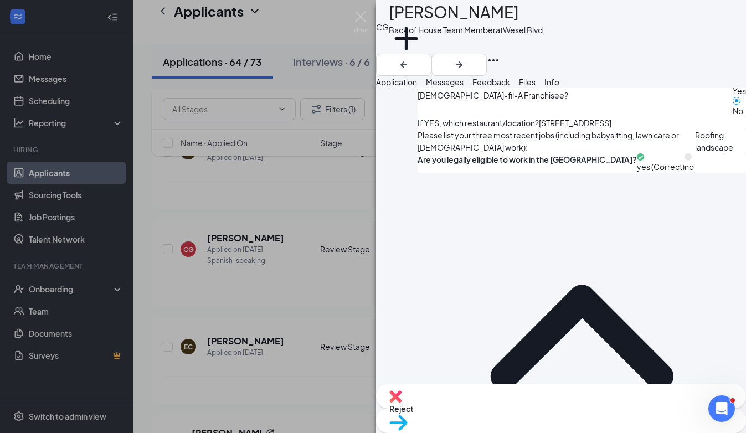
click at [348, 274] on div "CG Carlos García Back of House Team Member at Wesel Blvd. Add a tag Application…" at bounding box center [373, 216] width 746 height 433
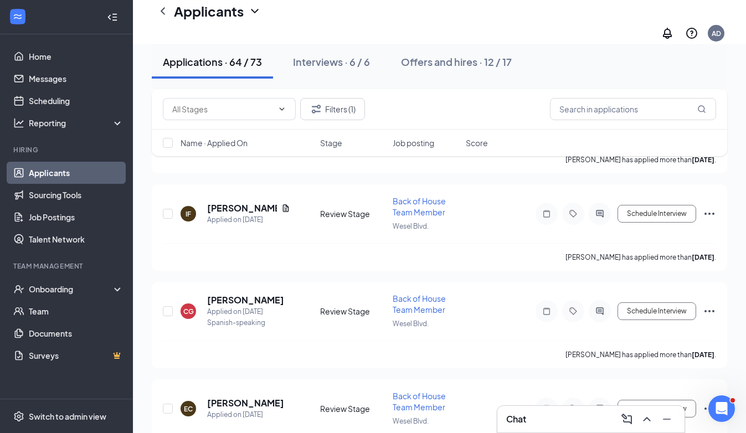
scroll to position [2368, 0]
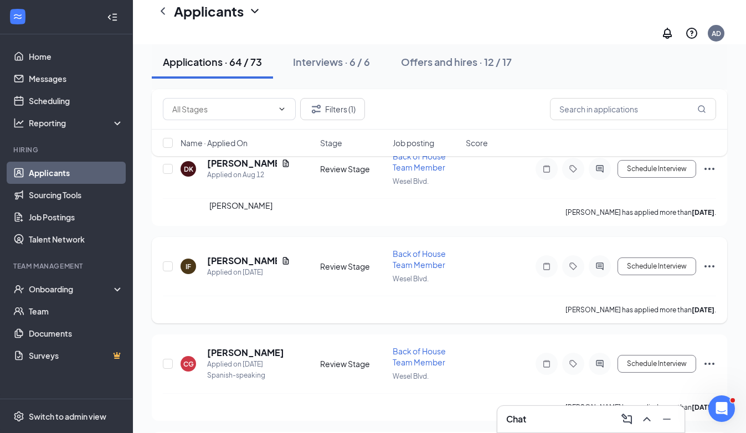
click at [253, 255] on h5 "[PERSON_NAME]" at bounding box center [242, 261] width 70 height 12
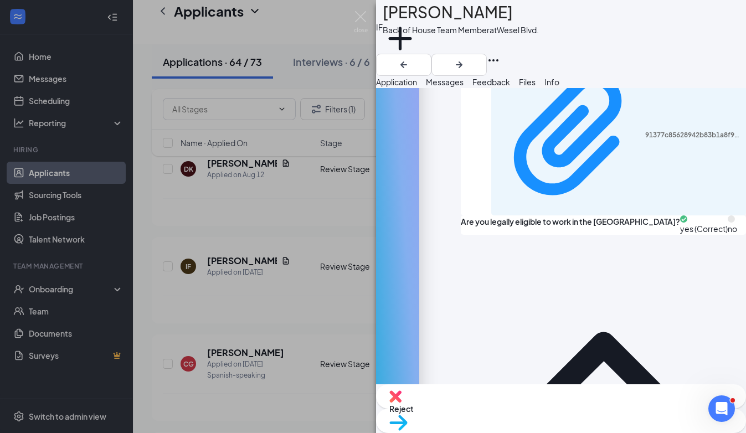
scroll to position [708, 0]
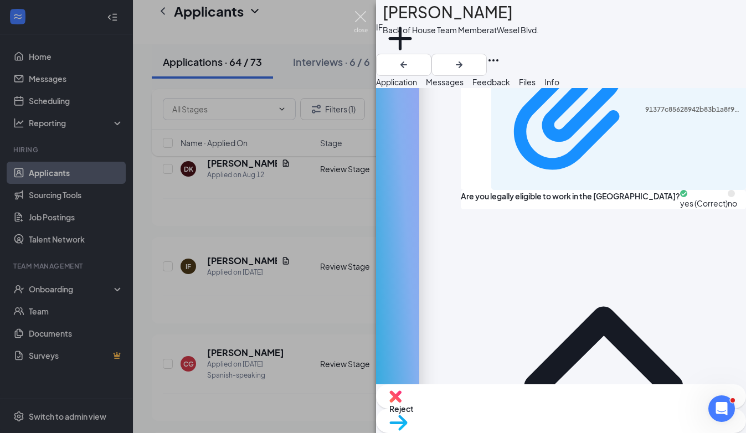
click at [359, 22] on img at bounding box center [361, 22] width 14 height 22
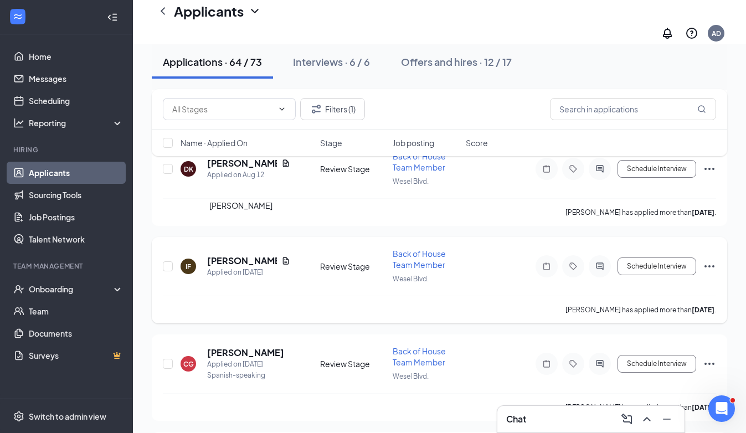
click at [248, 255] on h5 "[PERSON_NAME]" at bounding box center [242, 261] width 70 height 12
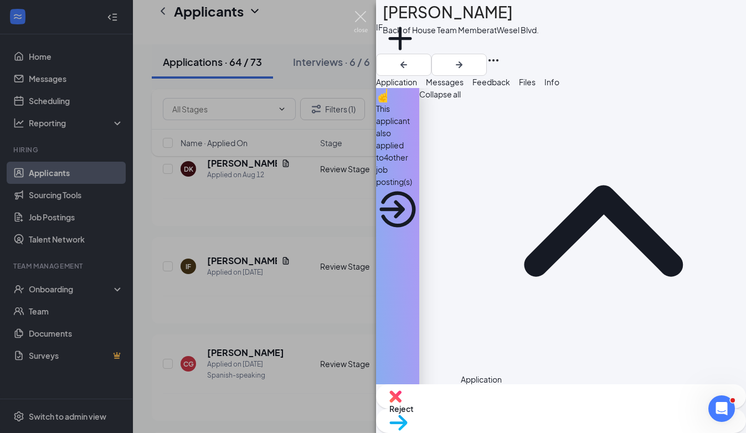
click at [361, 23] on img at bounding box center [361, 22] width 14 height 22
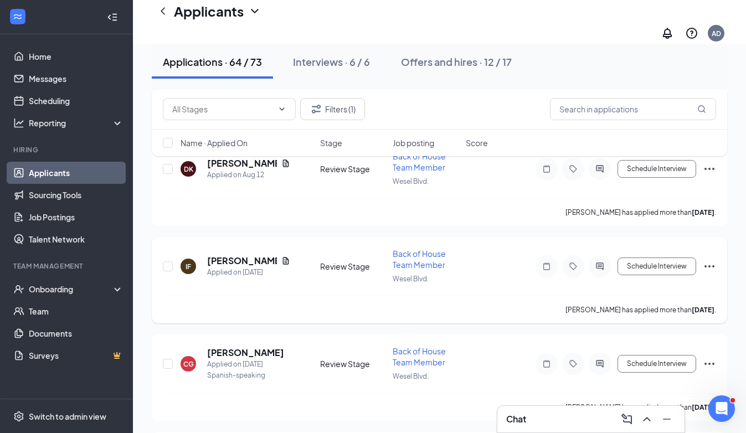
click at [712, 265] on icon "Ellipses" at bounding box center [710, 266] width 10 height 2
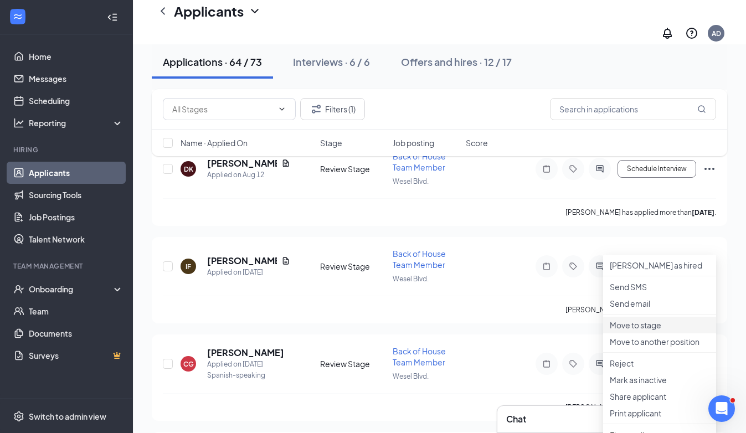
click at [644, 331] on p "Move to stage" at bounding box center [660, 325] width 100 height 11
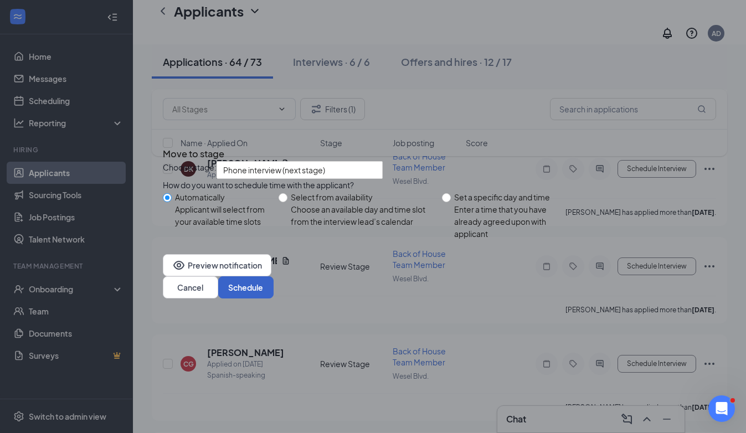
click at [274, 299] on button "Schedule" at bounding box center [245, 287] width 55 height 22
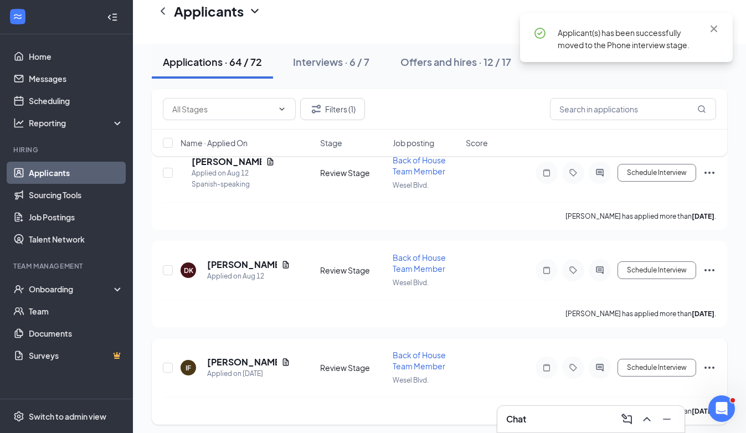
scroll to position [2266, 0]
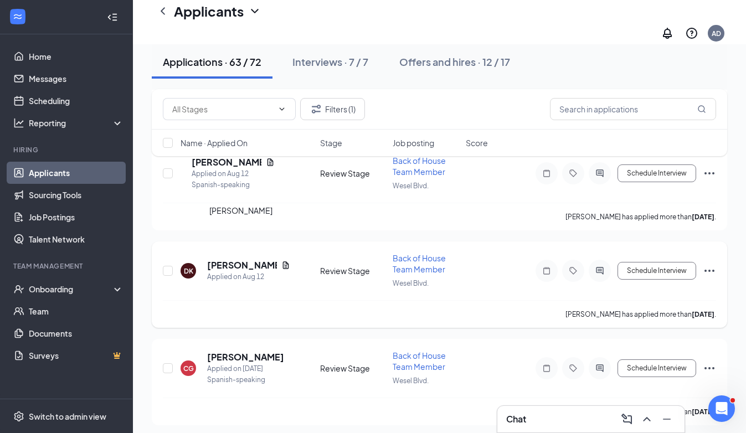
click at [242, 259] on h5 "[PERSON_NAME]" at bounding box center [242, 265] width 70 height 12
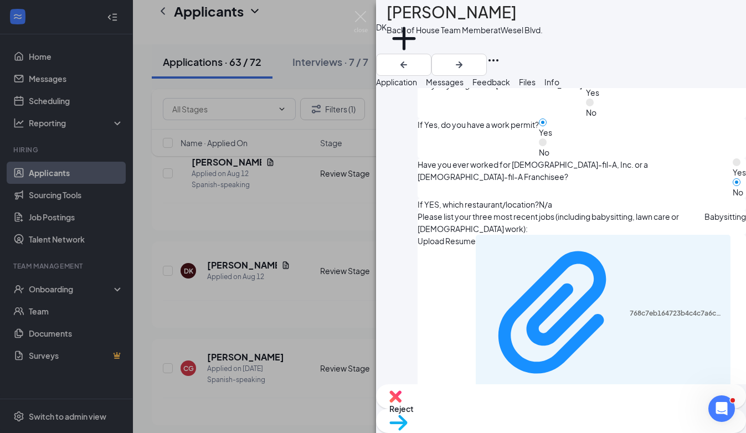
scroll to position [626, 0]
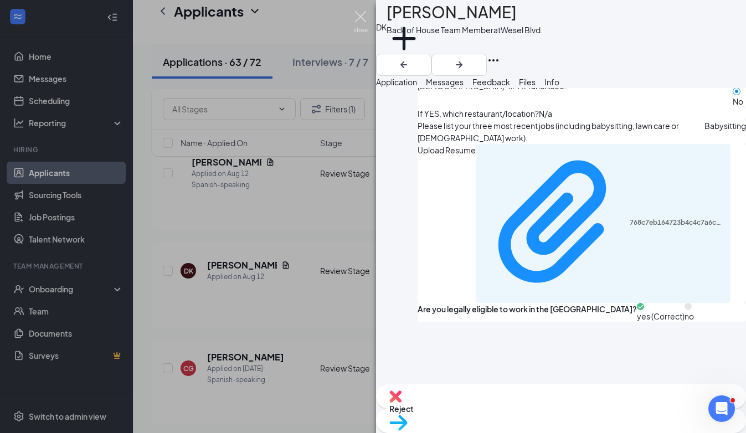
click at [363, 17] on img at bounding box center [361, 22] width 14 height 22
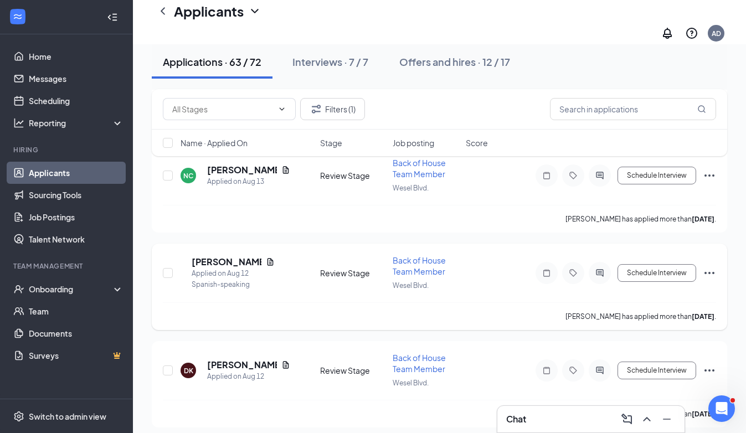
scroll to position [2160, 0]
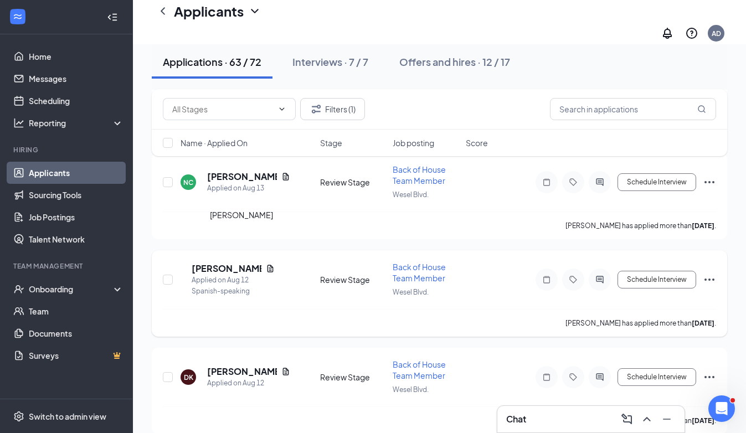
click at [246, 263] on h5 "[PERSON_NAME]" at bounding box center [227, 269] width 70 height 12
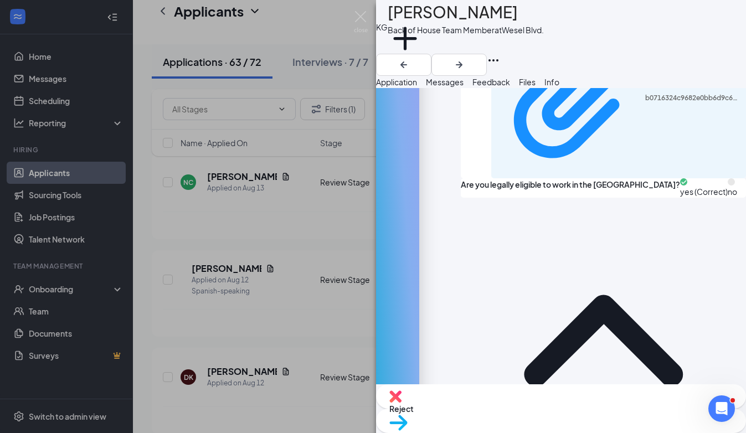
scroll to position [708, 0]
click at [356, 20] on img at bounding box center [361, 22] width 14 height 22
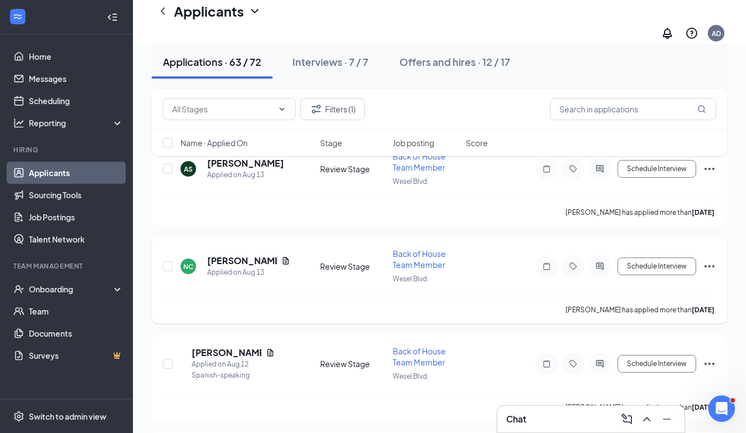
scroll to position [2078, 0]
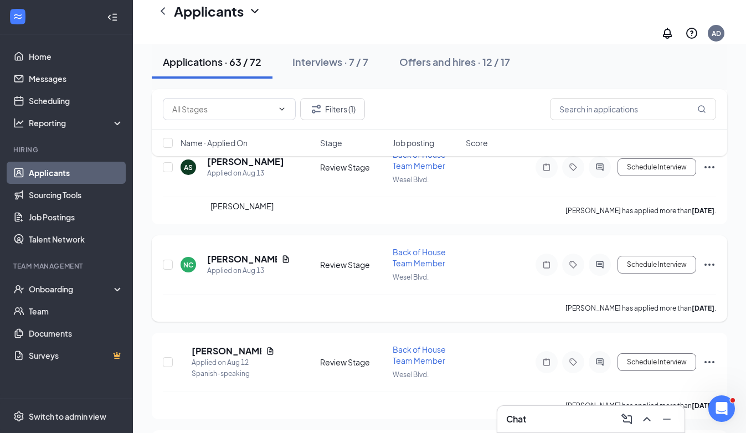
click at [246, 253] on h5 "[PERSON_NAME]" at bounding box center [242, 259] width 70 height 12
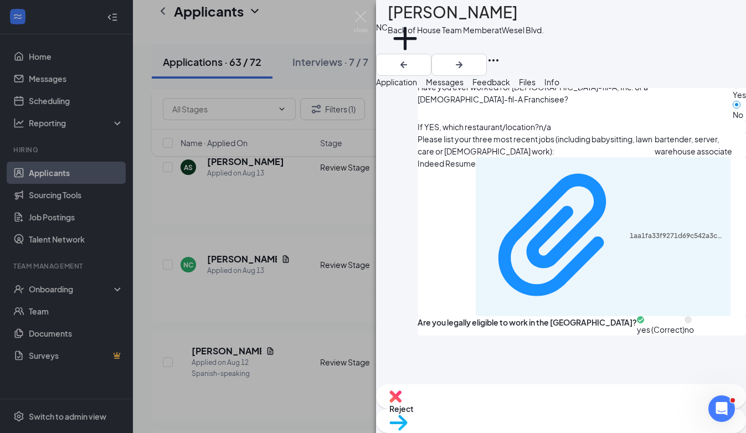
scroll to position [659, 0]
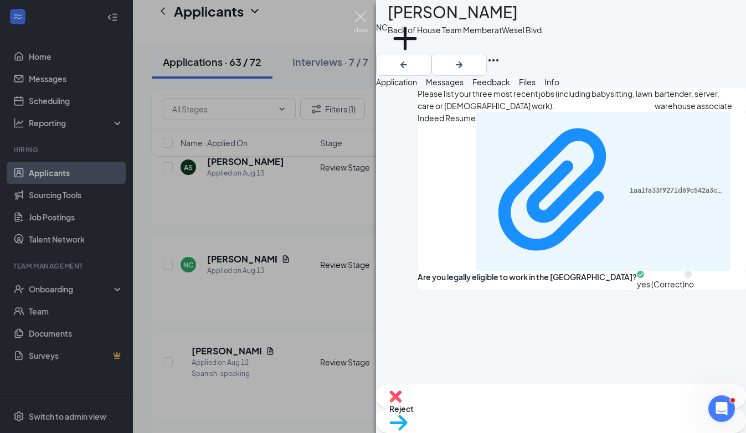
click at [367, 14] on img at bounding box center [361, 22] width 14 height 22
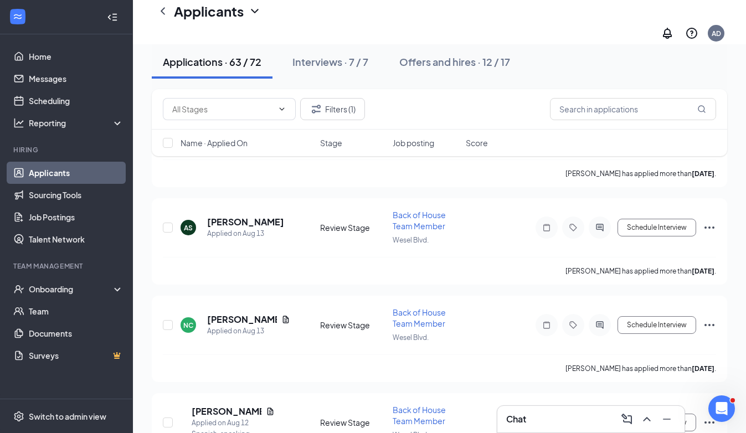
scroll to position [1993, 0]
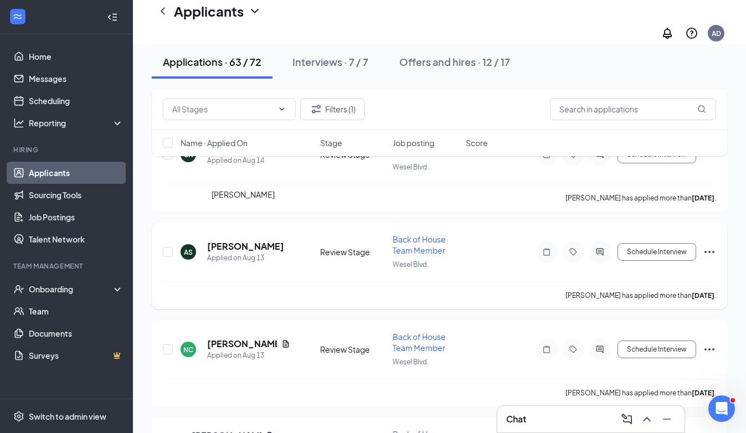
click at [227, 240] on h5 "[PERSON_NAME]" at bounding box center [245, 246] width 77 height 12
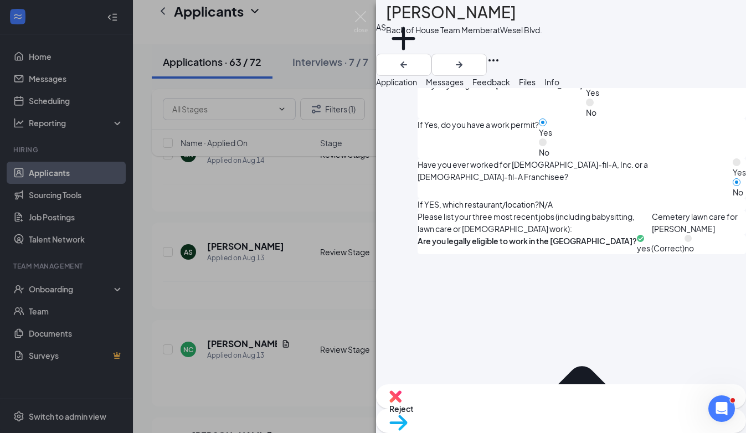
scroll to position [617, 0]
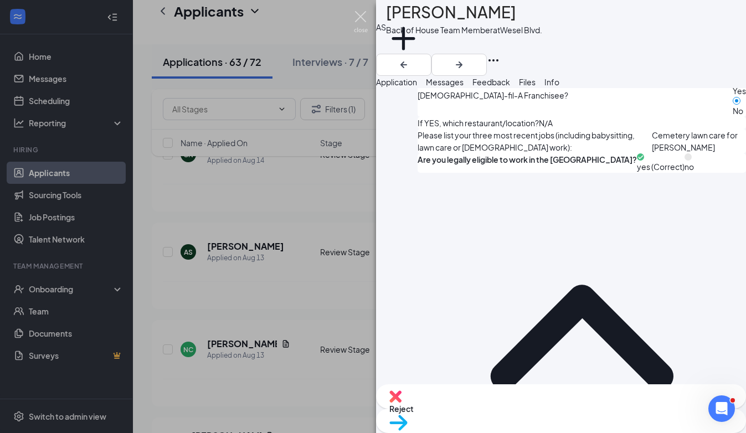
click at [365, 18] on img at bounding box center [361, 22] width 14 height 22
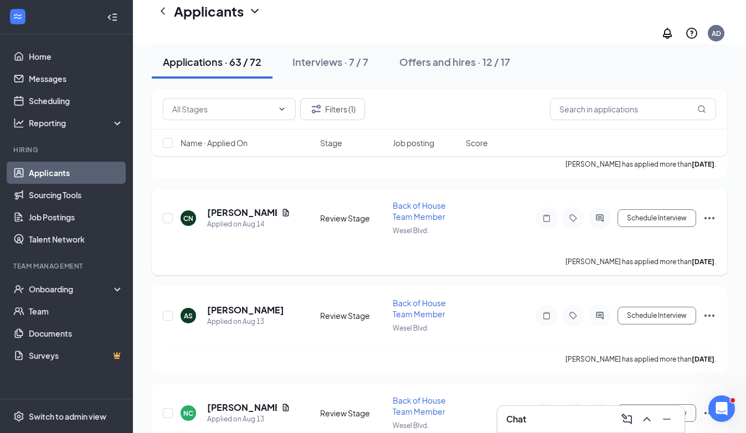
scroll to position [1927, 0]
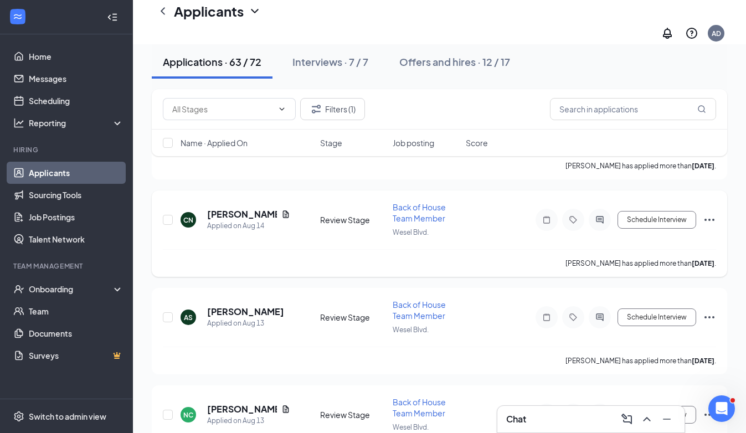
click at [270, 208] on div "[PERSON_NAME]" at bounding box center [248, 214] width 83 height 12
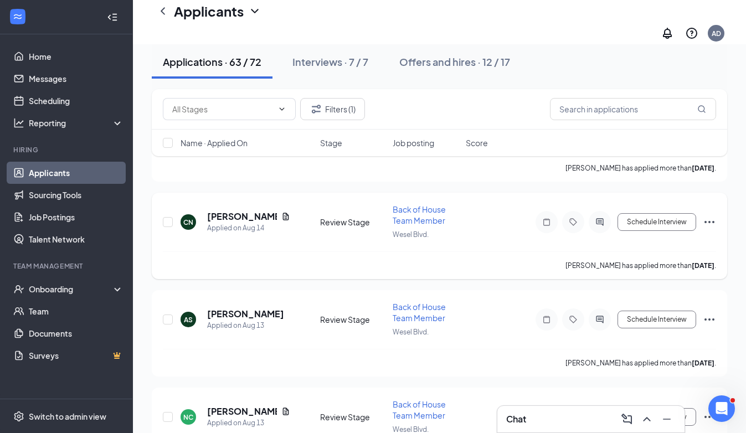
scroll to position [1925, 0]
click at [249, 211] on h5 "[PERSON_NAME]" at bounding box center [242, 217] width 70 height 12
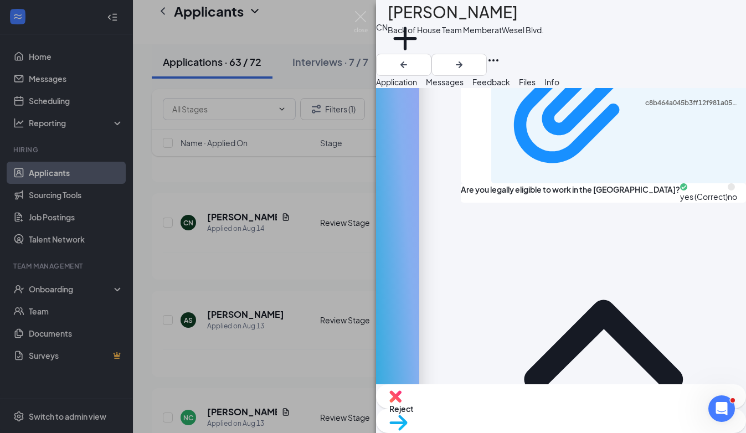
scroll to position [733, 0]
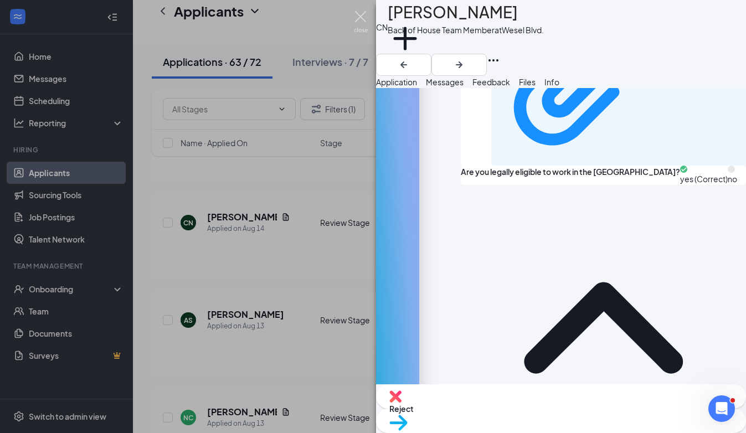
click at [361, 24] on img at bounding box center [361, 22] width 14 height 22
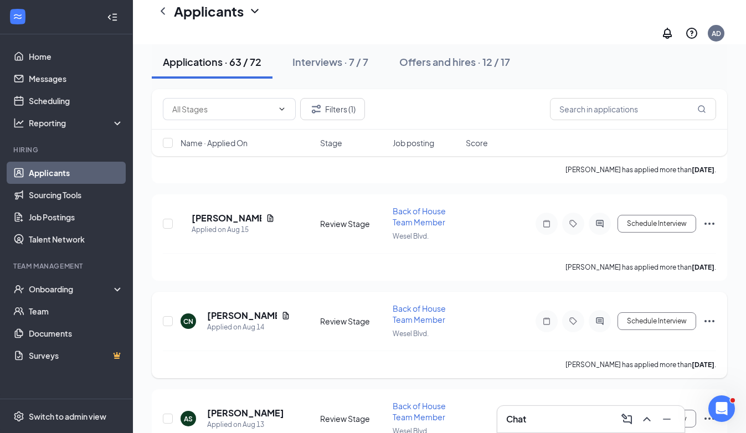
scroll to position [1816, 0]
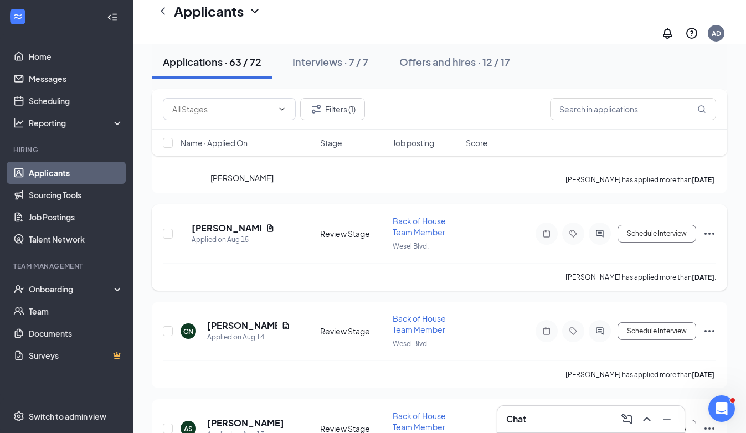
click at [252, 222] on h5 "[PERSON_NAME]" at bounding box center [227, 228] width 70 height 12
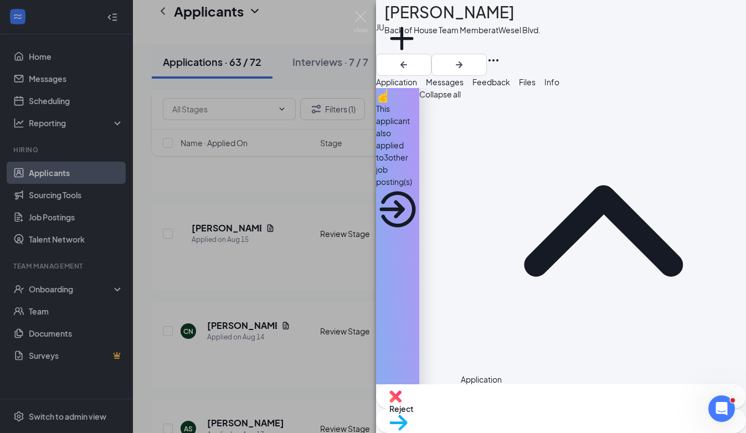
click at [311, 232] on div "JU Jareth Urbina Back of House Team Member at Wesel Blvd. Add a tag Application…" at bounding box center [373, 216] width 746 height 433
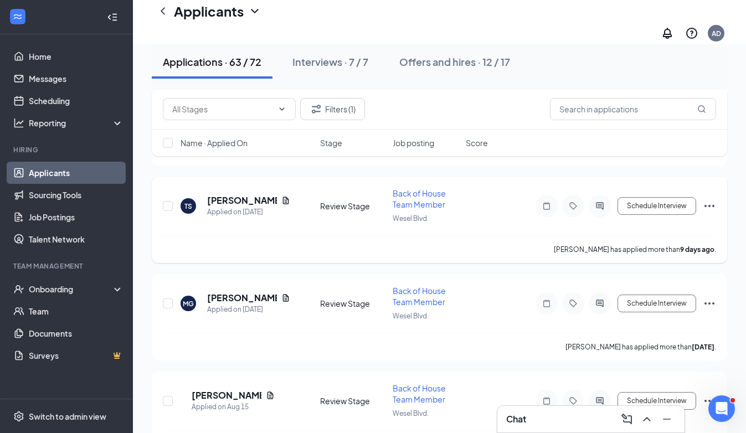
scroll to position [1629, 0]
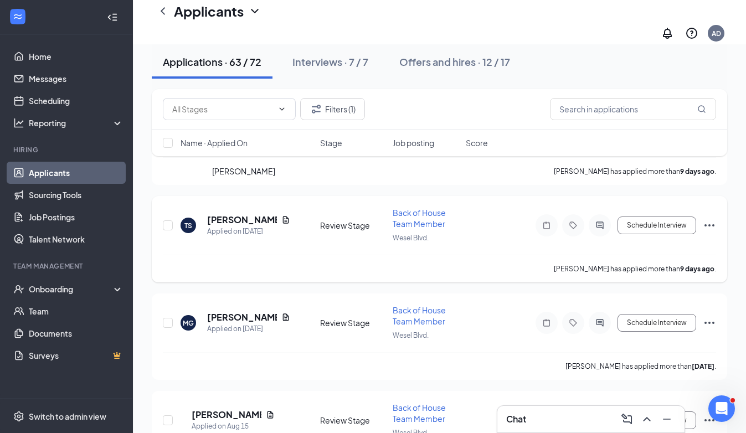
click at [235, 214] on h5 "[PERSON_NAME]" at bounding box center [242, 220] width 70 height 12
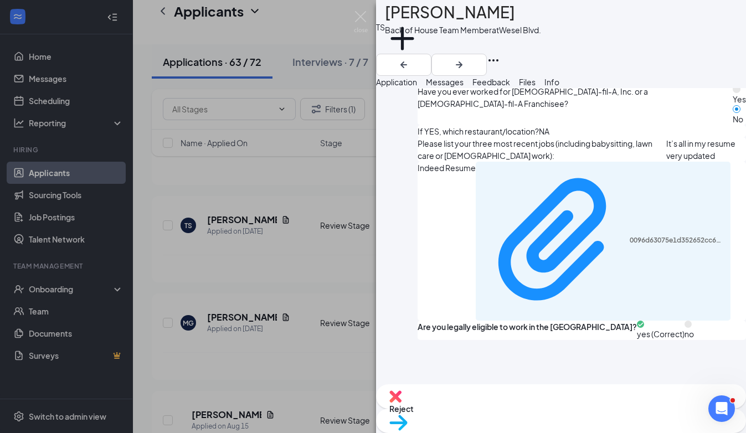
scroll to position [618, 0]
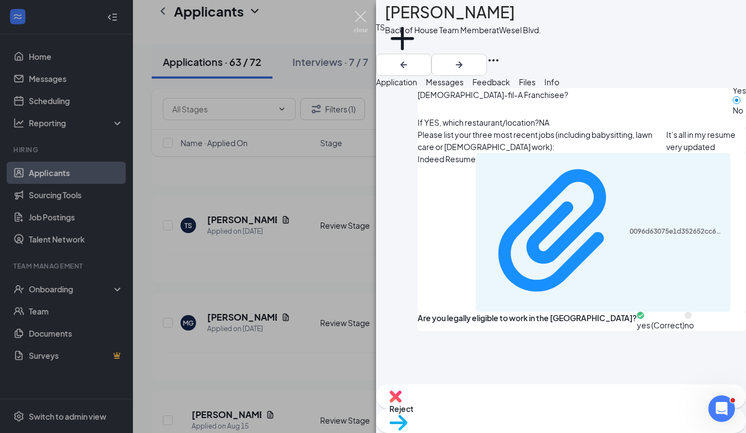
click at [358, 16] on img at bounding box center [361, 22] width 14 height 22
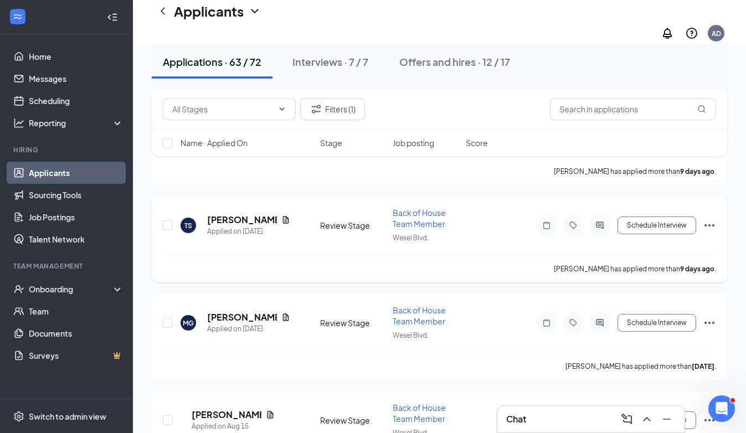
click at [710, 219] on icon "Ellipses" at bounding box center [709, 225] width 13 height 13
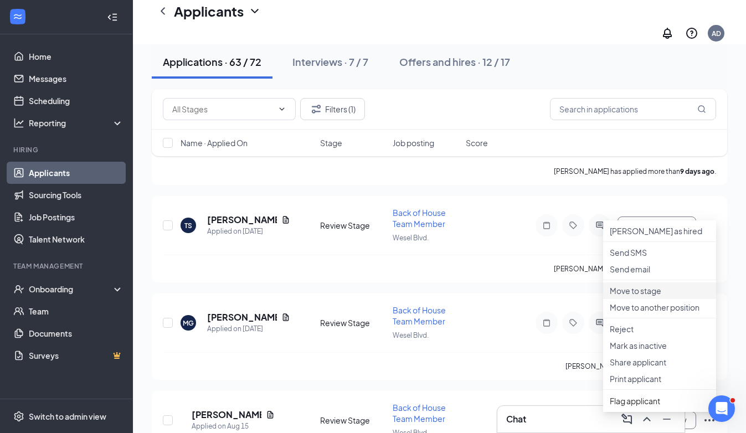
click at [631, 296] on p "Move to stage" at bounding box center [660, 290] width 100 height 11
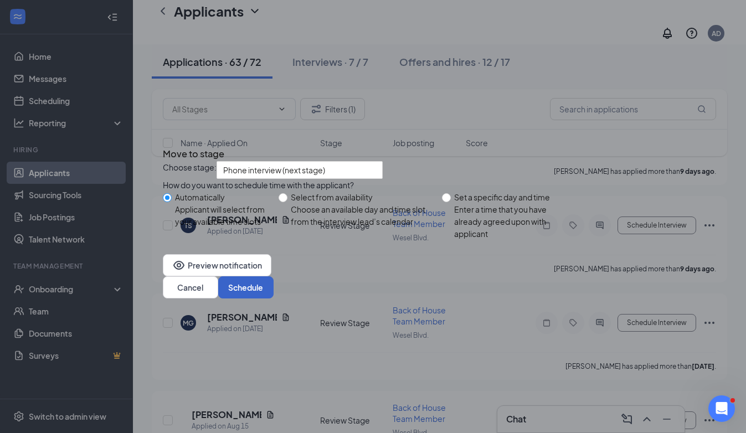
click at [274, 299] on button "Schedule" at bounding box center [245, 287] width 55 height 22
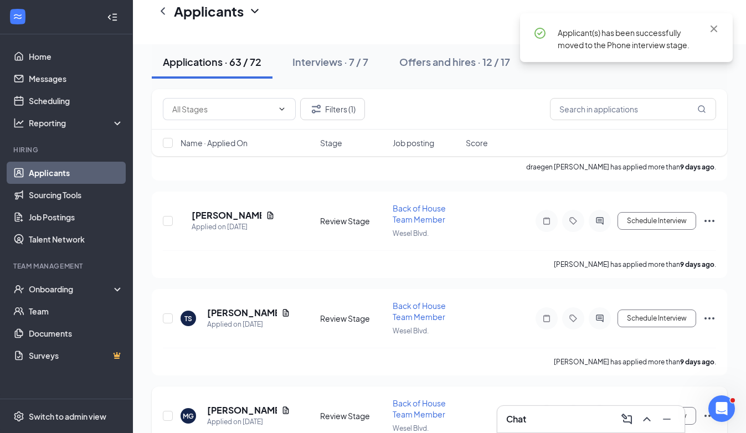
scroll to position [1533, 0]
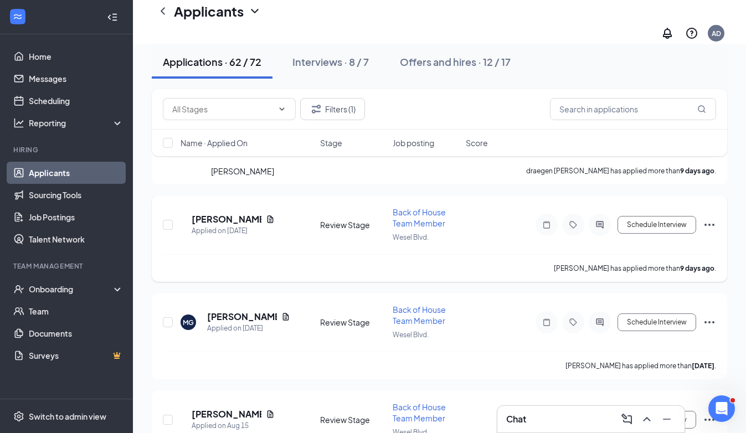
click at [249, 213] on h5 "[PERSON_NAME]" at bounding box center [227, 219] width 70 height 12
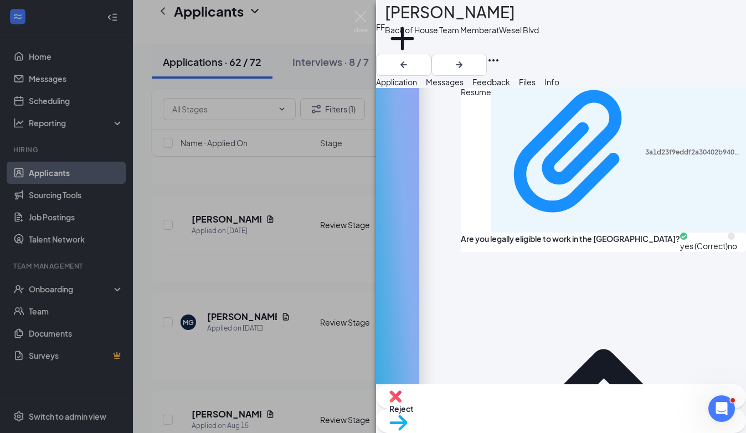
scroll to position [691, 0]
click at [359, 16] on img at bounding box center [361, 22] width 14 height 22
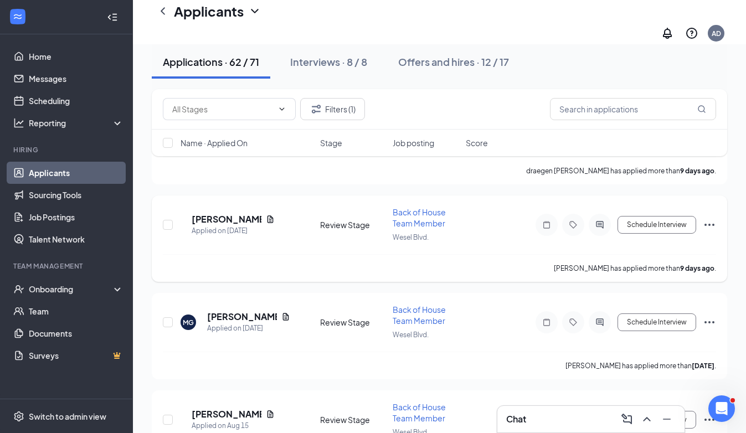
click at [712, 218] on icon "Ellipses" at bounding box center [709, 224] width 13 height 13
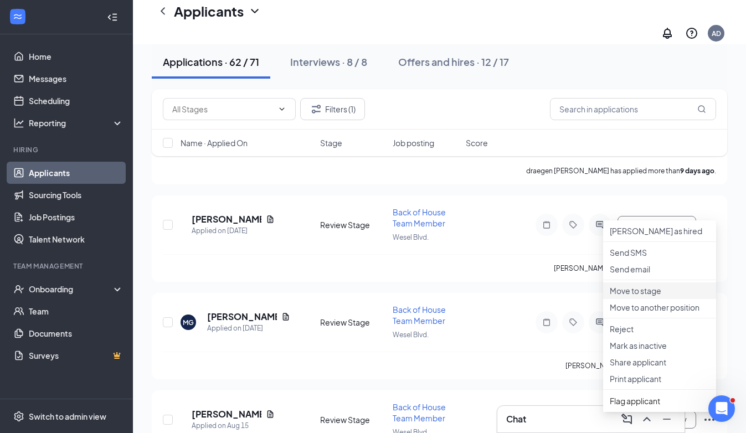
click at [647, 296] on p "Move to stage" at bounding box center [660, 290] width 100 height 11
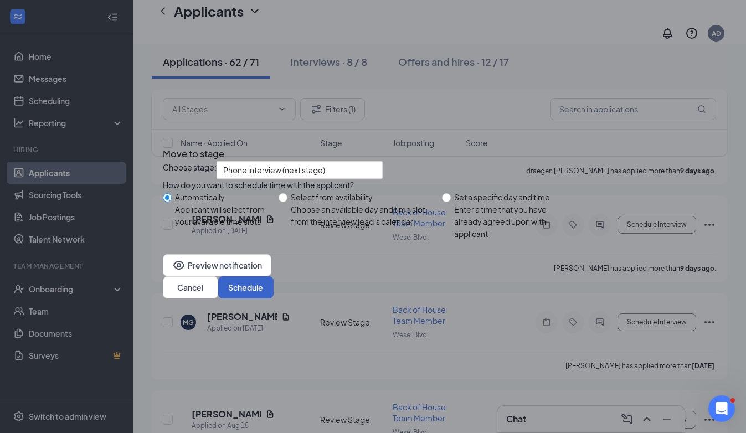
click at [274, 299] on button "Schedule" at bounding box center [245, 287] width 55 height 22
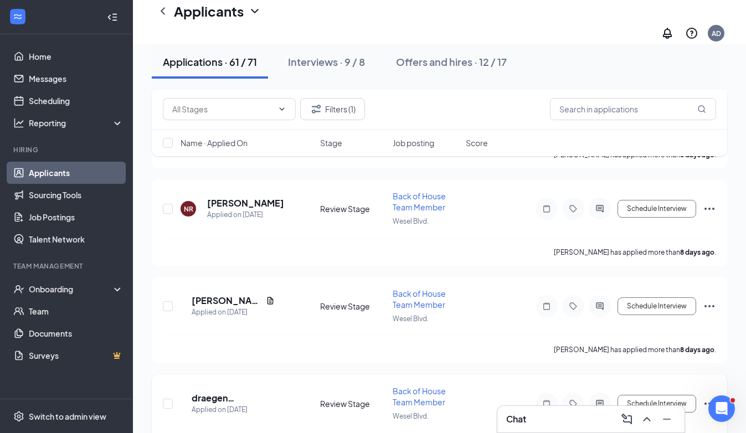
scroll to position [1257, 0]
click at [224, 196] on h5 "[PERSON_NAME]" at bounding box center [245, 202] width 77 height 12
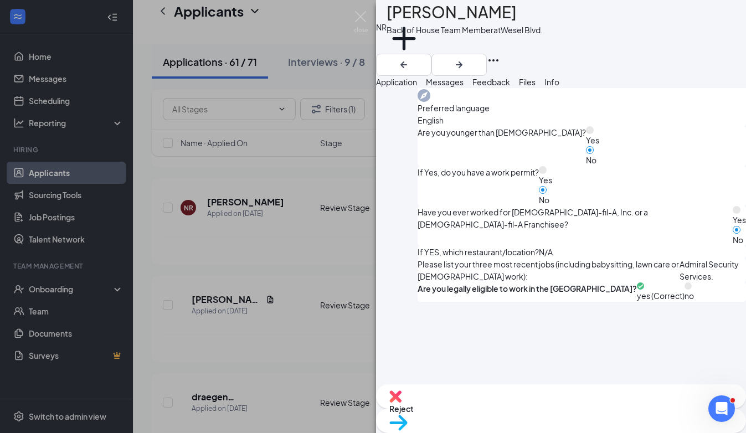
scroll to position [617, 0]
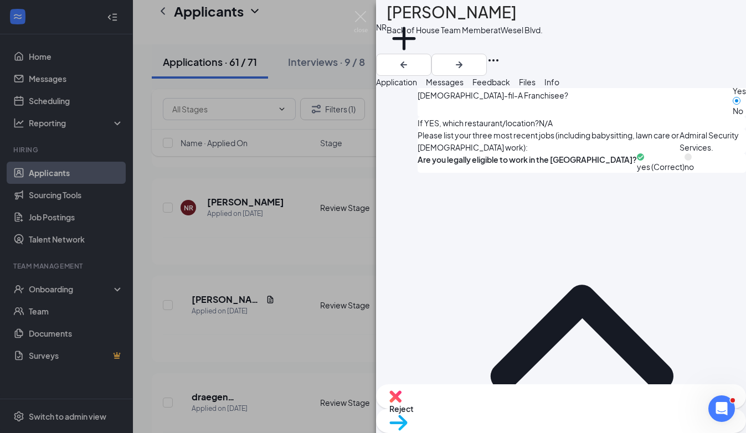
click at [352, 140] on div "NR Noah Rice Back of House Team Member at Wesel Blvd. Add a tag Application Mes…" at bounding box center [373, 216] width 746 height 433
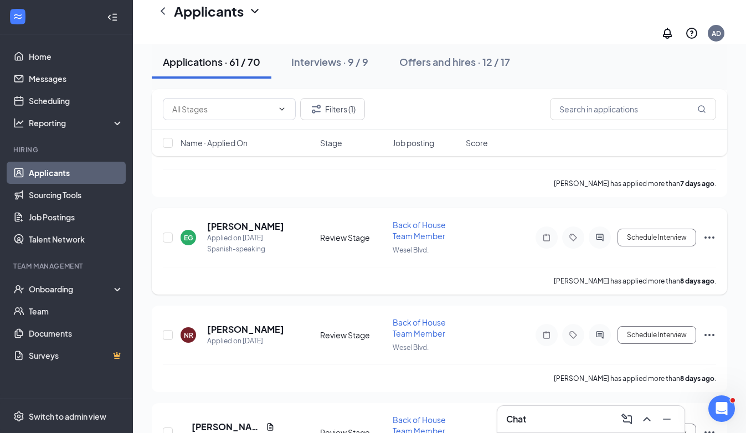
scroll to position [1122, 0]
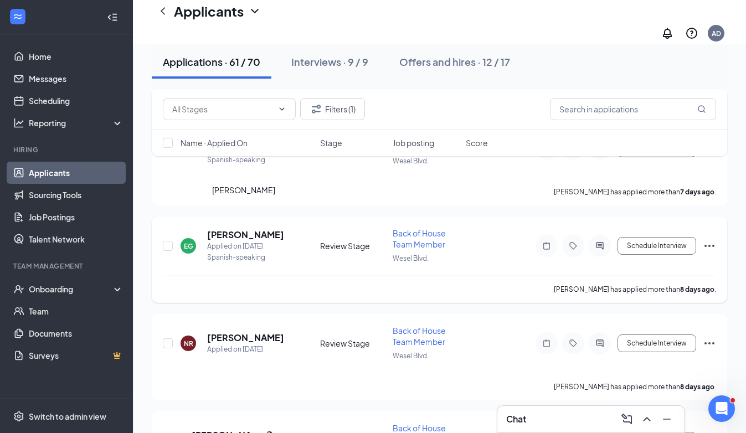
click at [274, 229] on h5 "[PERSON_NAME]" at bounding box center [245, 235] width 77 height 12
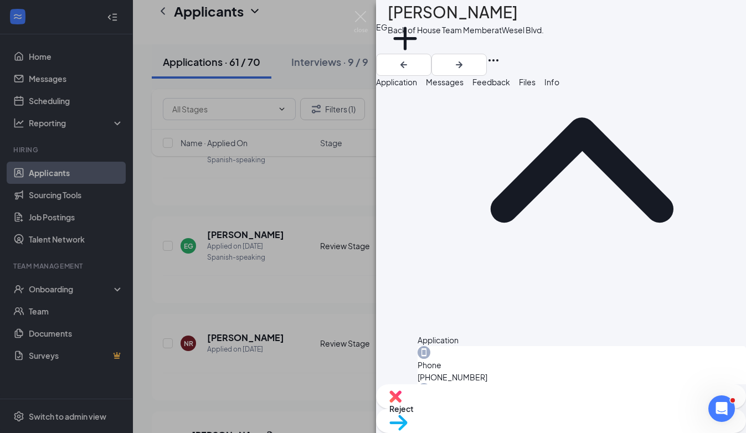
scroll to position [17, 0]
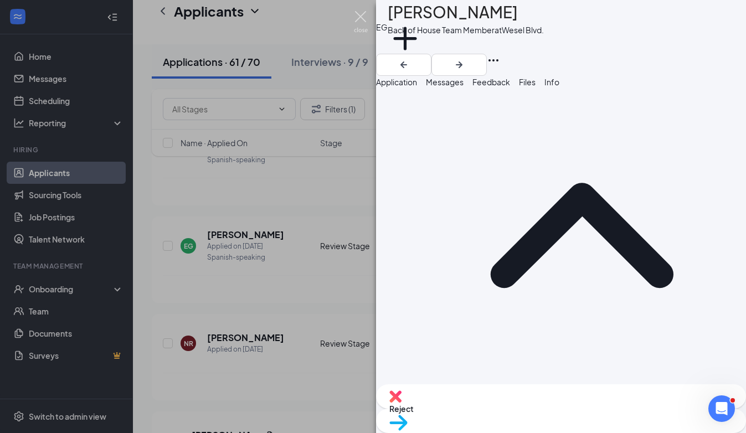
click at [362, 16] on img at bounding box center [361, 22] width 14 height 22
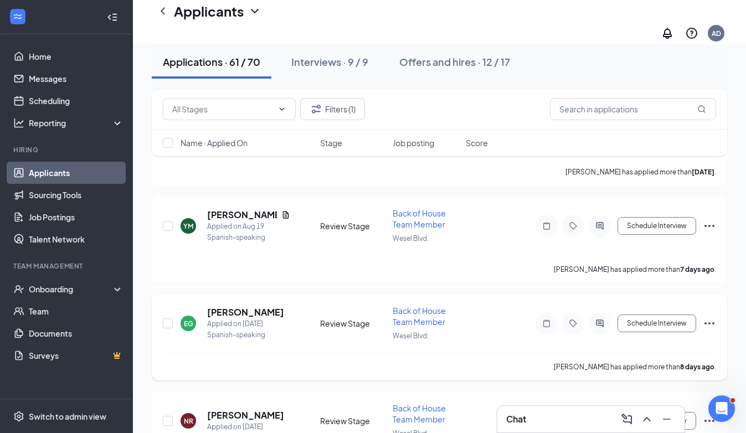
scroll to position [1041, 0]
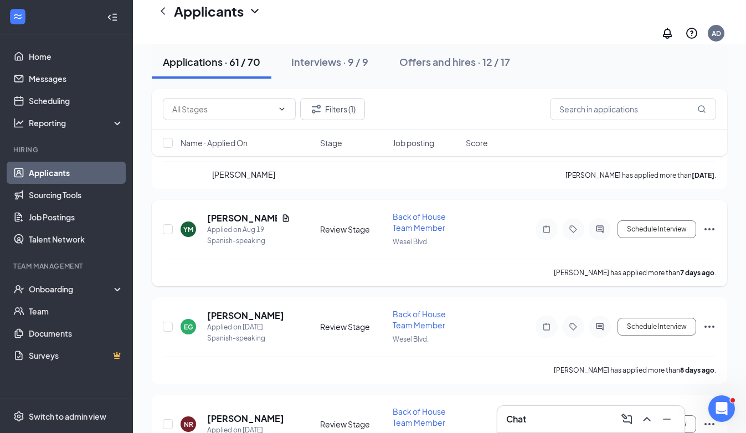
click at [238, 212] on h5 "[PERSON_NAME]" at bounding box center [242, 218] width 70 height 12
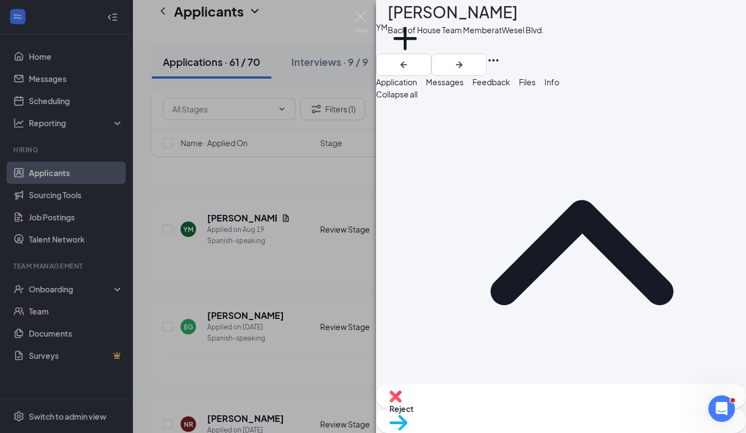
click at [316, 259] on div "YM Yuleissy Morales Back of House Team Member at Wesel Blvd. Add a tag Applicat…" at bounding box center [373, 216] width 746 height 433
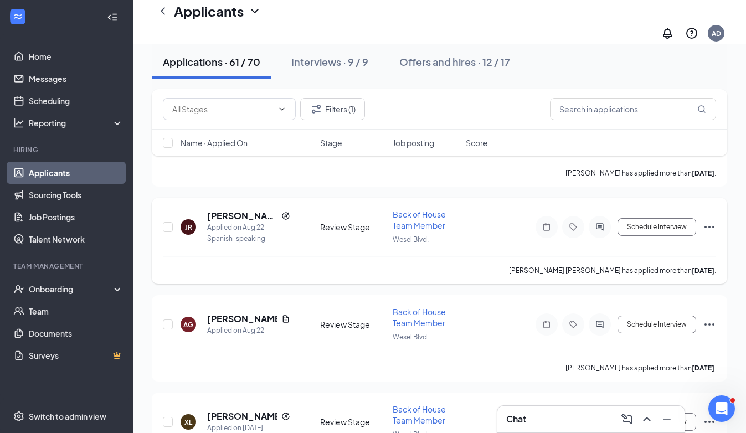
scroll to position [639, 0]
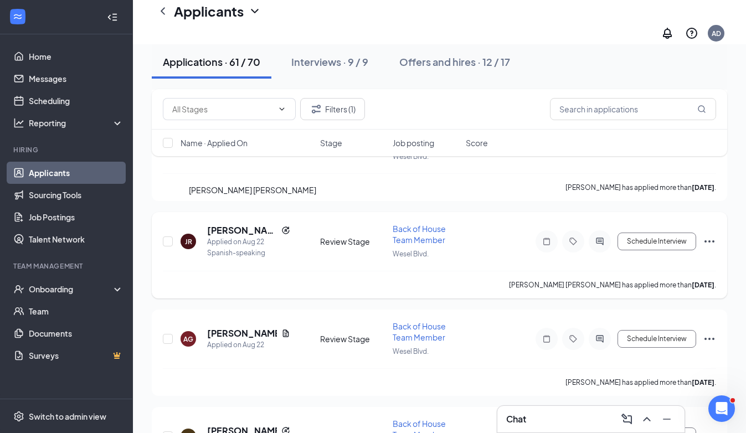
click at [235, 224] on h5 "[PERSON_NAME] [PERSON_NAME]" at bounding box center [242, 230] width 70 height 12
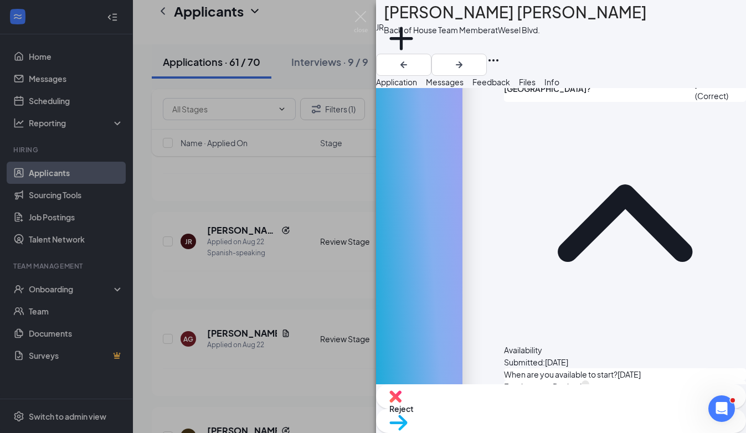
scroll to position [632, 0]
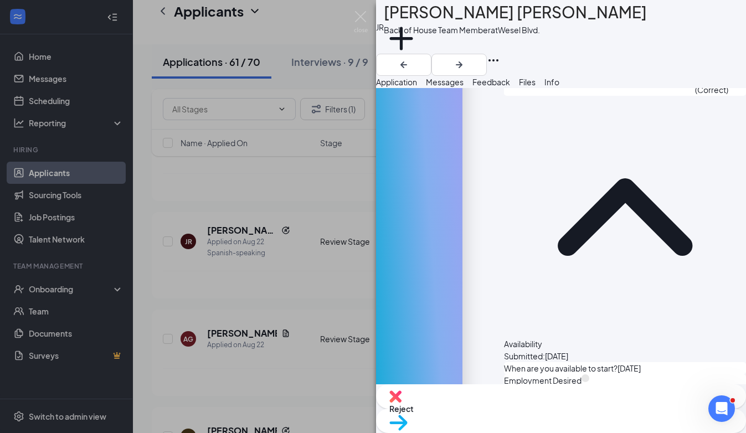
click at [310, 209] on div "JR Jose Adalberto Rivas valladares Back of House Team Member at Wesel Blvd. Add…" at bounding box center [373, 216] width 746 height 433
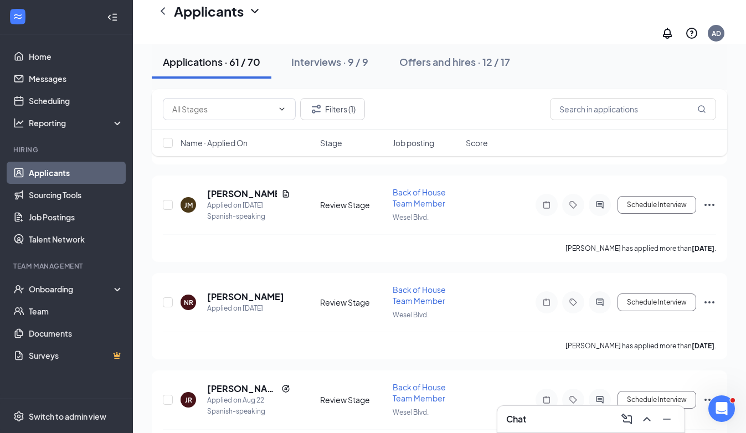
scroll to position [479, 0]
click at [232, 189] on h5 "[PERSON_NAME]" at bounding box center [242, 195] width 70 height 12
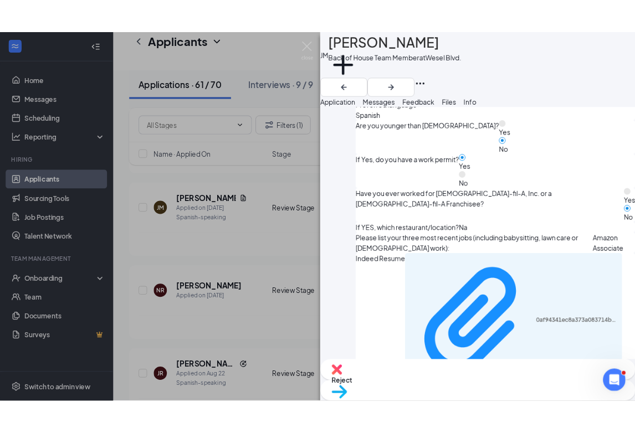
scroll to position [677, 0]
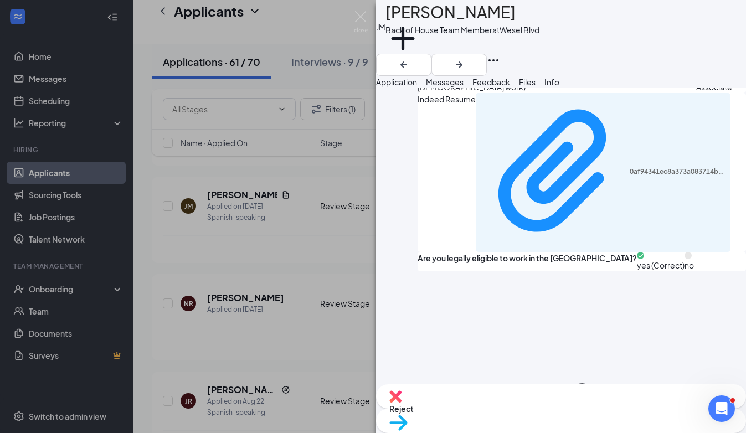
click at [334, 250] on div "JM Jonathan Martinez Back of House Team Member at Wesel Blvd. Add a tag Applica…" at bounding box center [373, 216] width 746 height 433
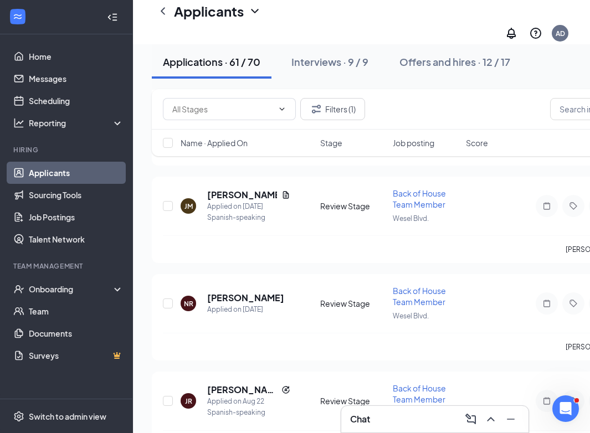
click at [413, 421] on div "Chat" at bounding box center [434, 419] width 169 height 18
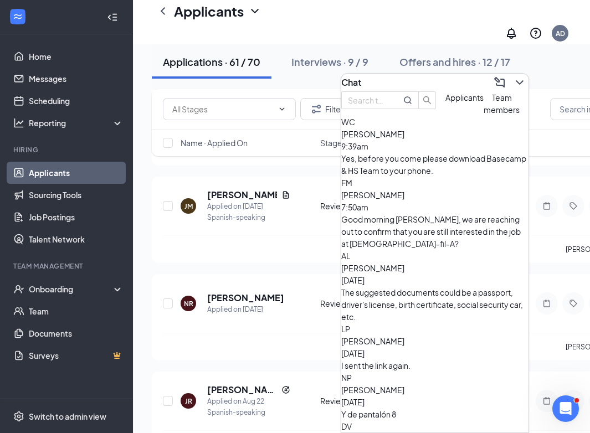
click at [402, 85] on div "Chat" at bounding box center [434, 83] width 187 height 18
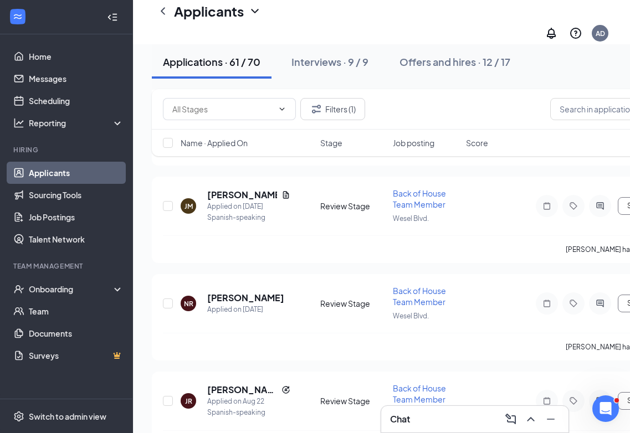
click at [457, 412] on div "Chat" at bounding box center [474, 419] width 169 height 18
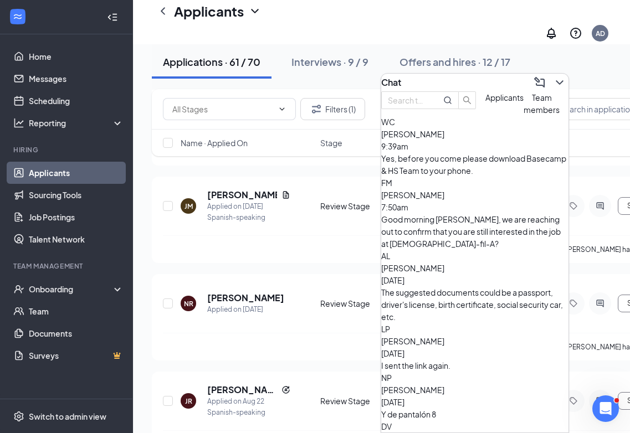
click at [491, 80] on div "Chat" at bounding box center [474, 83] width 187 height 18
